Goal: Task Accomplishment & Management: Manage account settings

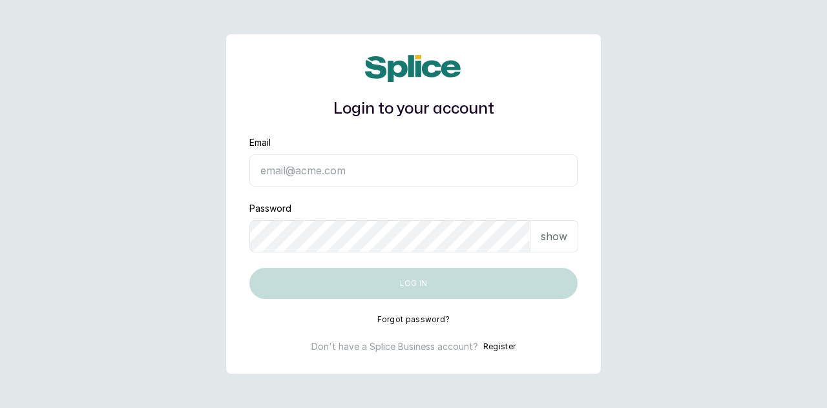
type input "[EMAIL_ADDRESS][DOMAIN_NAME]"
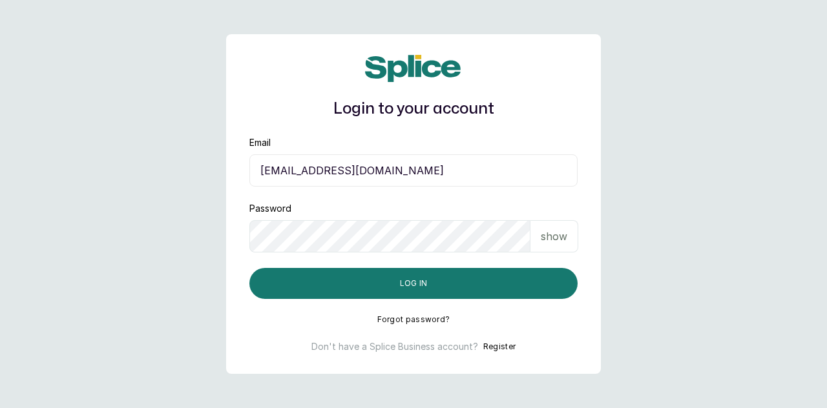
click at [566, 230] on p "show" at bounding box center [554, 237] width 26 height 16
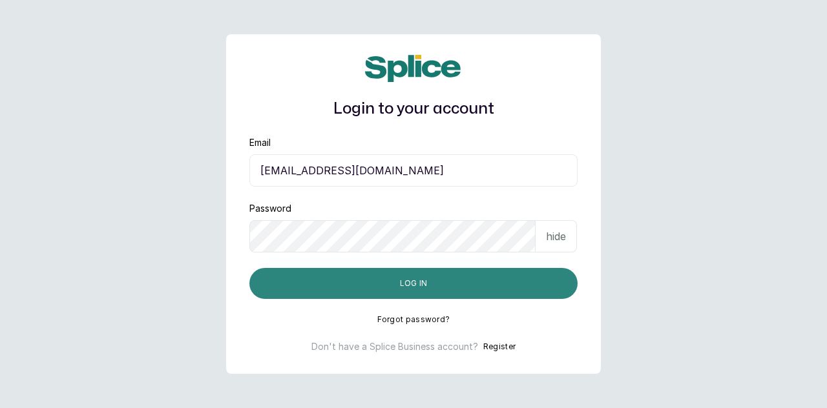
click at [450, 289] on button "Log in" at bounding box center [413, 283] width 328 height 31
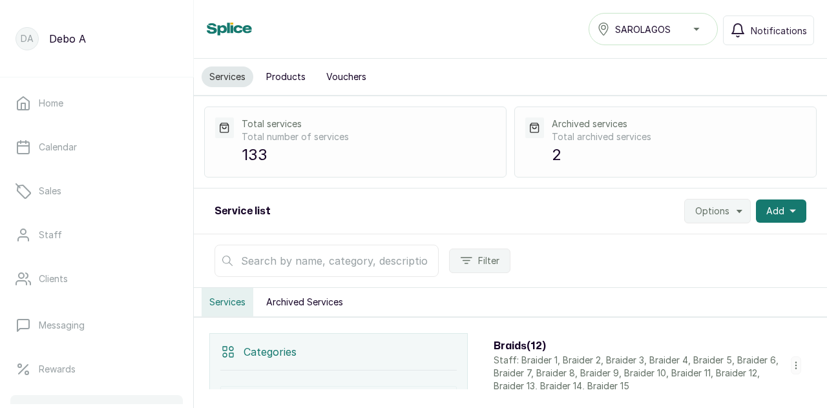
click at [450, 289] on div "Services Archived Services" at bounding box center [510, 302] width 633 height 29
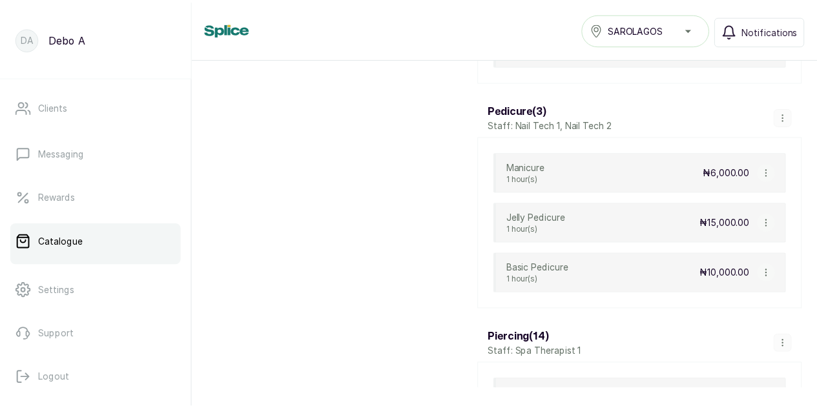
scroll to position [5074, 0]
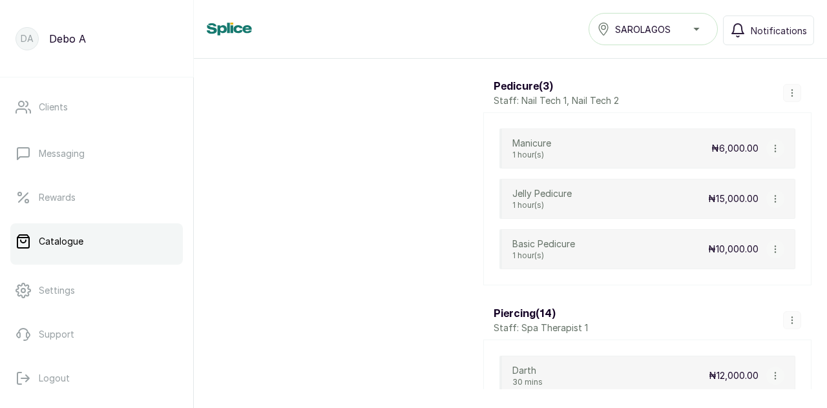
click at [774, 145] on icon "button" at bounding box center [774, 148] width 1 height 6
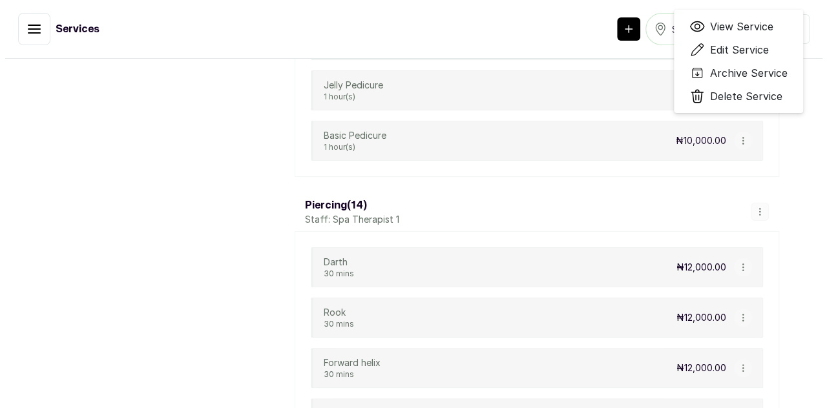
scroll to position [5113, 0]
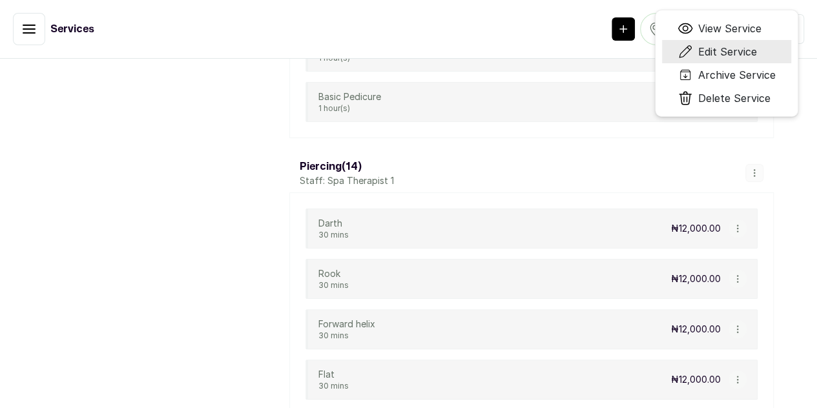
click at [750, 59] on span "Edit Service" at bounding box center [727, 52] width 59 height 16
select select "fixed"
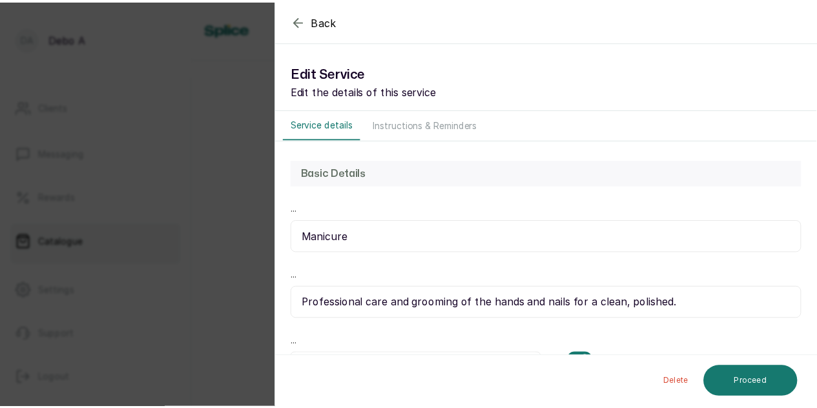
scroll to position [5074, 0]
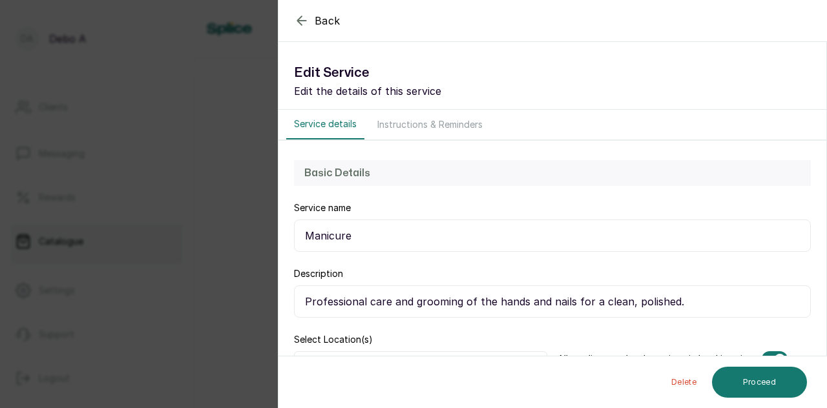
click at [211, 270] on div "Back Service Edit Service Edit the details of this service Service details Inst…" at bounding box center [413, 204] width 827 height 408
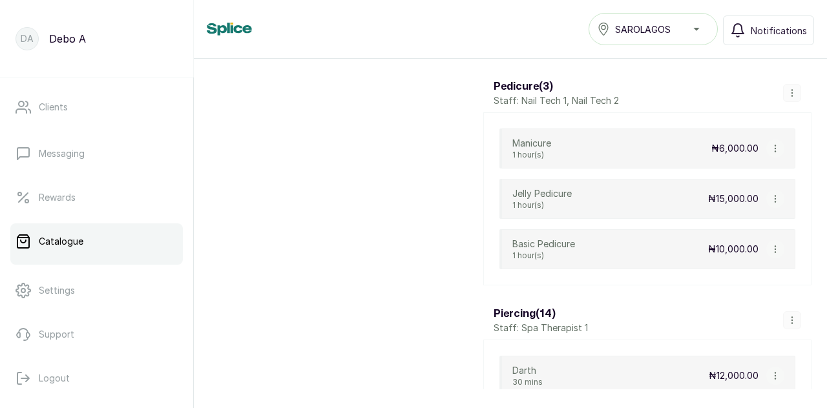
click at [766, 190] on button "button" at bounding box center [775, 199] width 18 height 18
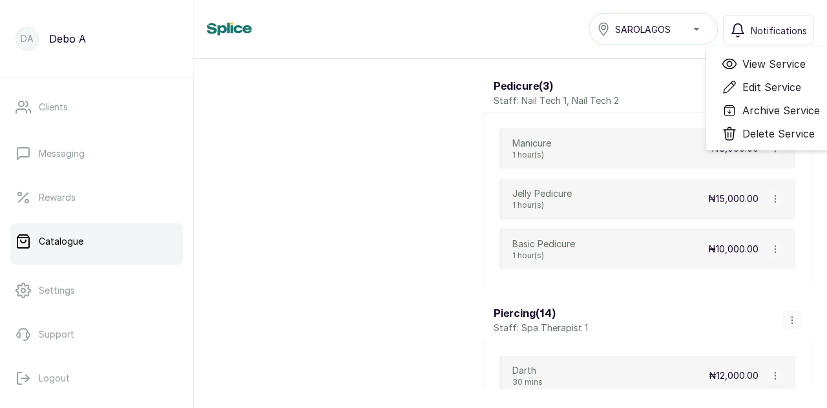
scroll to position [5113, 0]
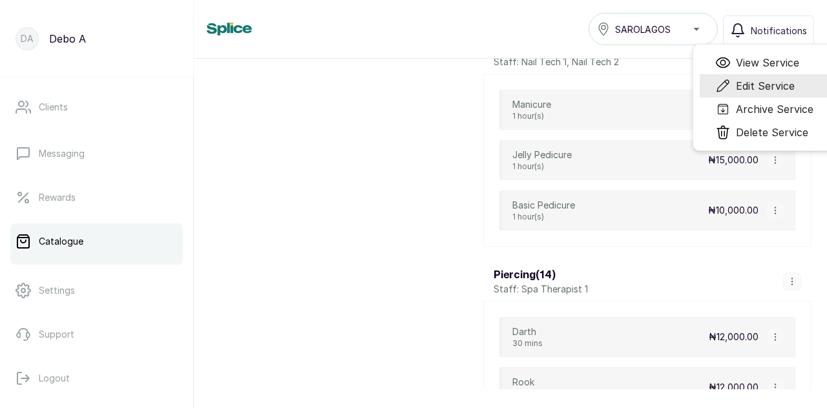
scroll to position [5074, 0]
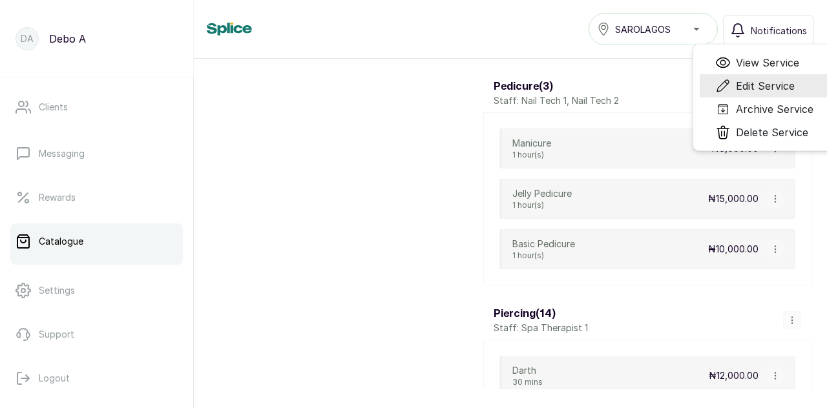
select select "fixed"
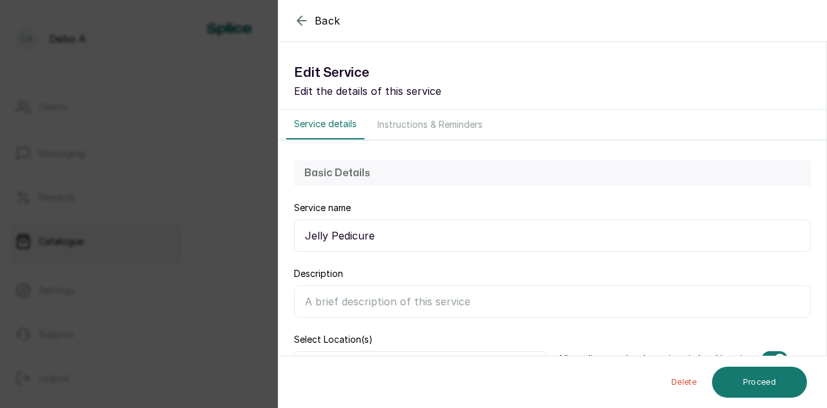
click at [398, 296] on input "Description" at bounding box center [552, 301] width 517 height 32
click at [344, 294] on input "Description" at bounding box center [552, 301] width 517 height 32
paste input "a luxurious and soothing foot treatment that transforms warm water into a soft,…"
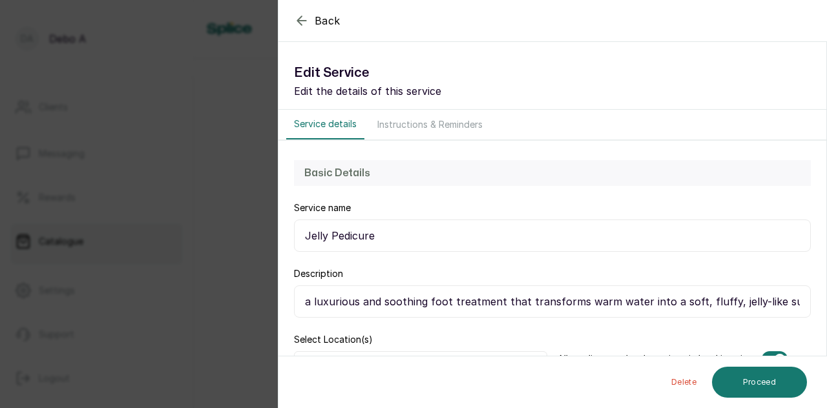
scroll to position [0, 32]
type input "a luxurious and soothing foot treatment that transforms warm water into a soft,…"
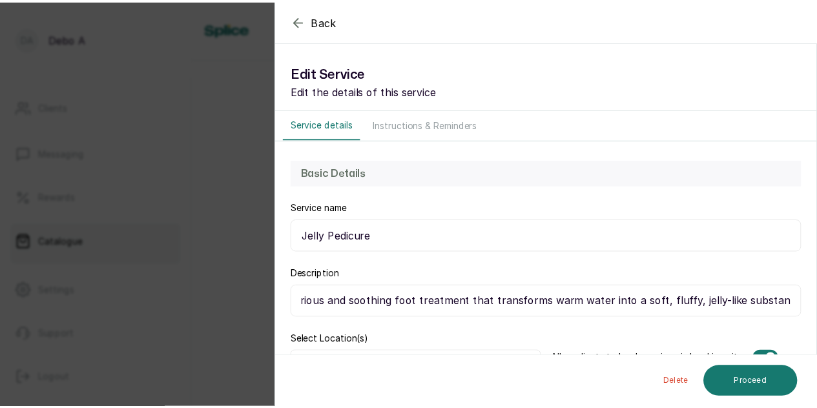
scroll to position [0, 0]
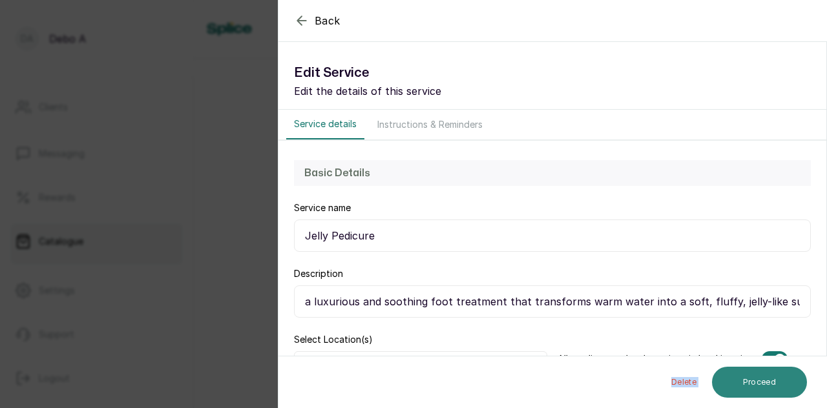
drag, startPoint x: 435, startPoint y: 369, endPoint x: 741, endPoint y: 384, distance: 305.9
click at [741, 384] on div "Delete Proceed" at bounding box center [552, 383] width 549 height 52
click at [752, 382] on button "Proceed" at bounding box center [759, 382] width 95 height 31
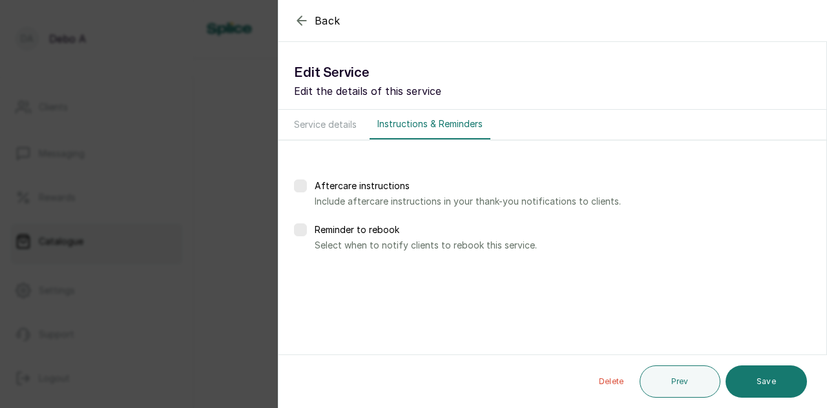
click at [752, 382] on button "Save" at bounding box center [765, 382] width 81 height 32
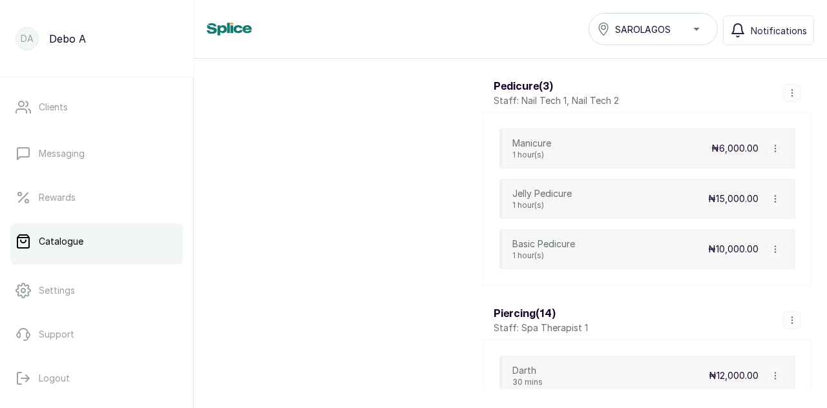
click at [774, 246] on icon "button" at bounding box center [774, 249] width 1 height 6
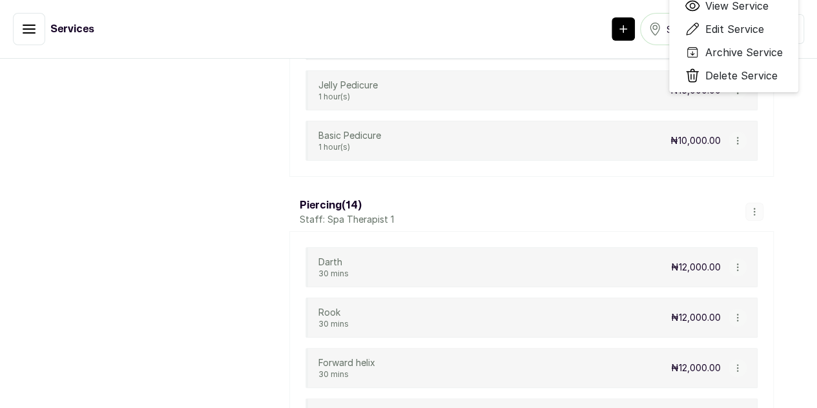
scroll to position [5113, 0]
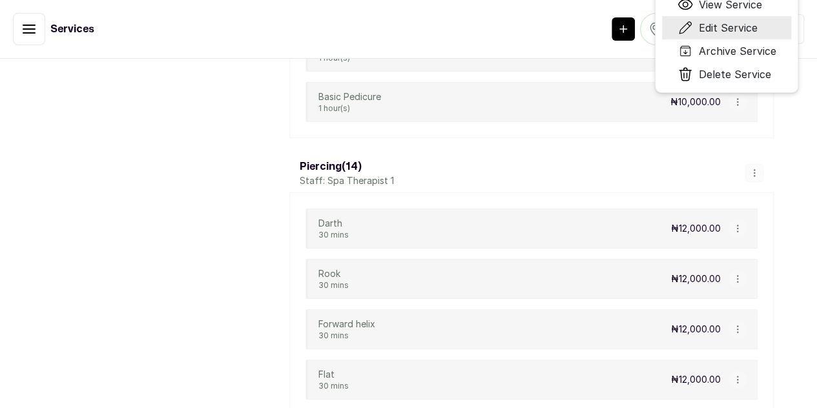
click at [757, 36] on span "Edit Service" at bounding box center [727, 28] width 59 height 16
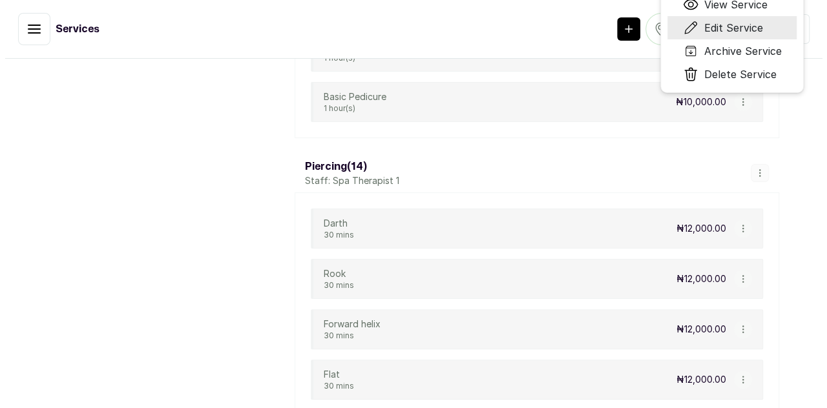
scroll to position [5074, 0]
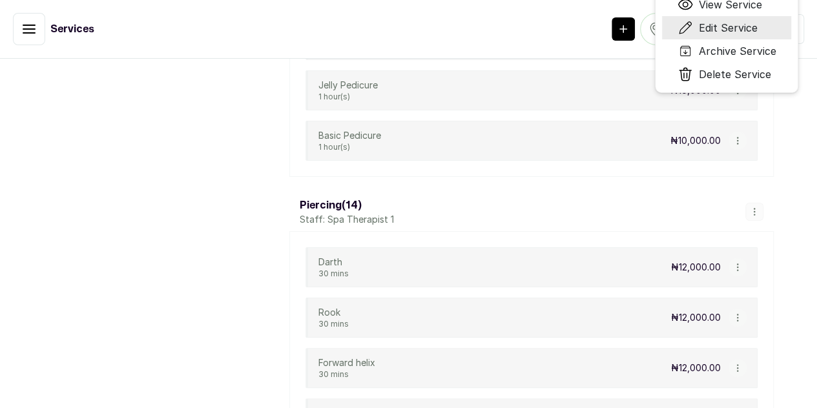
select select "fixed"
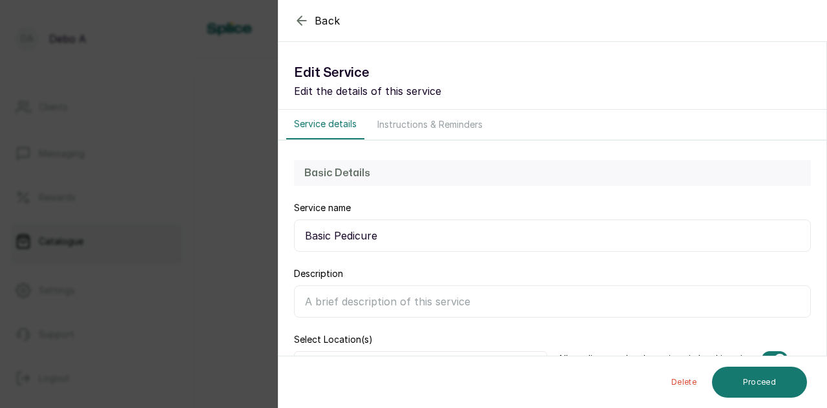
click at [326, 305] on input "Description" at bounding box center [552, 301] width 517 height 32
paste input "A basic pedicure is a standard, essential foot care treatment focused on keepin…"
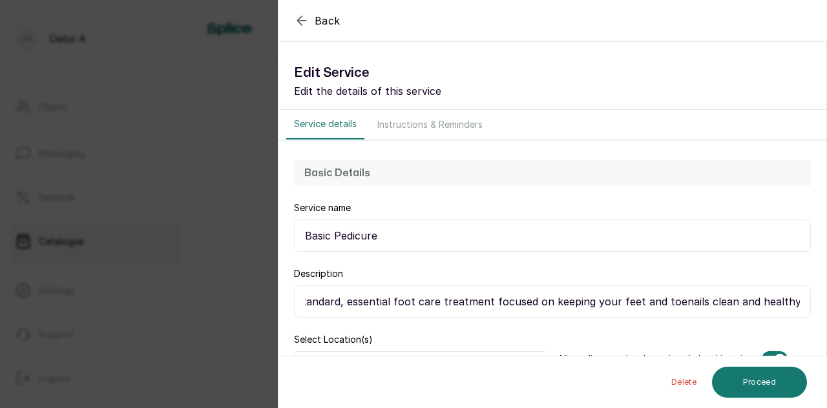
scroll to position [0, 110]
type input "A basic pedicure is a standard, essential foot care treatment focused on keepin…"
click at [750, 377] on button "Proceed" at bounding box center [759, 382] width 95 height 31
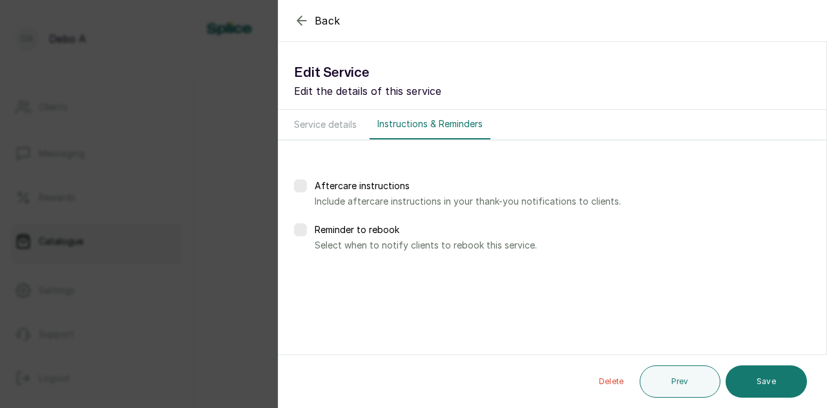
click at [750, 377] on button "Save" at bounding box center [765, 382] width 81 height 32
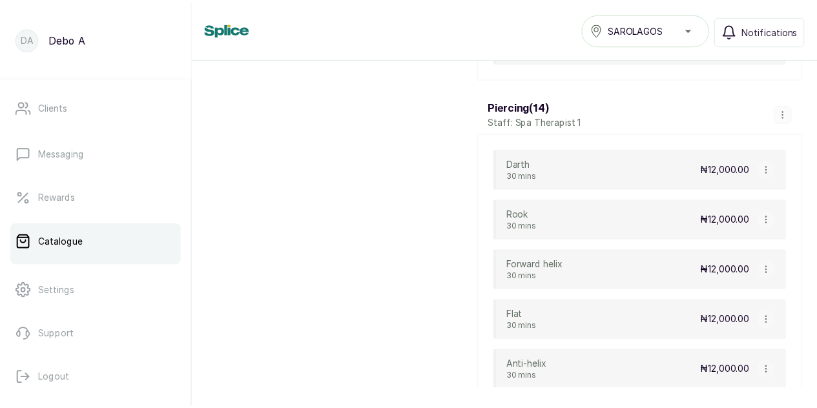
scroll to position [5306, 0]
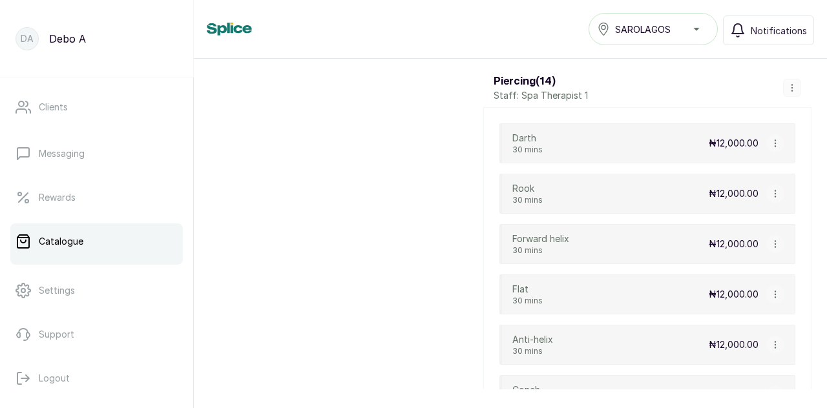
click at [774, 140] on icon "button" at bounding box center [774, 143] width 1 height 6
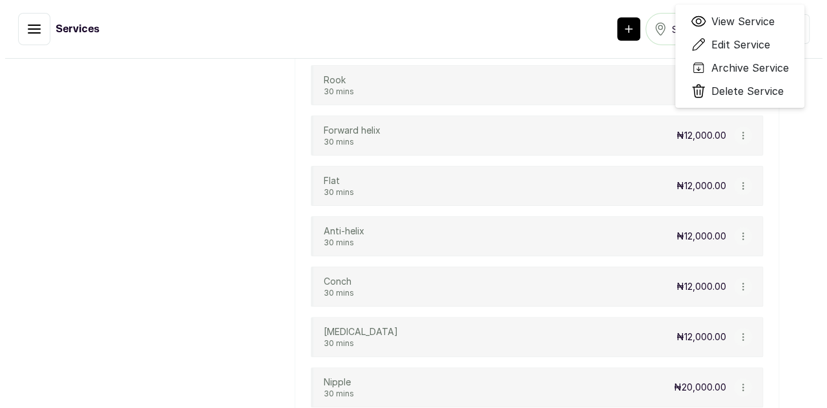
scroll to position [5345, 0]
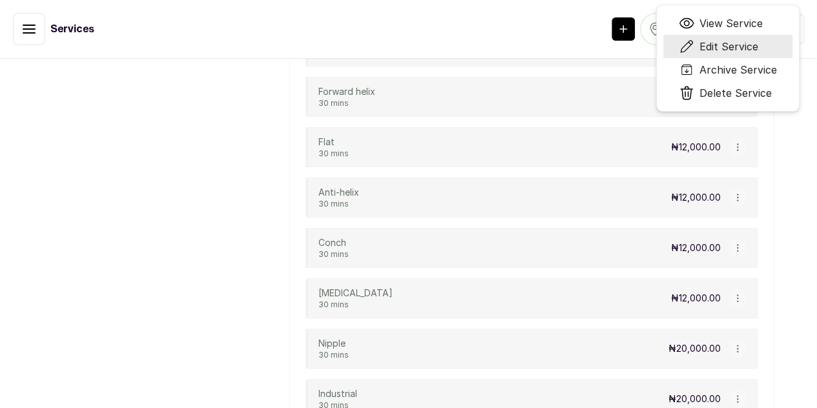
click at [757, 54] on span "Edit Service" at bounding box center [728, 47] width 59 height 16
select select "fixed"
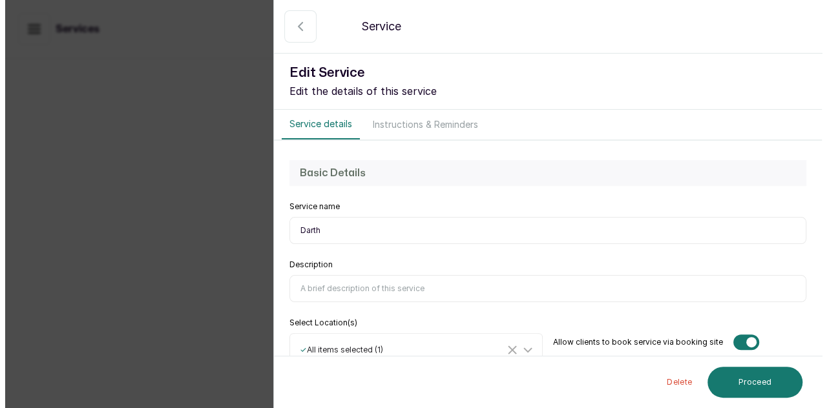
scroll to position [5306, 0]
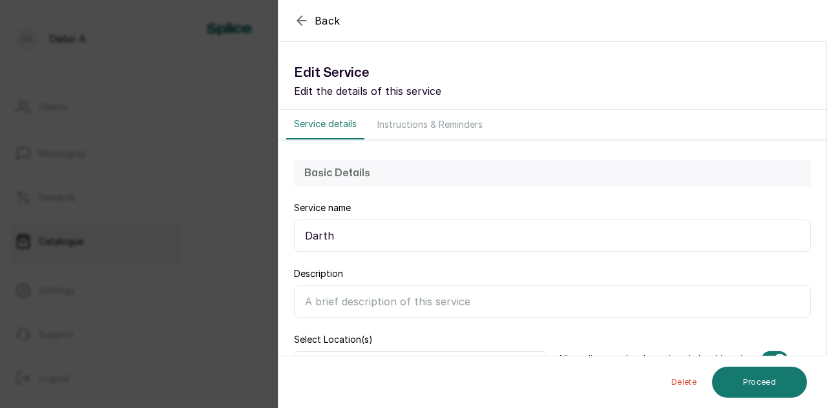
click at [323, 299] on input "Description" at bounding box center [552, 301] width 517 height 32
paste input "A Daith piercing is a type of [MEDICAL_DATA] located in the small fold of carti…"
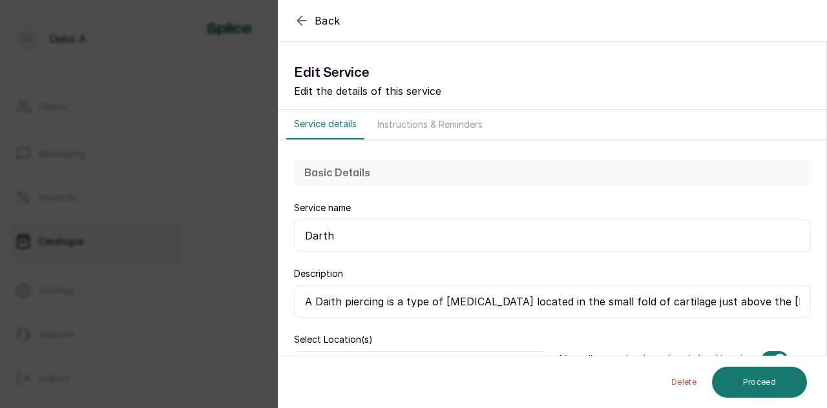
scroll to position [0, 12]
type input "A Daith piercing is a type of [MEDICAL_DATA] located in the small fold of carti…"
click at [650, 342] on div "Allow clients to book service via booking site" at bounding box center [683, 359] width 253 height 52
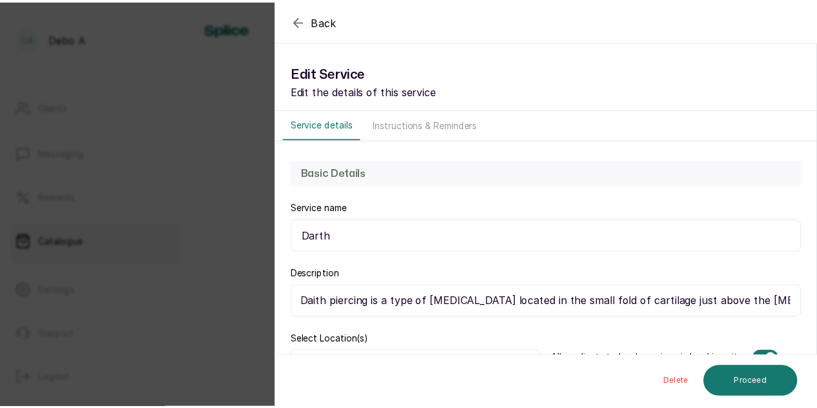
scroll to position [0, 0]
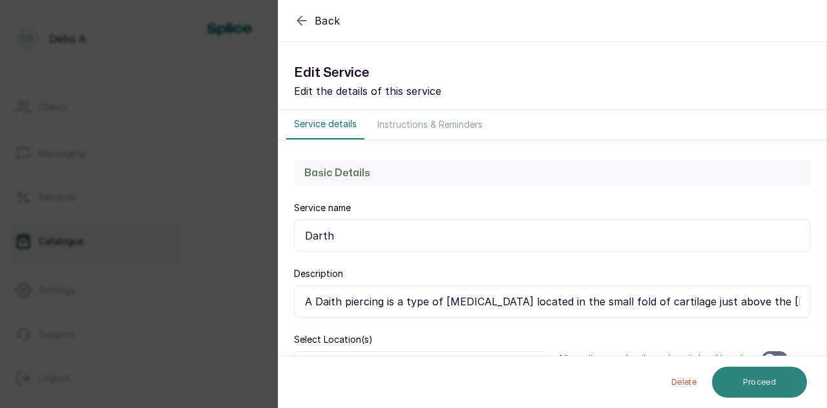
click at [732, 386] on button "Proceed" at bounding box center [759, 382] width 95 height 31
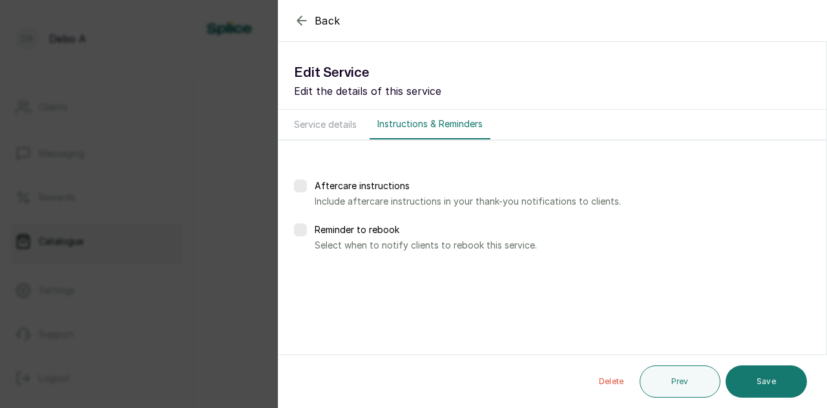
click at [732, 386] on button "Save" at bounding box center [765, 382] width 81 height 32
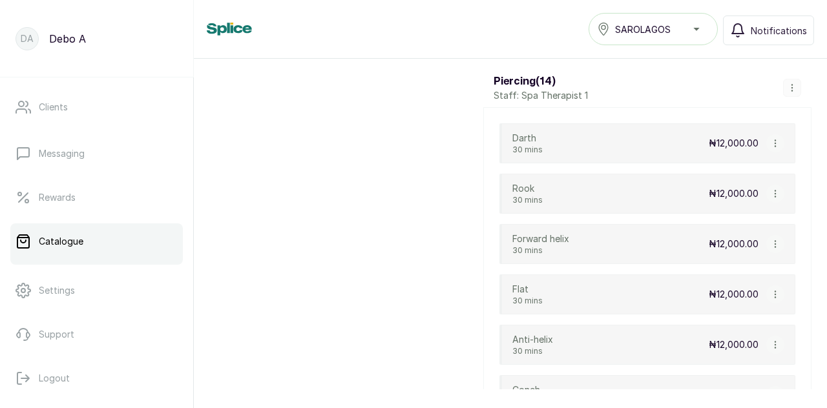
click at [774, 191] on icon "button" at bounding box center [774, 194] width 1 height 6
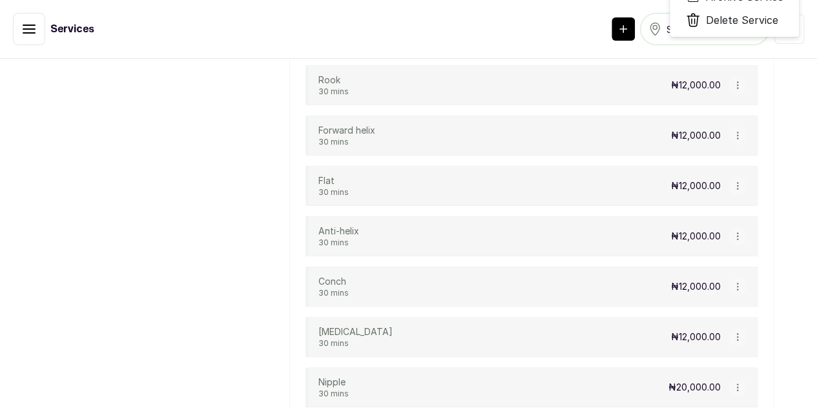
scroll to position [5345, 0]
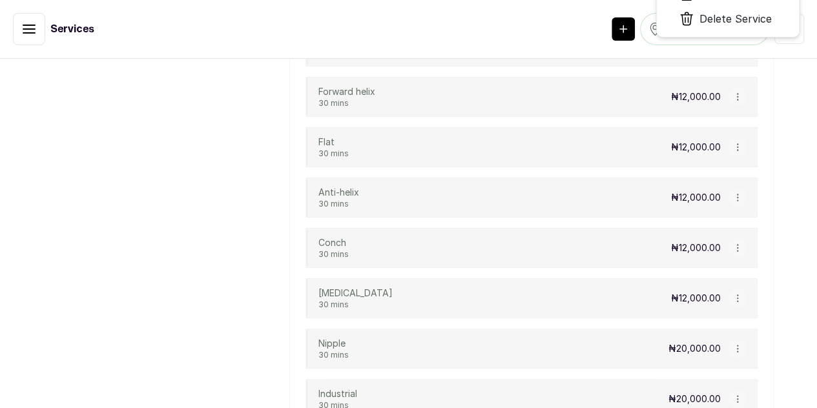
select select "fixed"
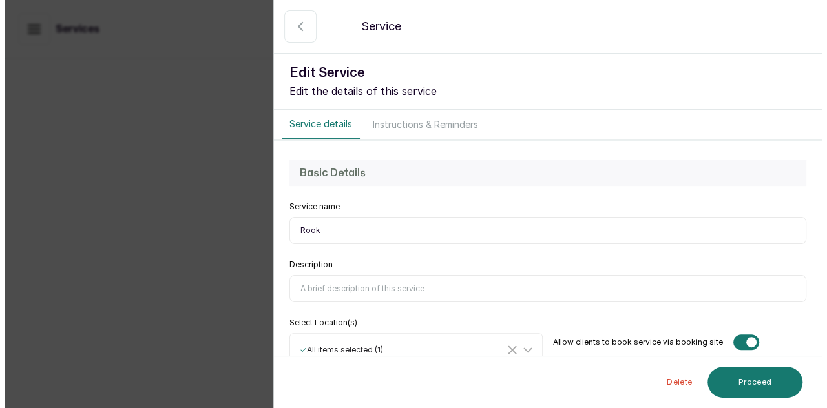
scroll to position [5306, 0]
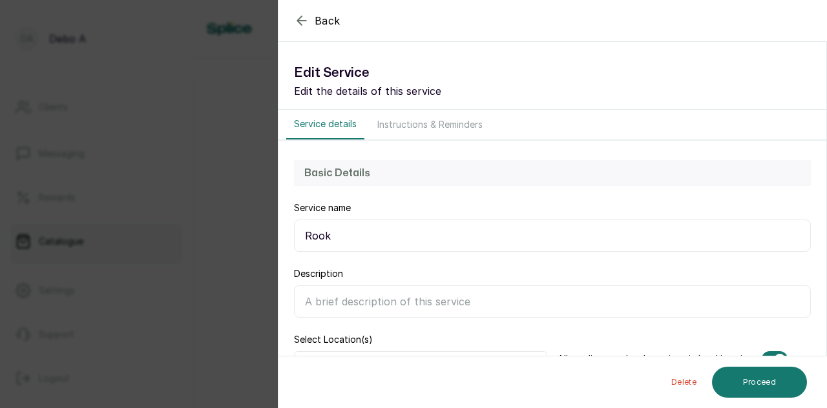
click at [603, 303] on input "Description" at bounding box center [552, 301] width 517 height 32
paste input "a type of cartilage piercing located in the uppermost fold of cartilage in the …"
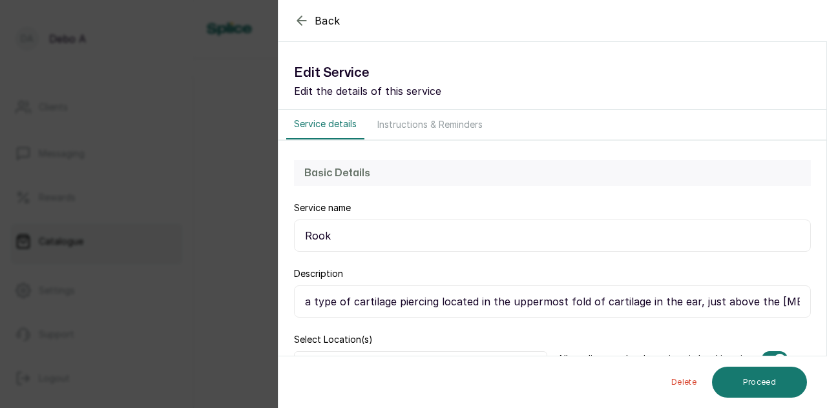
scroll to position [0, 9]
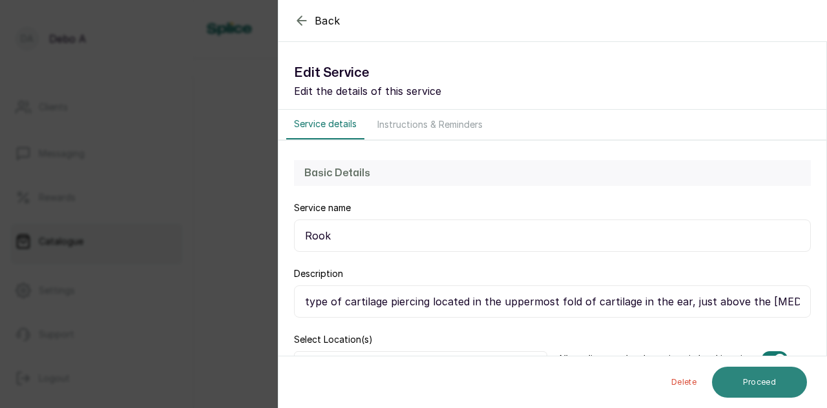
type input "a type of cartilage piercing located in the uppermost fold of cartilage in the …"
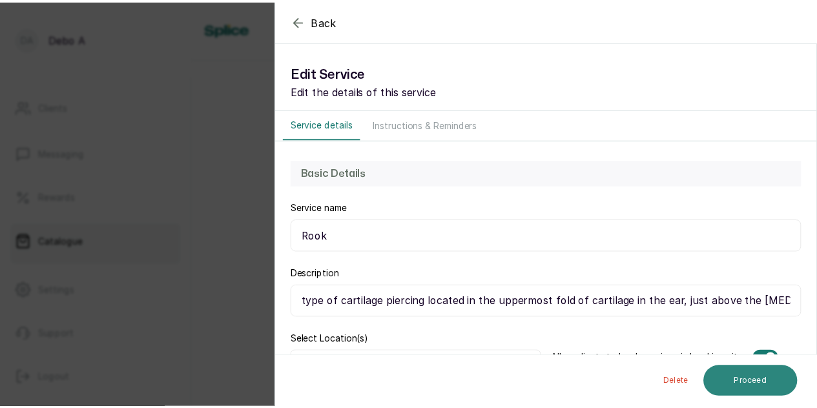
scroll to position [0, 0]
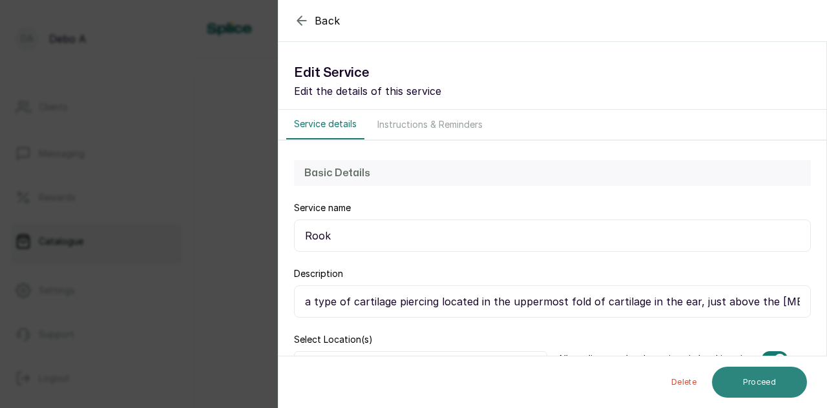
click at [745, 377] on button "Proceed" at bounding box center [759, 382] width 95 height 31
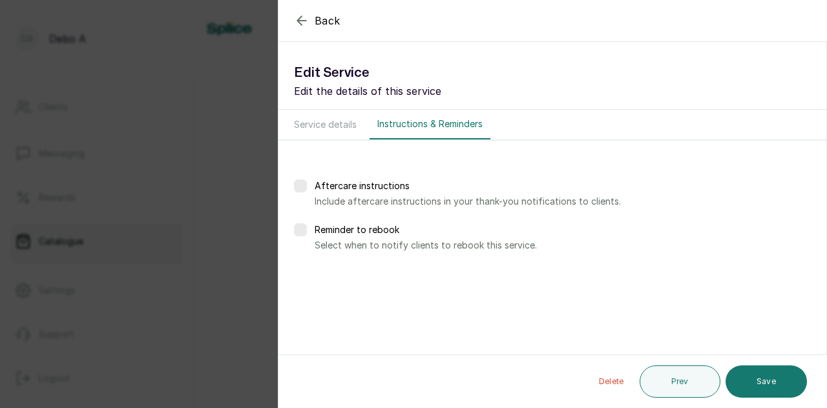
click at [745, 377] on button "Save" at bounding box center [765, 382] width 81 height 32
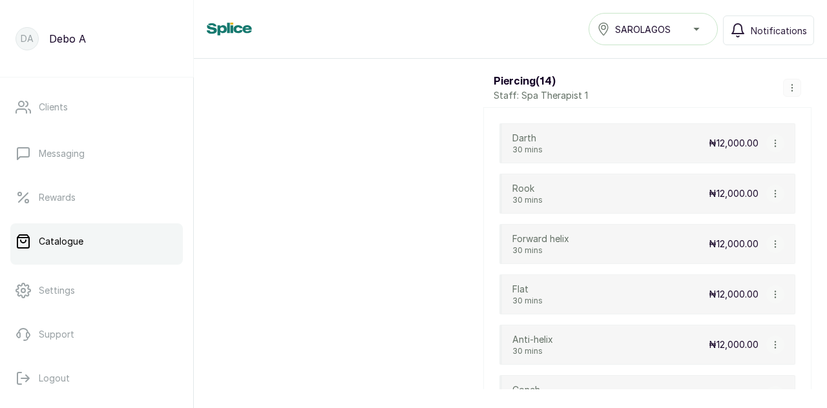
click at [774, 241] on icon "button" at bounding box center [774, 244] width 1 height 6
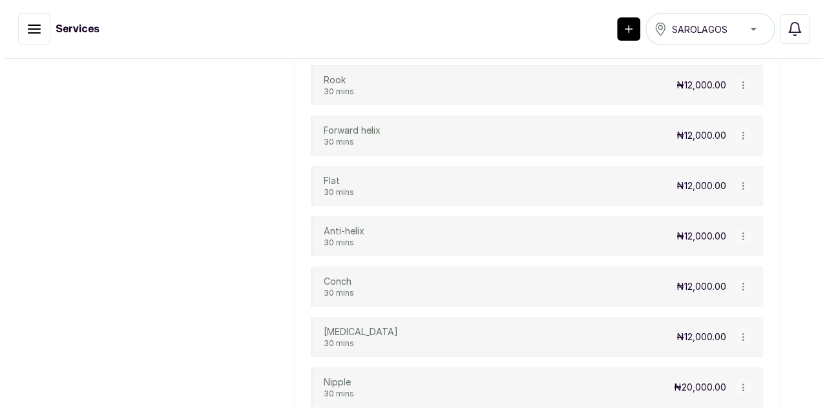
scroll to position [5345, 0]
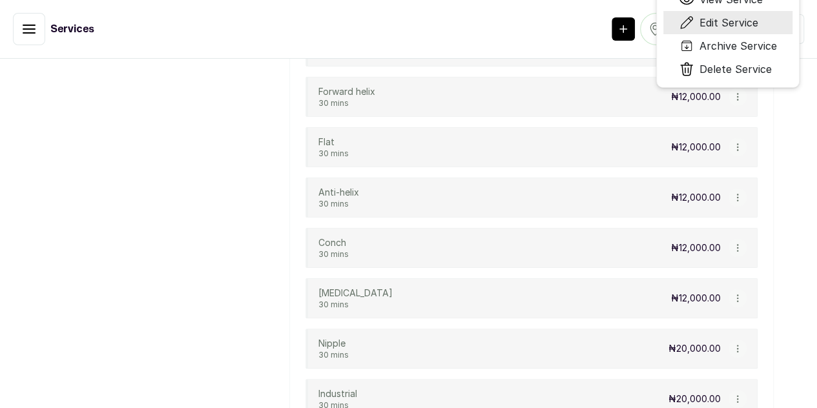
click at [758, 30] on span "Edit Service" at bounding box center [728, 23] width 59 height 16
select select "fixed"
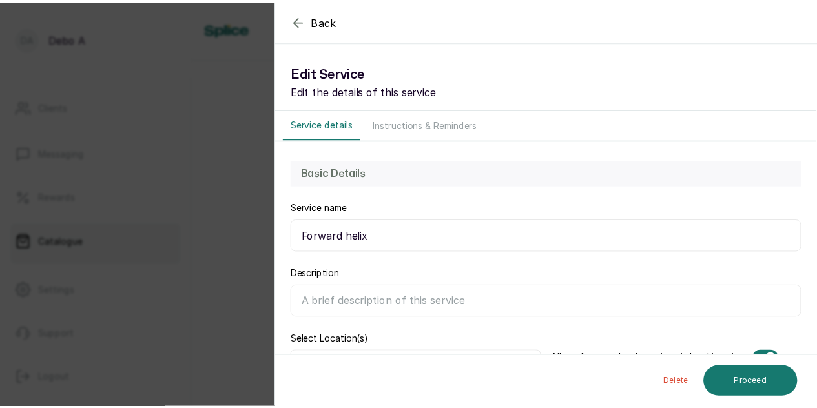
scroll to position [5306, 0]
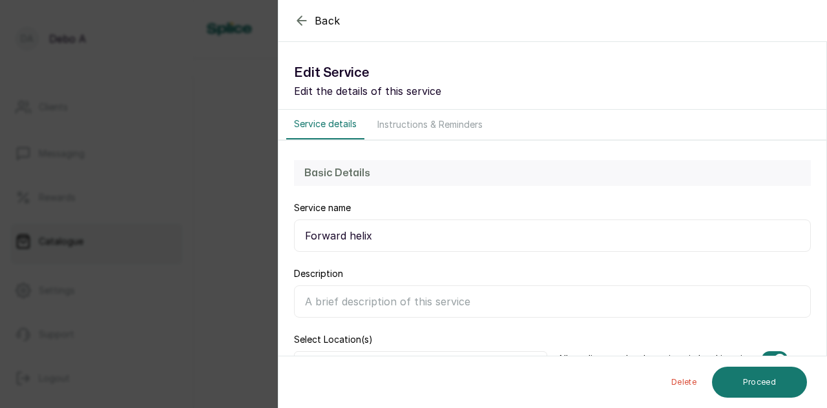
click at [530, 302] on input "Description" at bounding box center [552, 301] width 517 height 32
click at [536, 304] on input "forward" at bounding box center [552, 301] width 517 height 32
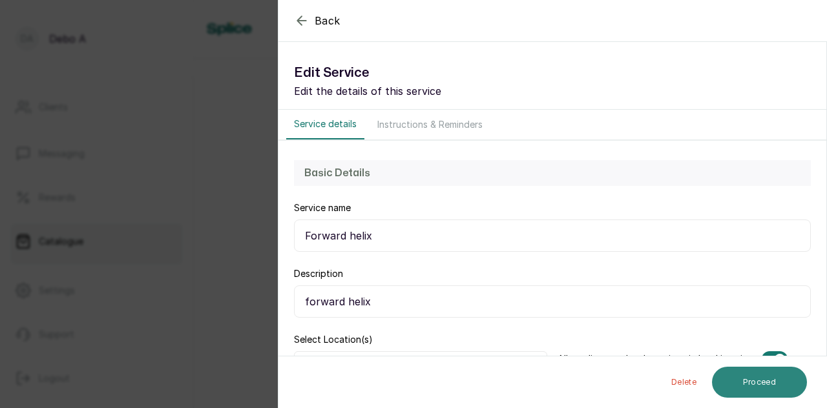
type input "forward helix"
click at [736, 386] on button "Proceed" at bounding box center [759, 382] width 95 height 31
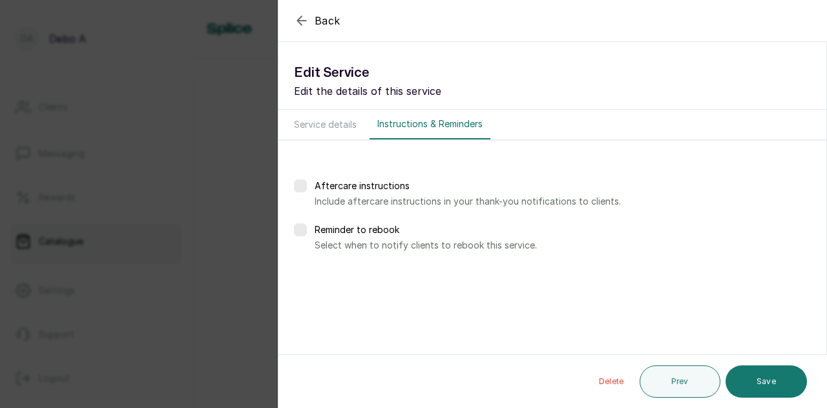
click at [297, 15] on icon "button" at bounding box center [302, 21] width 16 height 16
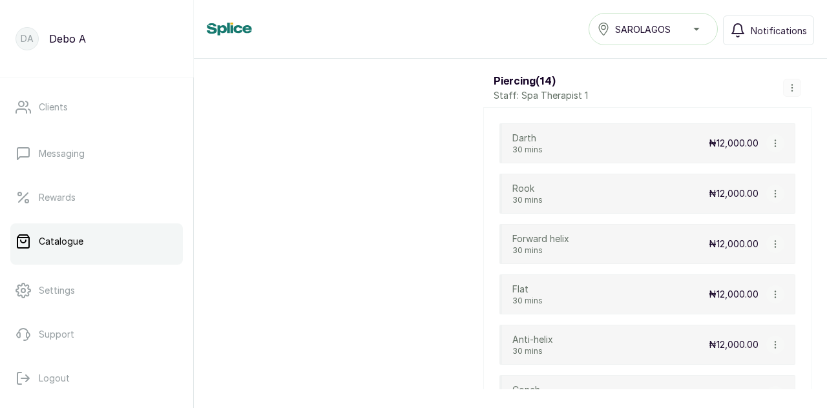
click at [770, 240] on icon "button" at bounding box center [774, 244] width 9 height 9
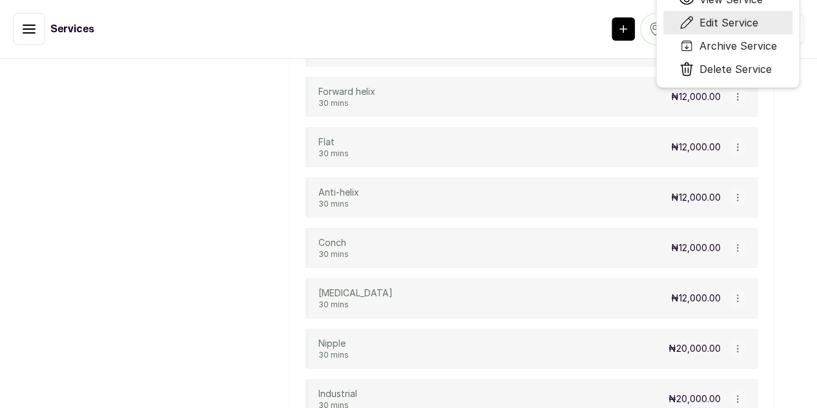
click at [758, 30] on span "Edit Service" at bounding box center [728, 23] width 59 height 16
select select "fixed"
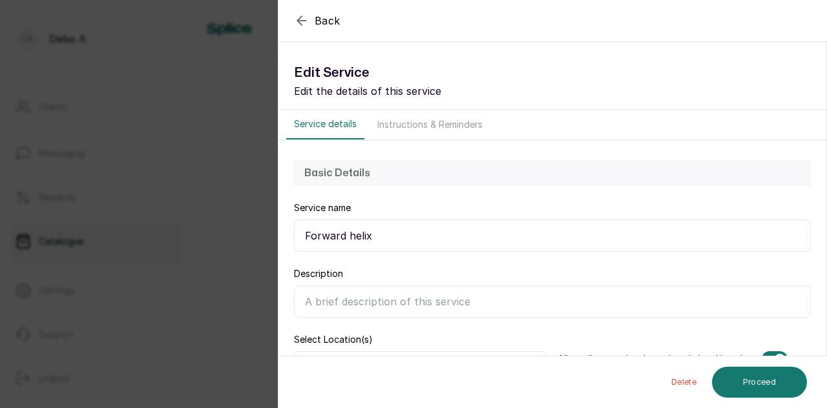
scroll to position [5306, 0]
click at [328, 291] on input "Description" at bounding box center [552, 301] width 517 height 32
paste input "a type of cartilage piercing located in the front part of the outer rim of the …"
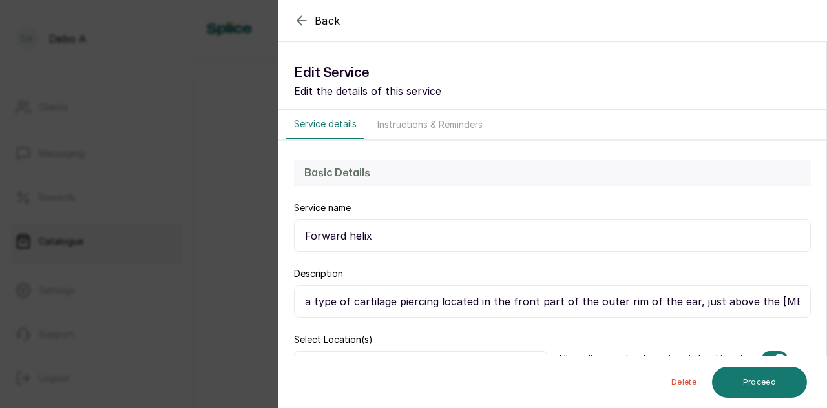
scroll to position [0, 2]
type input "a type of cartilage piercing located in the front part of the outer rim of the …"
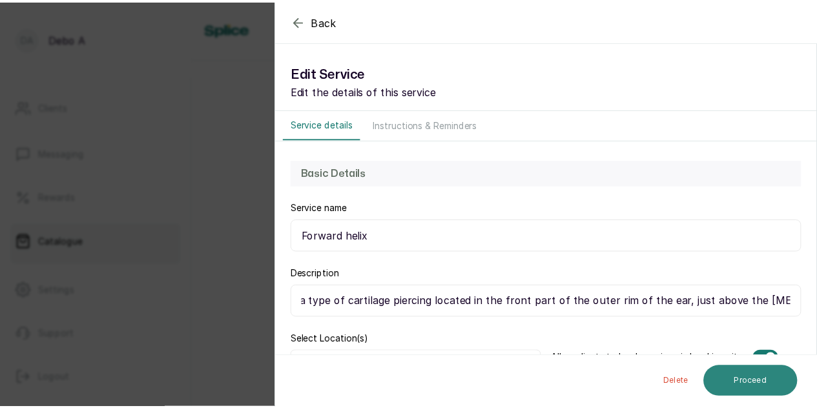
scroll to position [0, 0]
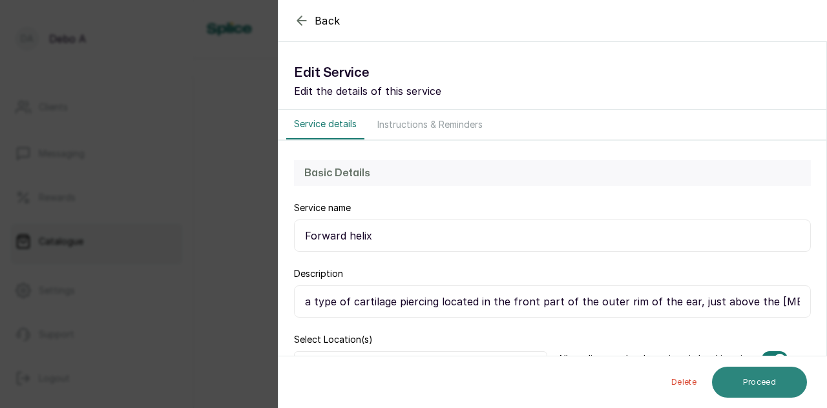
click at [738, 396] on button "Proceed" at bounding box center [759, 382] width 95 height 31
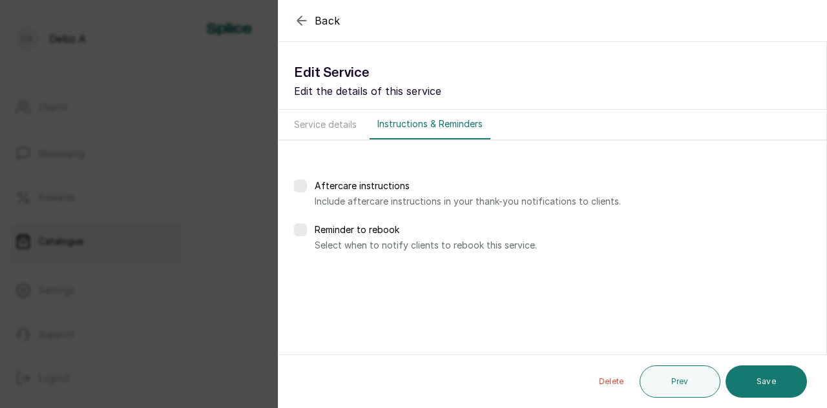
click at [738, 396] on button "Save" at bounding box center [765, 382] width 81 height 32
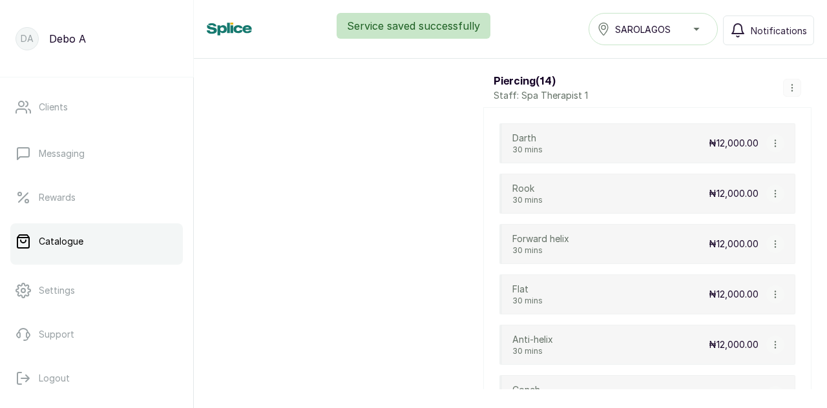
click at [770, 290] on icon "button" at bounding box center [774, 294] width 9 height 9
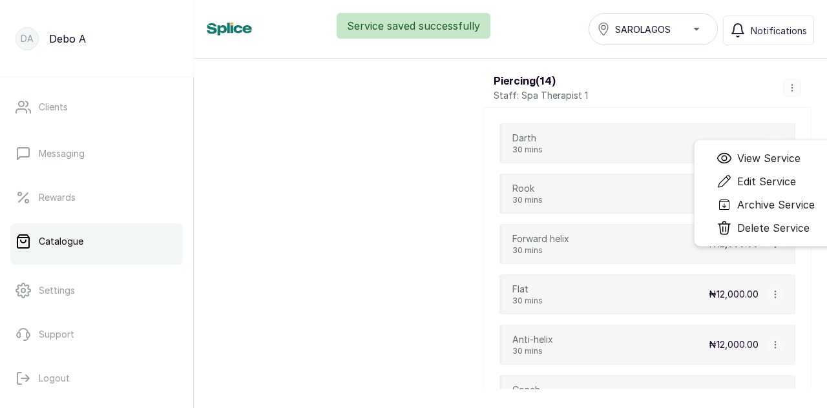
scroll to position [5345, 0]
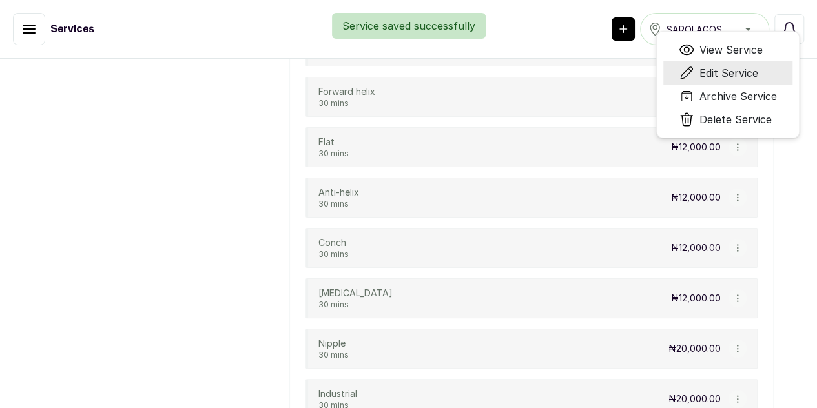
click at [750, 81] on span "Edit Service" at bounding box center [728, 73] width 59 height 16
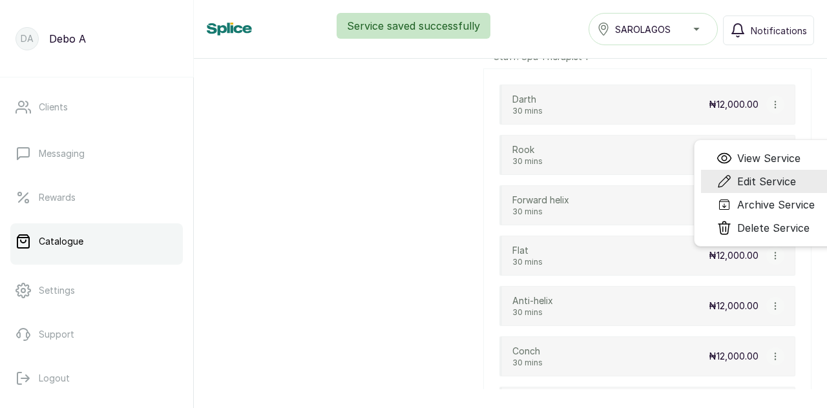
scroll to position [5306, 0]
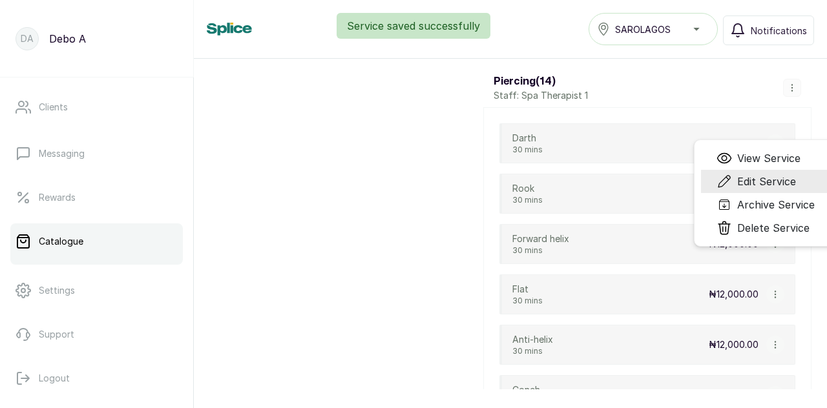
select select "fixed"
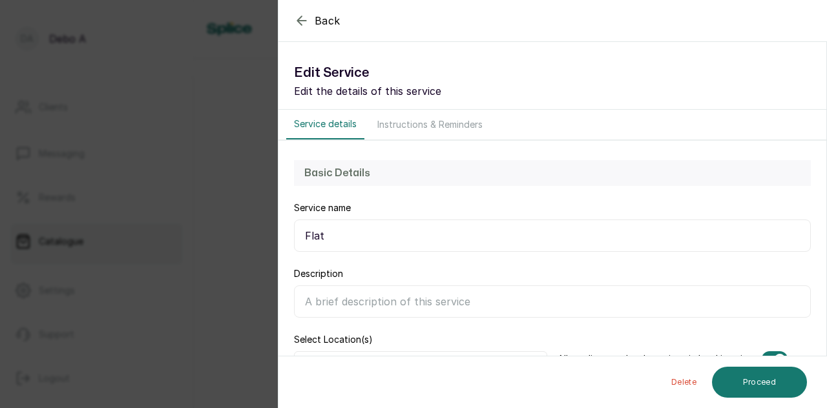
click at [524, 311] on input "Description" at bounding box center [552, 301] width 517 height 32
type input "f"
click at [408, 309] on input "Description" at bounding box center [552, 301] width 517 height 32
paste input "a type of cartilage piercing located in the flat, upper area of the ear, betwee…"
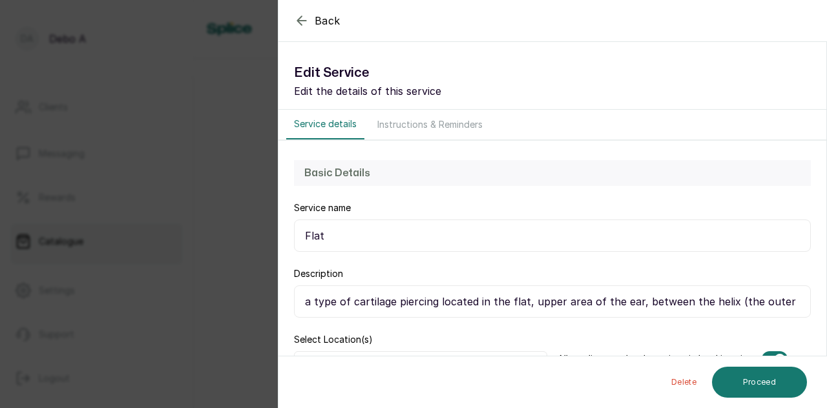
scroll to position [0, 174]
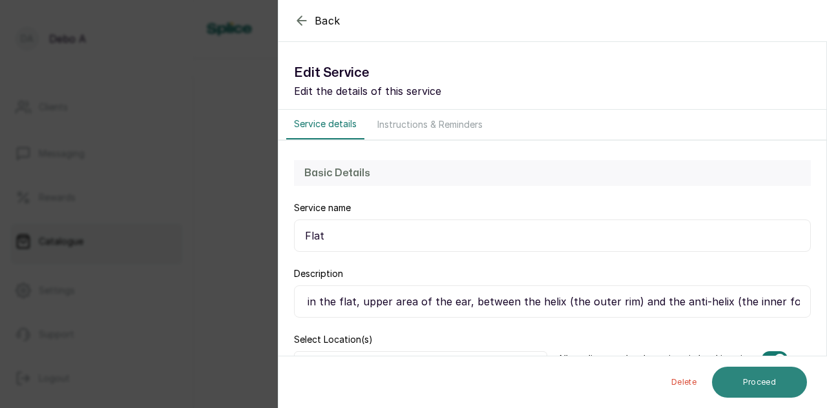
type input "a type of cartilage piercing located in the flat, upper area of the ear, betwee…"
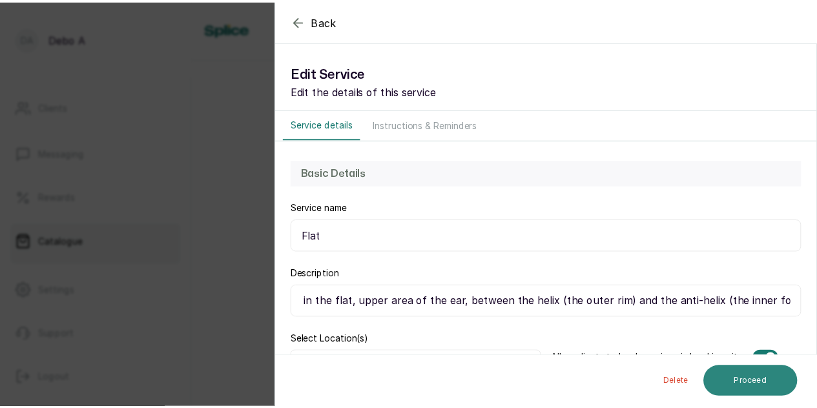
scroll to position [0, 0]
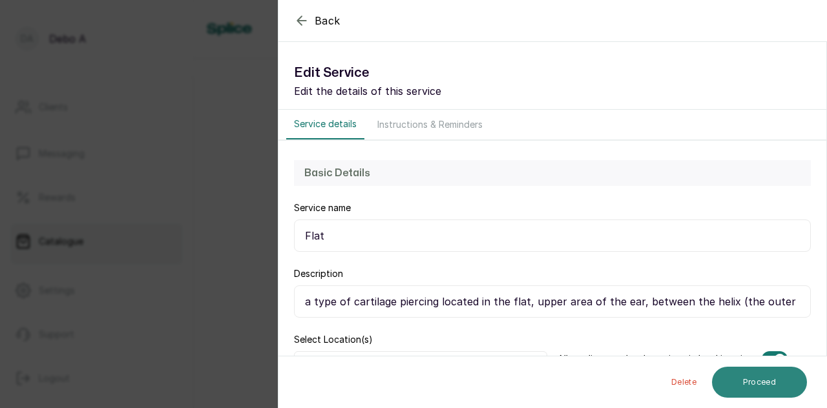
click at [740, 367] on button "Proceed" at bounding box center [759, 382] width 95 height 31
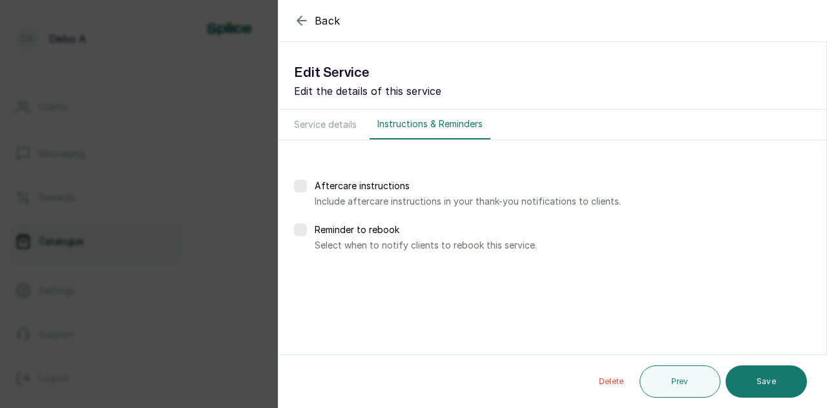
click at [740, 367] on button "Save" at bounding box center [765, 382] width 81 height 32
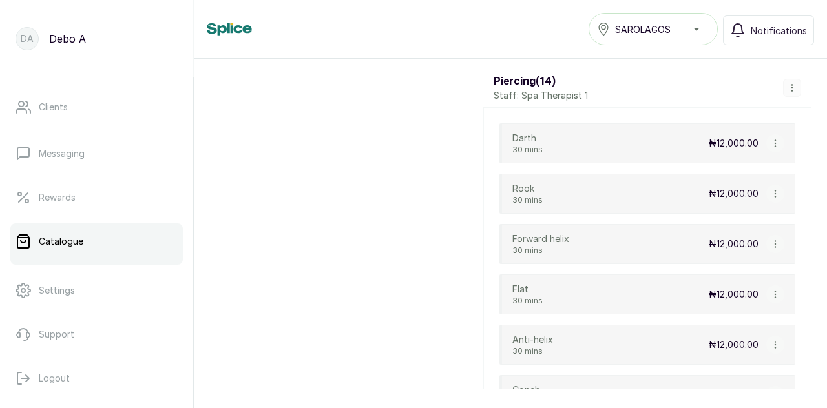
click at [770, 290] on icon "button" at bounding box center [774, 294] width 9 height 9
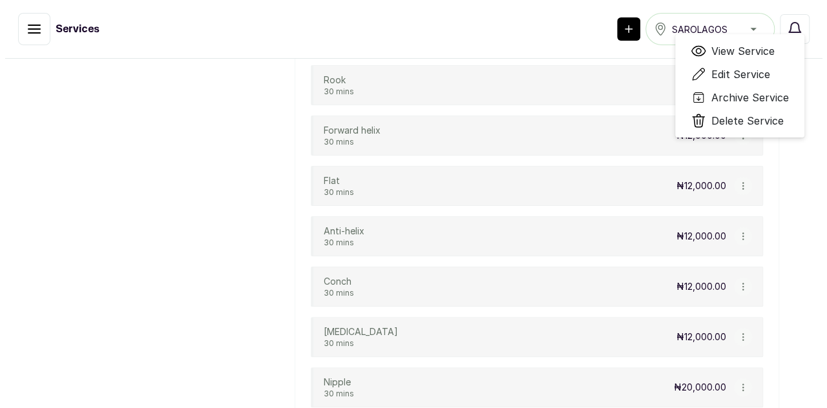
scroll to position [5345, 0]
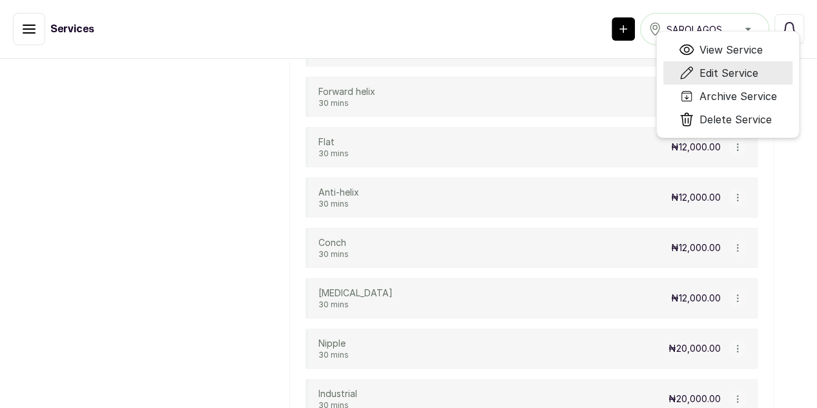
click at [758, 81] on span "Edit Service" at bounding box center [728, 73] width 59 height 16
select select "fixed"
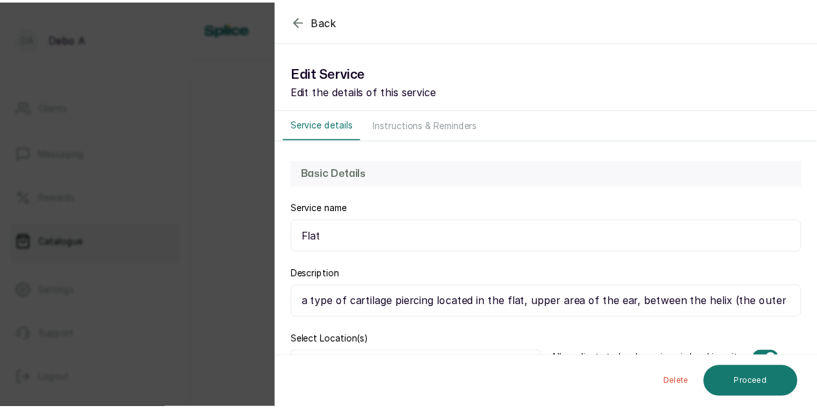
scroll to position [5306, 0]
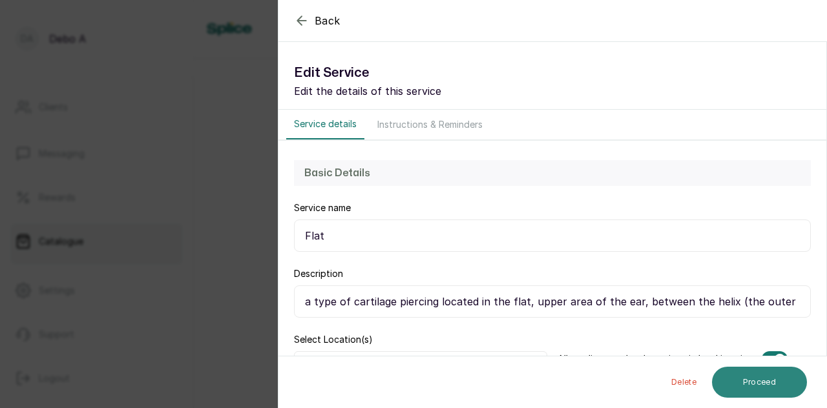
click at [748, 368] on button "Proceed" at bounding box center [759, 382] width 95 height 31
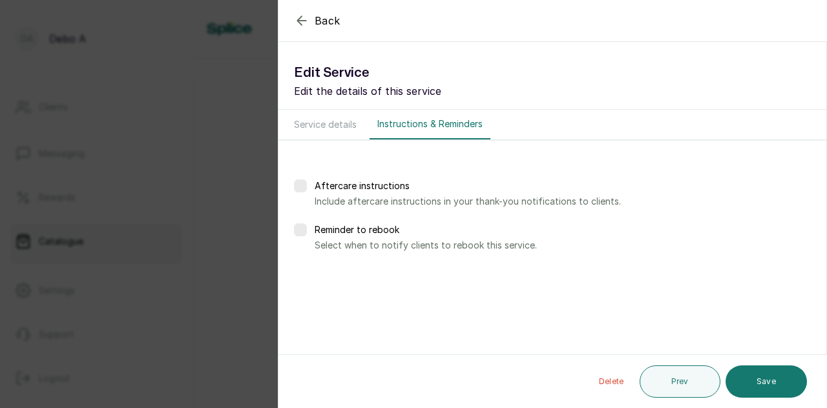
click at [748, 368] on button "Save" at bounding box center [765, 382] width 81 height 32
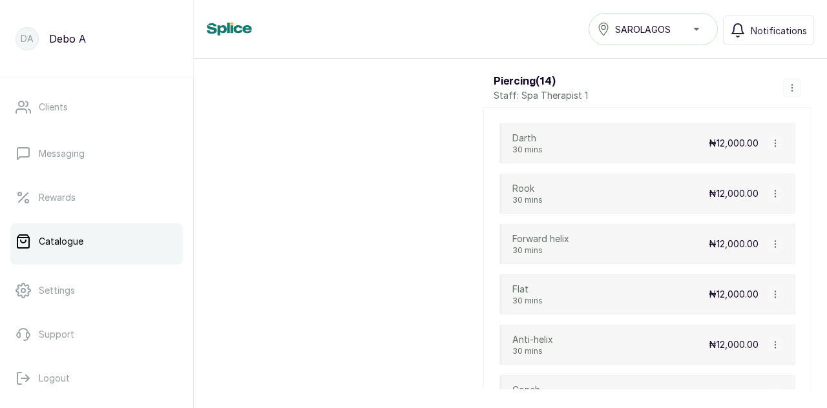
click at [774, 342] on icon "button" at bounding box center [774, 345] width 1 height 6
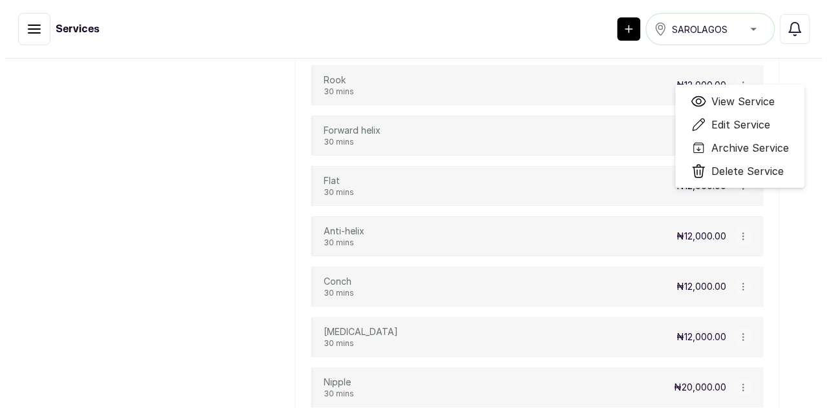
scroll to position [5345, 0]
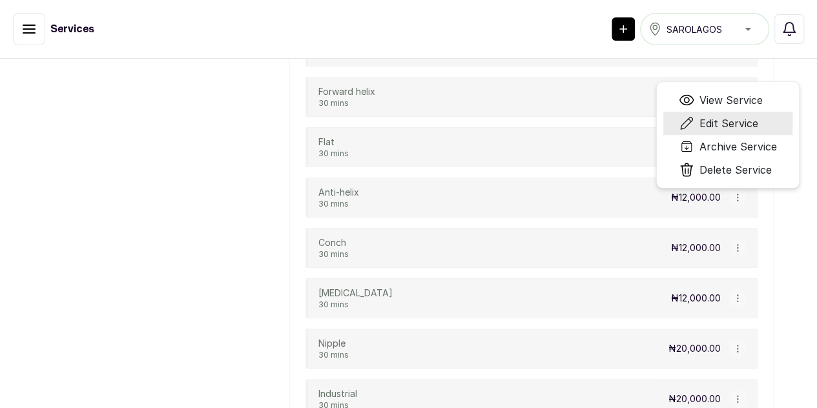
click at [732, 131] on span "Edit Service" at bounding box center [728, 124] width 59 height 16
select select "fixed"
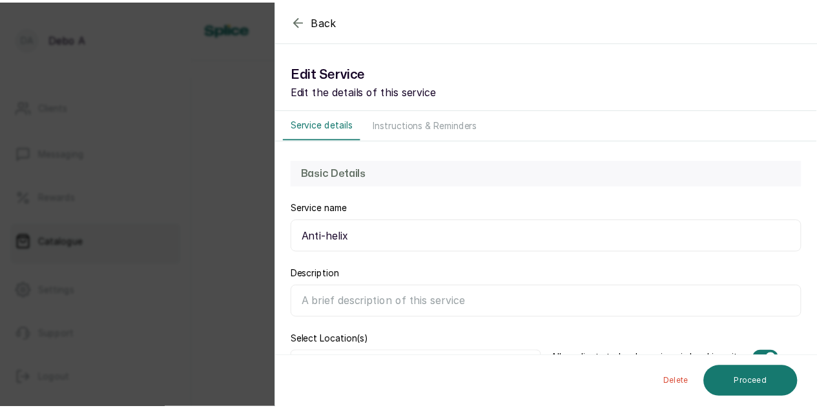
scroll to position [5306, 0]
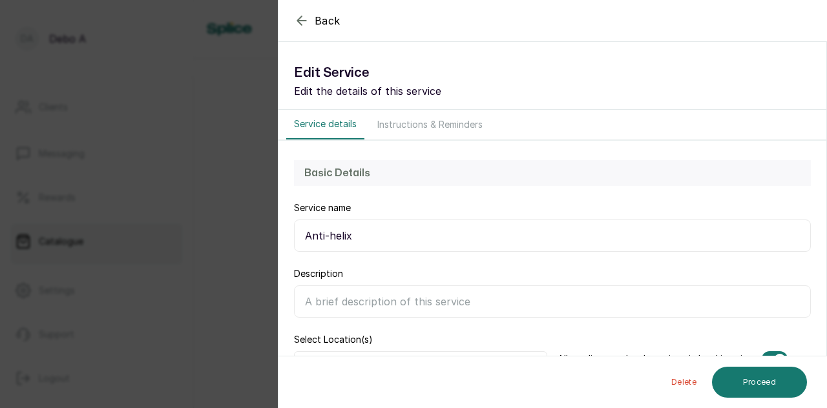
click at [300, 20] on icon "button" at bounding box center [301, 20] width 8 height 8
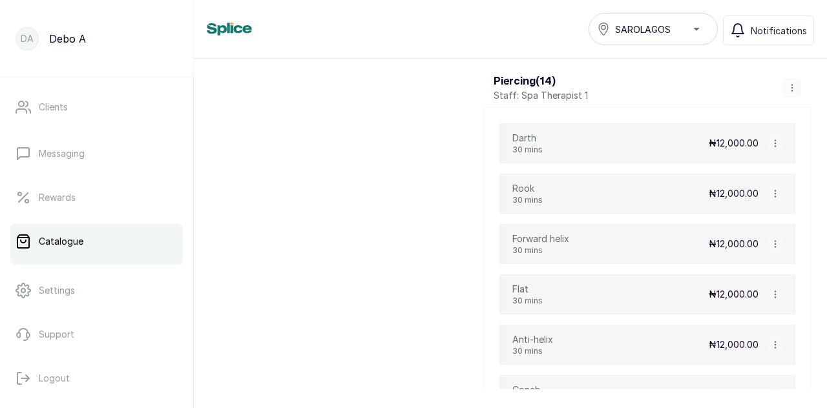
click at [770, 340] on icon "button" at bounding box center [774, 344] width 9 height 9
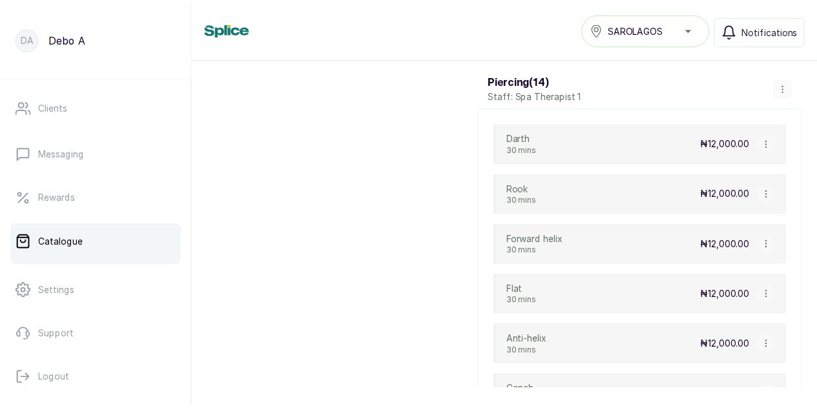
scroll to position [5345, 0]
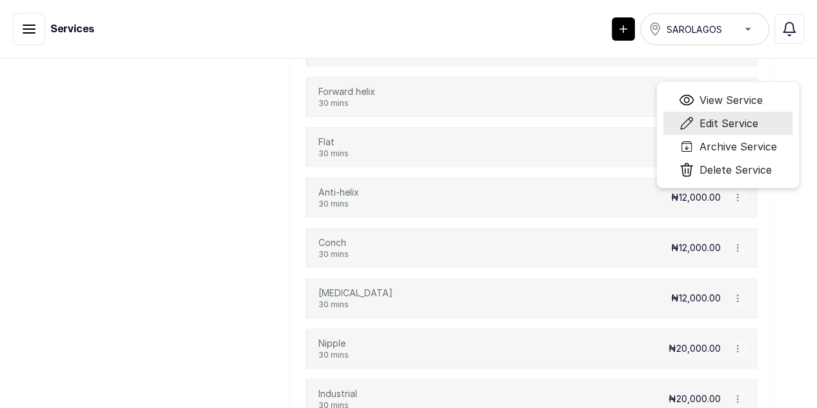
click at [741, 131] on span "Edit Service" at bounding box center [728, 124] width 59 height 16
select select "fixed"
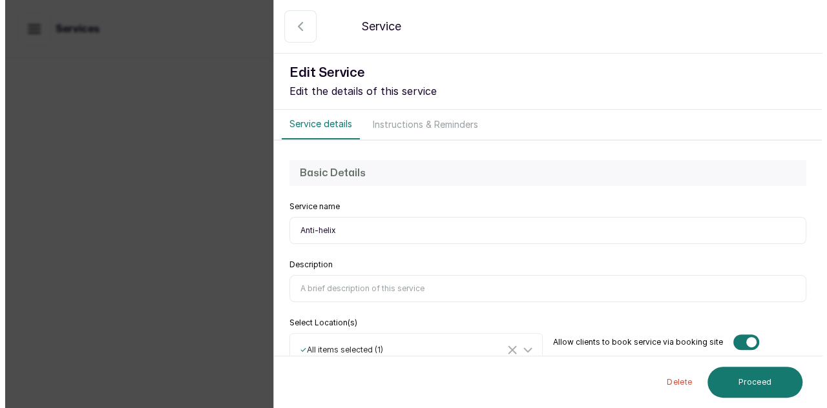
scroll to position [5306, 0]
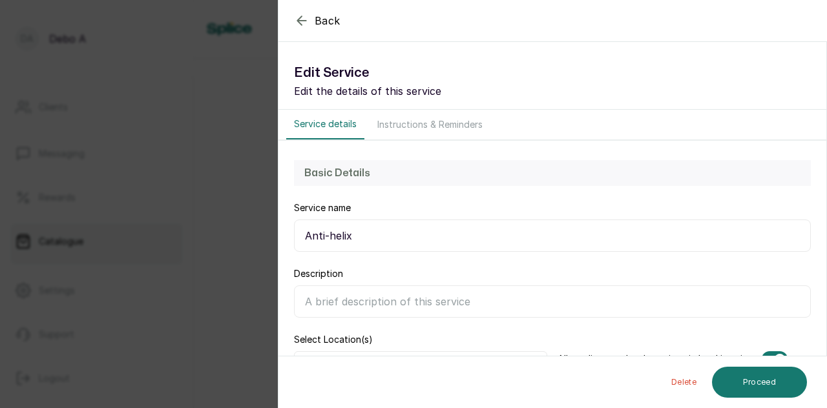
click at [370, 299] on input "Description" at bounding box center [552, 301] width 517 height 32
paste input "a type of cartilage piercing located in the flat, upper area of the ear, betwee…"
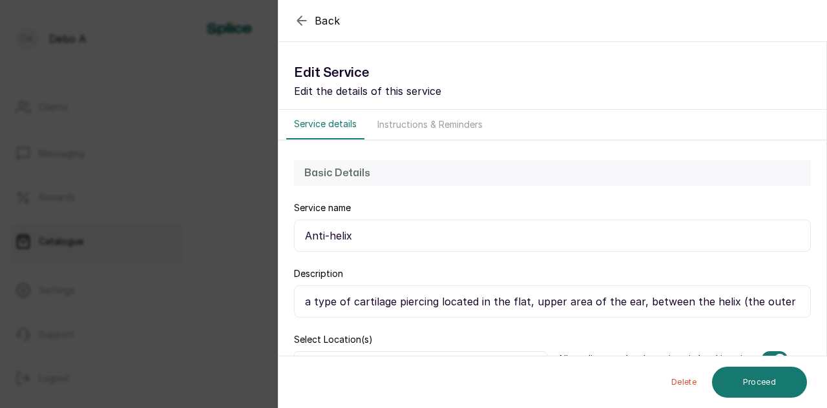
scroll to position [0, 174]
click at [306, 302] on input "a type of cartilage piercing located in the flat, upper area of the ear, betwee…" at bounding box center [552, 301] width 517 height 32
click at [296, 299] on input "a type of cartilage piercing located in the flat, upper area of the ear, betwee…" at bounding box center [552, 301] width 517 height 32
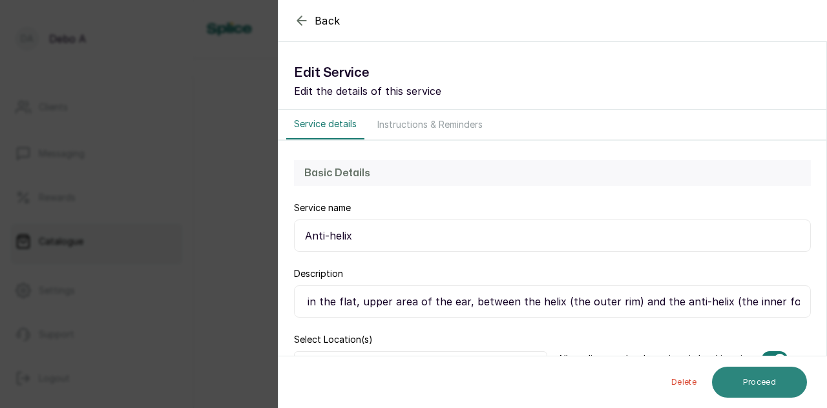
type input "a type of cartilage piercing located in the flat, upper area of the ear, betwee…"
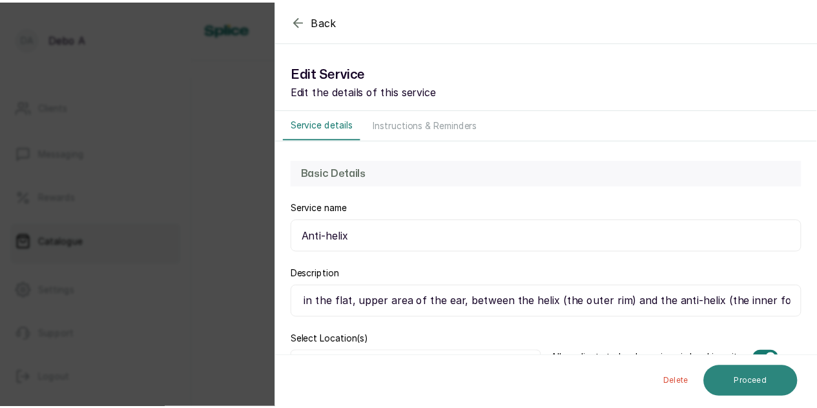
scroll to position [0, 0]
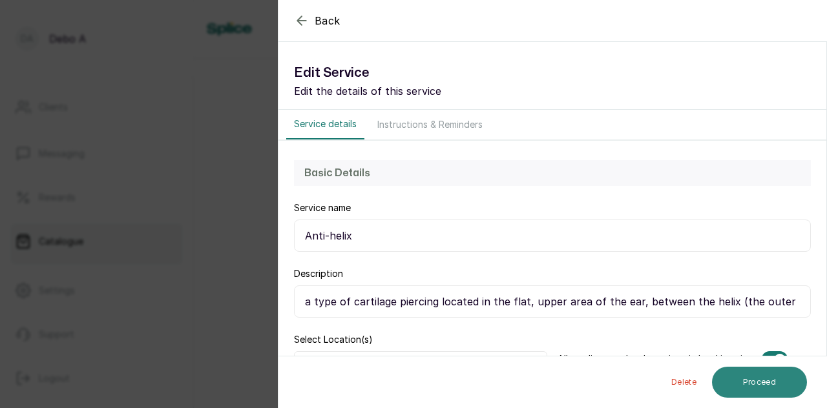
click at [729, 378] on button "Proceed" at bounding box center [759, 382] width 95 height 31
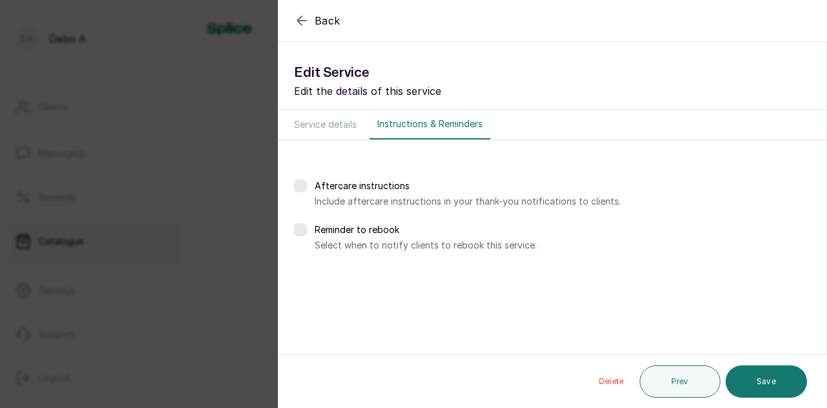
click at [729, 378] on button "Save" at bounding box center [765, 382] width 81 height 32
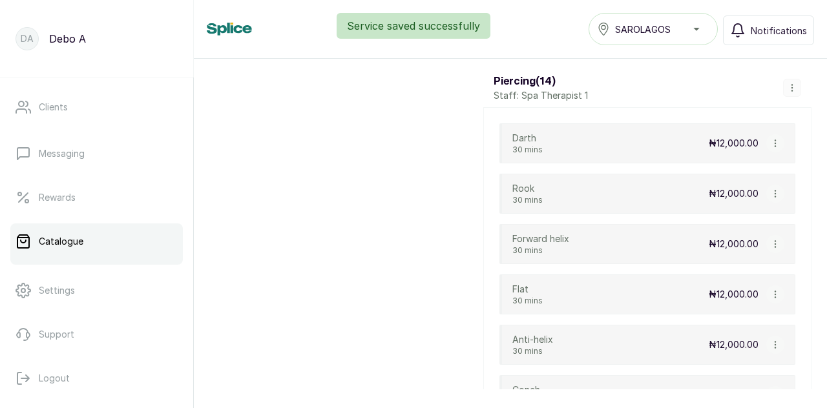
click at [774, 392] on icon "button" at bounding box center [774, 395] width 1 height 6
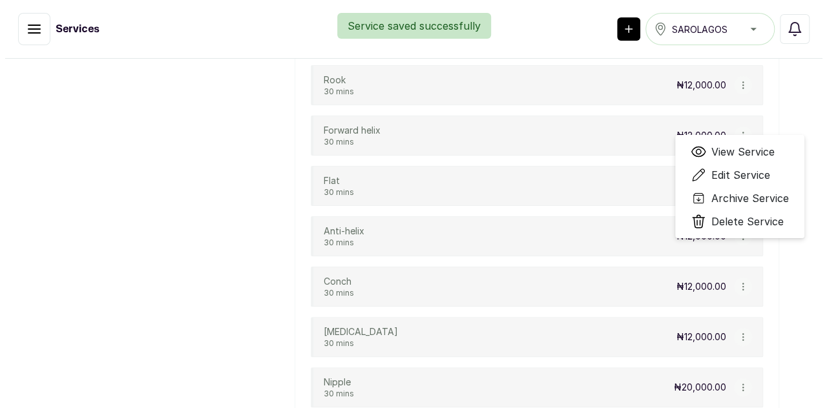
scroll to position [5345, 0]
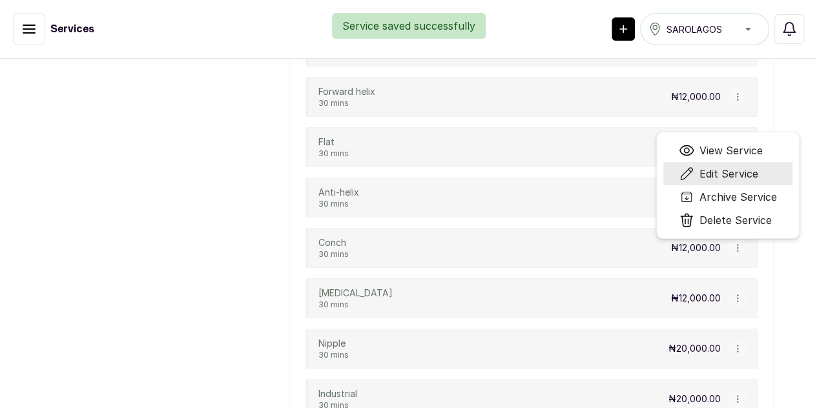
click at [746, 181] on span "Edit Service" at bounding box center [728, 174] width 59 height 16
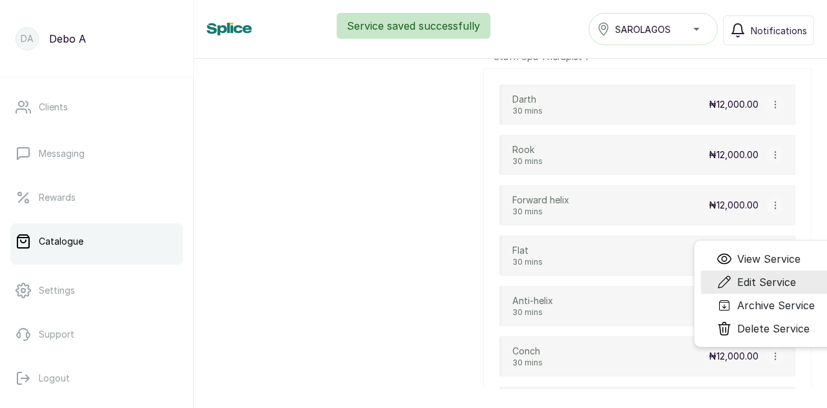
scroll to position [5306, 0]
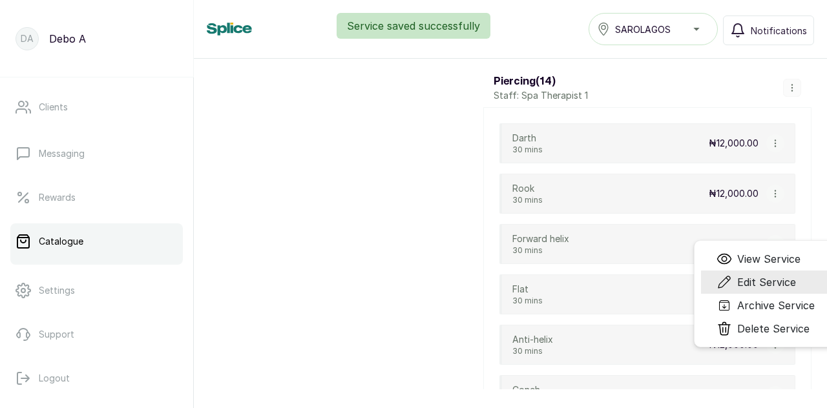
select select "fixed"
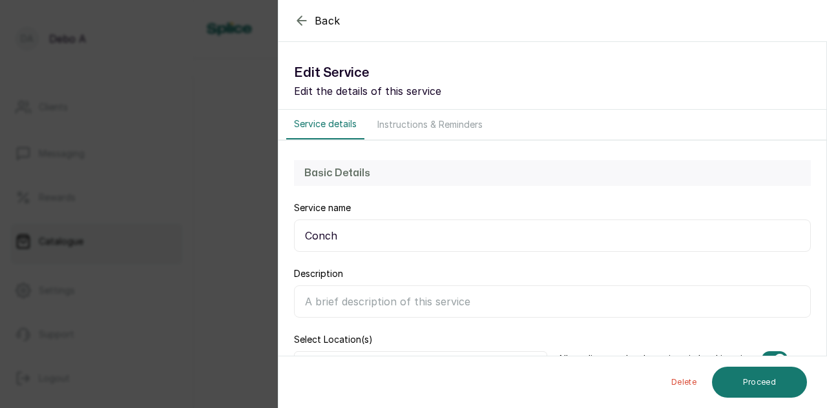
click at [482, 295] on input "Description" at bounding box center [552, 301] width 517 height 32
paste input "A conch piercing, by contrast, is located in the larger, cup-shaped area of car…"
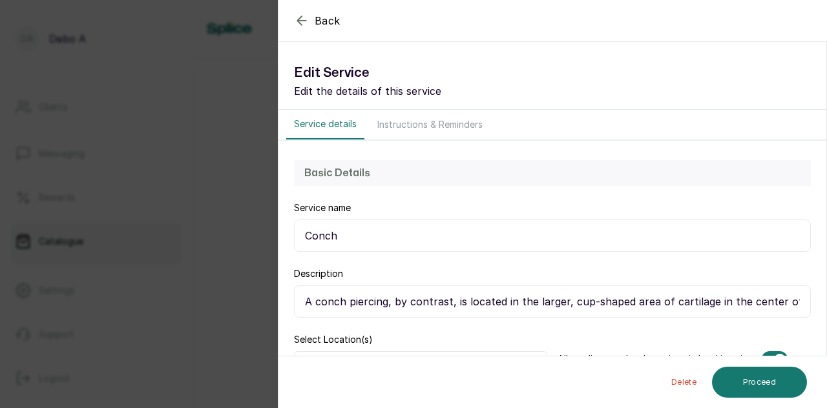
scroll to position [0, 38]
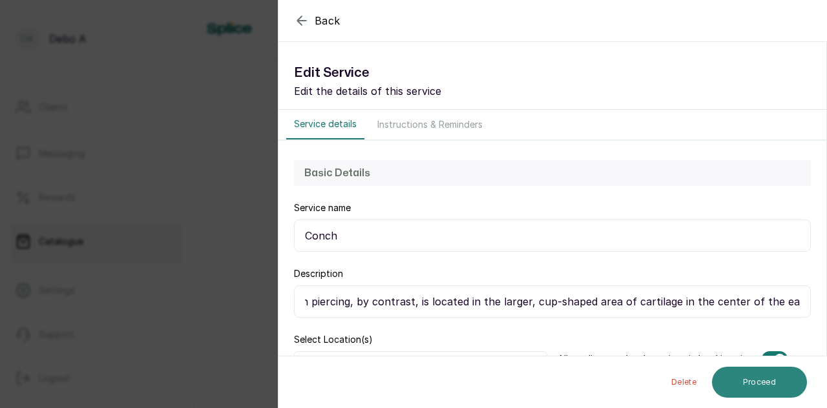
type input "A conch piercing, by contrast, is located in the larger, cup-shaped area of car…"
click at [732, 375] on button "Proceed" at bounding box center [759, 382] width 95 height 31
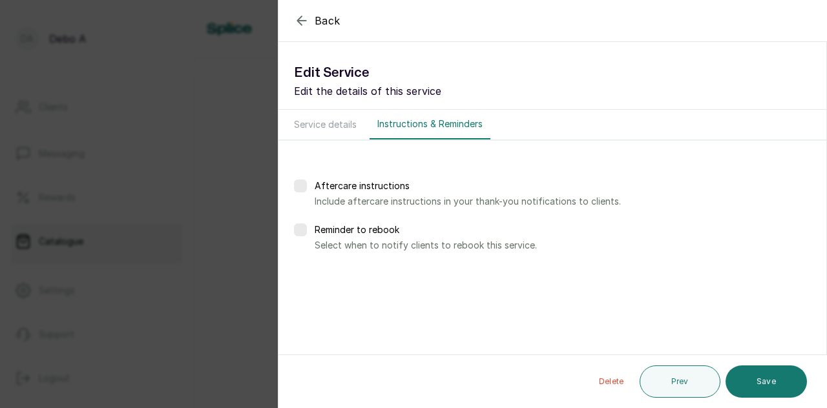
click at [732, 375] on button "Save" at bounding box center [765, 382] width 81 height 32
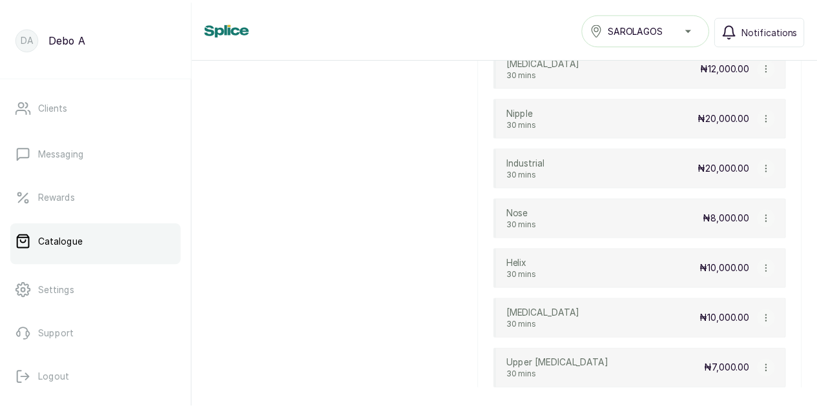
scroll to position [5694, 0]
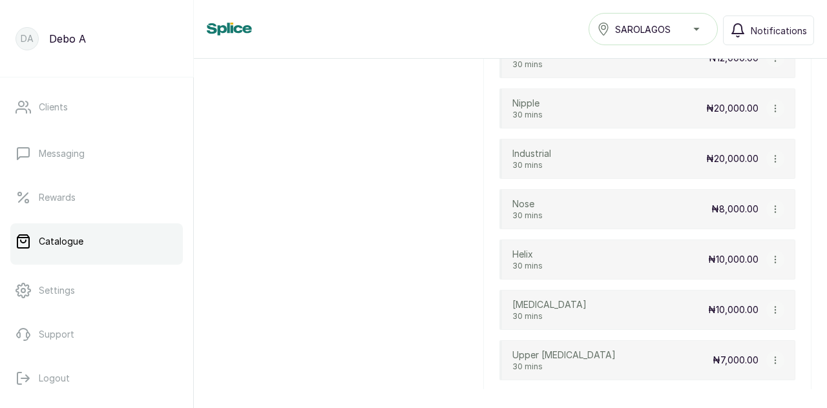
click at [770, 104] on icon "button" at bounding box center [774, 108] width 9 height 9
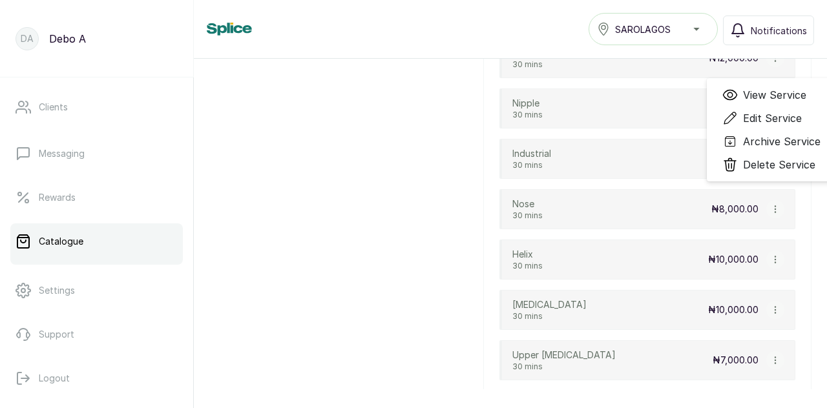
scroll to position [5733, 0]
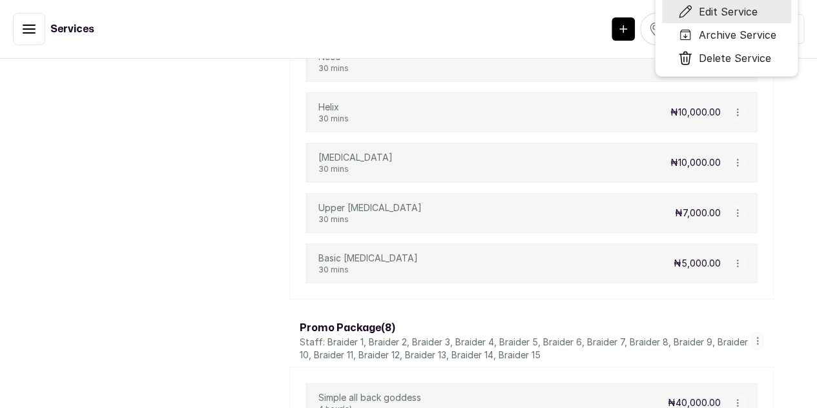
click at [757, 19] on span "Edit Service" at bounding box center [727, 12] width 59 height 16
select select "fixed"
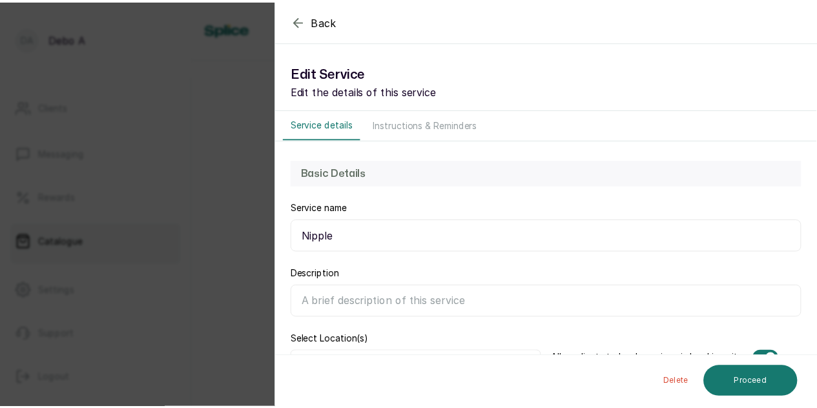
scroll to position [5694, 0]
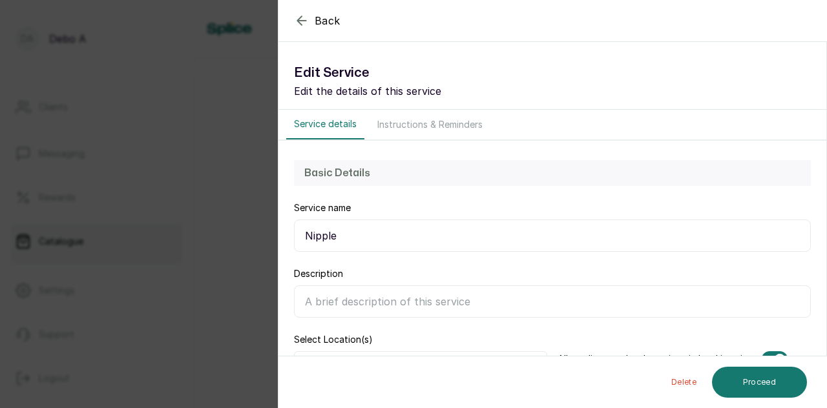
click at [562, 307] on input "Description" at bounding box center [552, 301] width 517 height 32
paste input "An "industrial" piercing is a cartilage piercing on the ear"
click at [562, 307] on input "An "industrial" piercing is a cartilage piercing on the ear" at bounding box center [552, 301] width 517 height 32
click at [573, 304] on input "ear" at bounding box center [552, 301] width 517 height 32
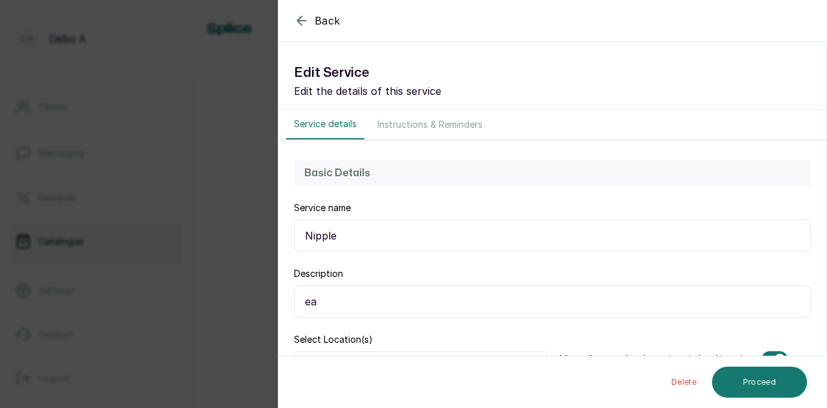
type input "e"
click at [301, 17] on icon "button" at bounding box center [301, 20] width 8 height 8
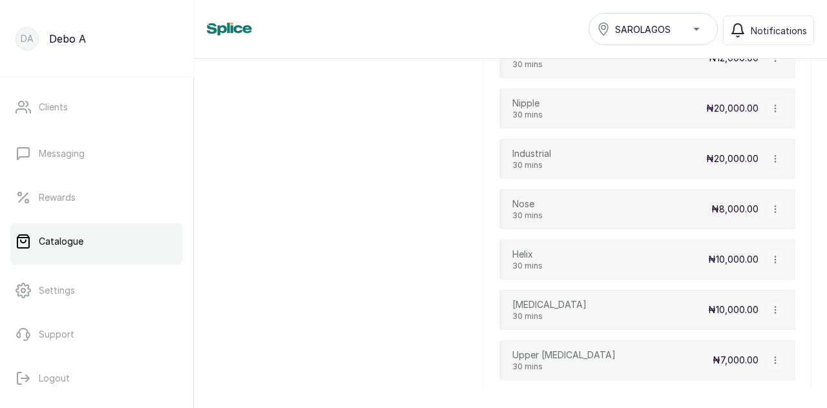
click at [770, 154] on icon "button" at bounding box center [774, 158] width 9 height 9
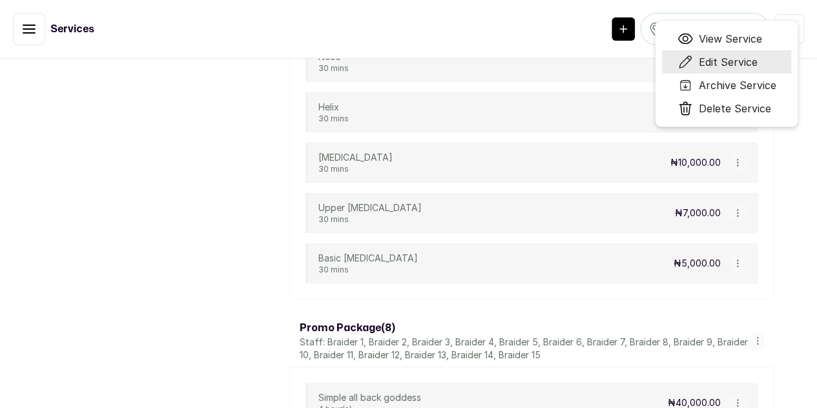
click at [757, 70] on span "Edit Service" at bounding box center [727, 62] width 59 height 16
select select "fixed"
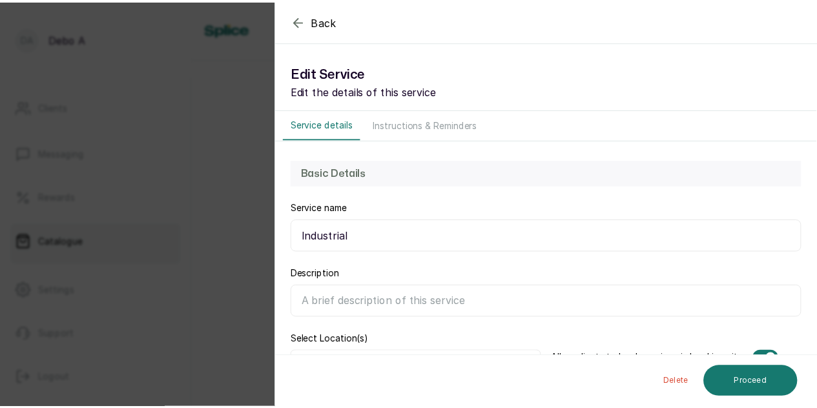
scroll to position [5694, 0]
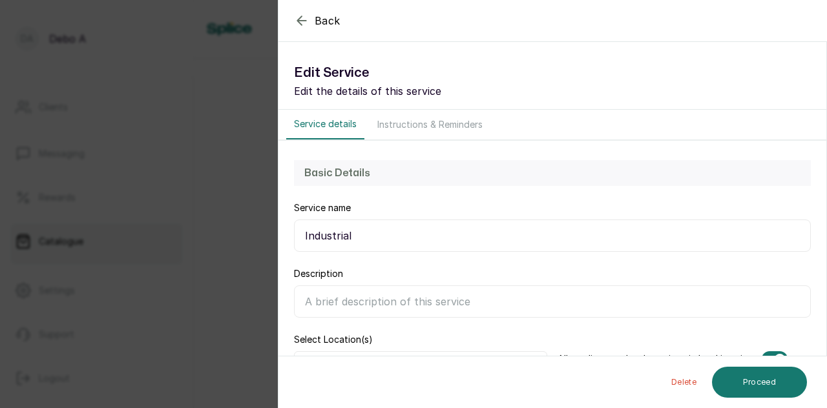
click at [486, 297] on input "Description" at bounding box center [552, 301] width 517 height 32
paste input "An "industrial" piercing is a cartilage piercing on the ear"
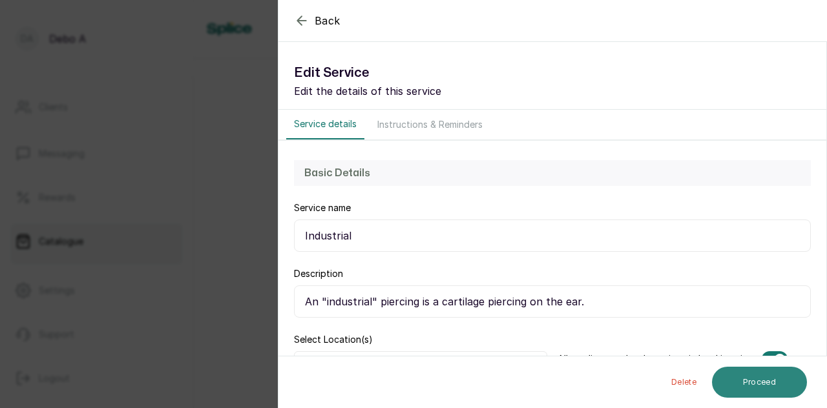
type input "An "industrial" piercing is a cartilage piercing on the ear."
click at [789, 390] on button "Proceed" at bounding box center [759, 382] width 95 height 31
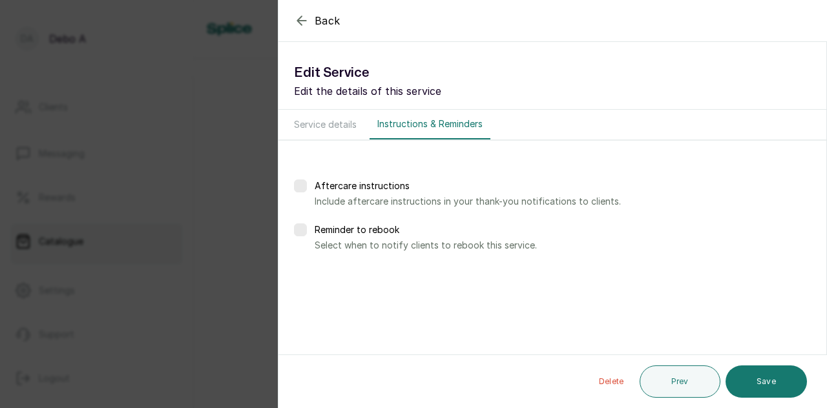
click at [789, 390] on button "Save" at bounding box center [765, 382] width 81 height 32
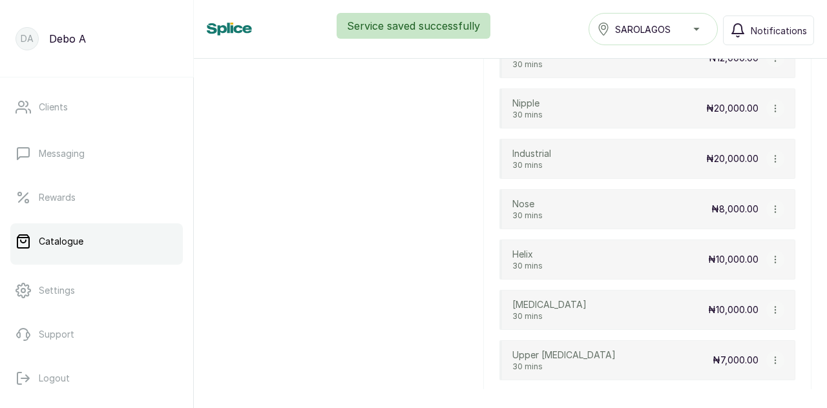
click at [774, 105] on icon "button" at bounding box center [774, 108] width 1 height 6
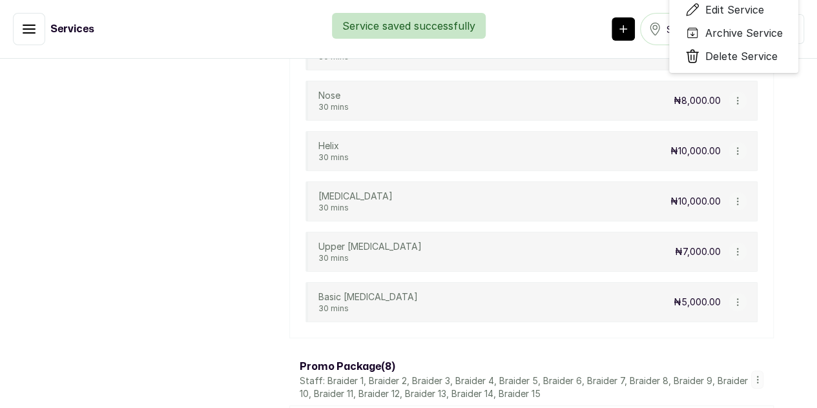
scroll to position [5733, 0]
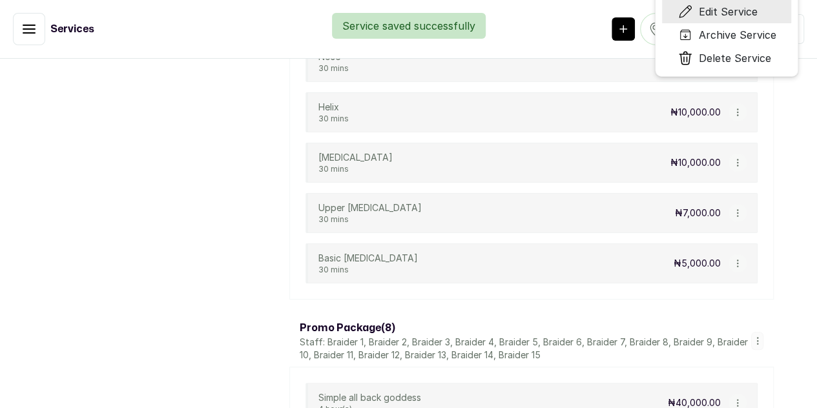
click at [757, 19] on span "Edit Service" at bounding box center [727, 12] width 59 height 16
select select "fixed"
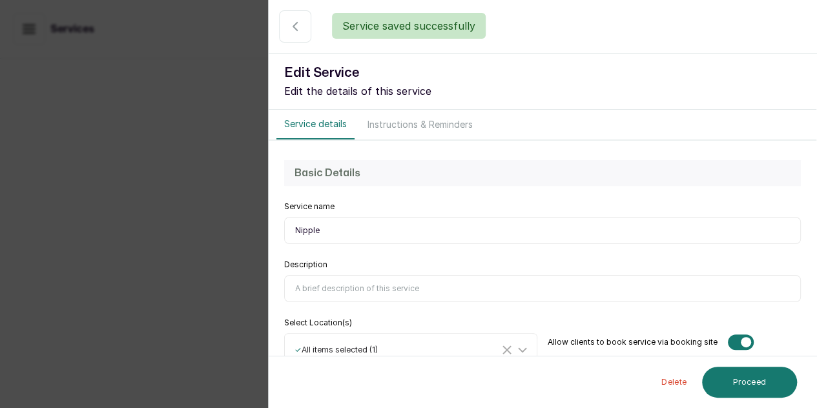
scroll to position [5694, 0]
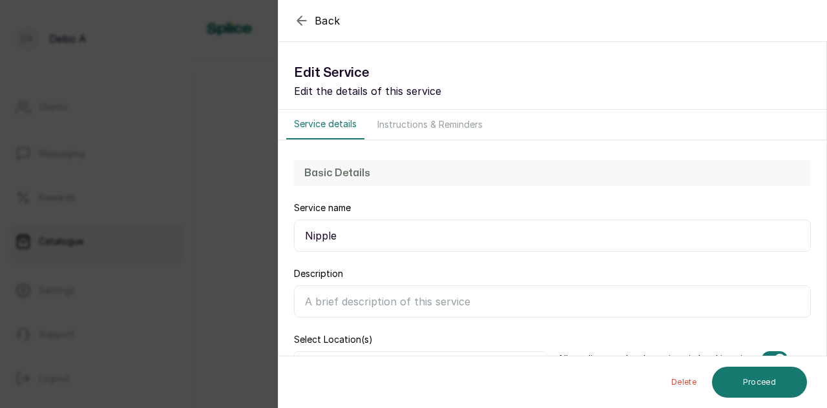
click at [400, 296] on input "Description" at bounding box center [552, 301] width 517 height 32
paste input "nipple piercings are on the nipples and nose piercings can be done on different…"
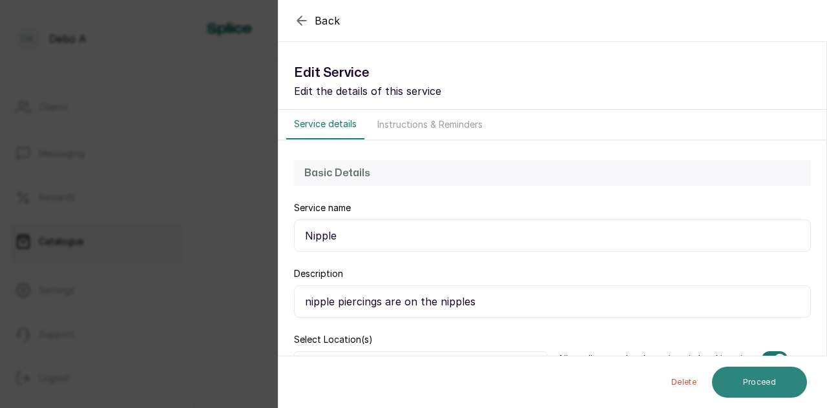
type input "nipple piercings are on the nipples"
click at [752, 388] on button "Proceed" at bounding box center [759, 382] width 95 height 31
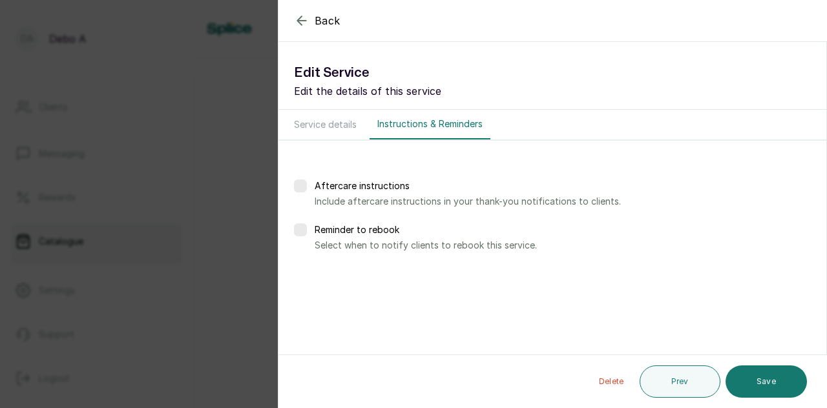
click at [752, 388] on button "Save" at bounding box center [765, 382] width 81 height 32
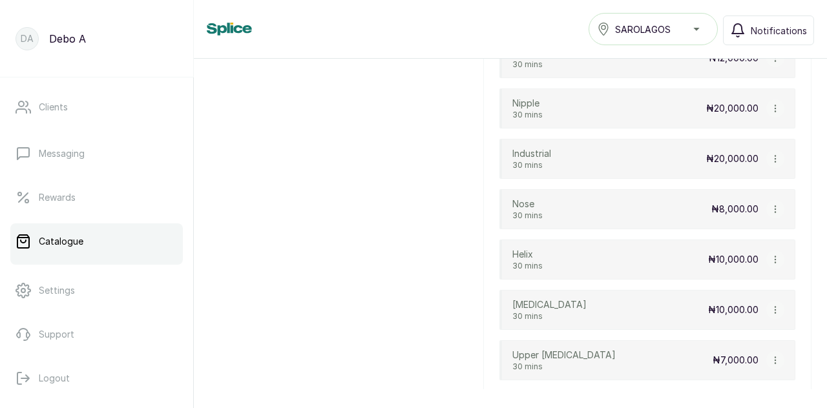
click at [770, 205] on icon "button" at bounding box center [774, 209] width 9 height 9
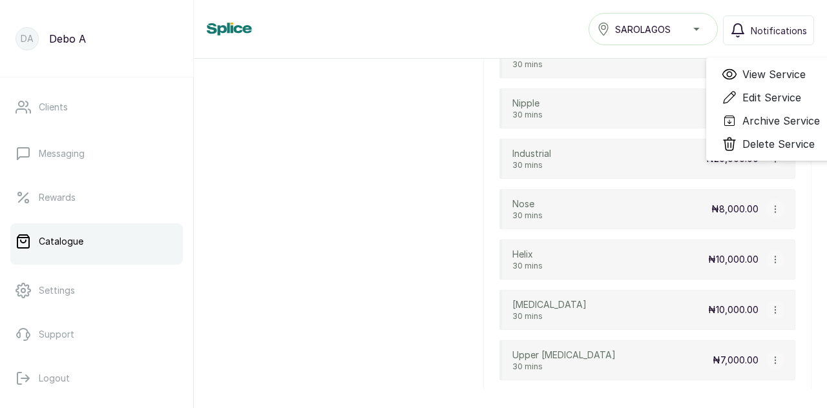
scroll to position [5733, 0]
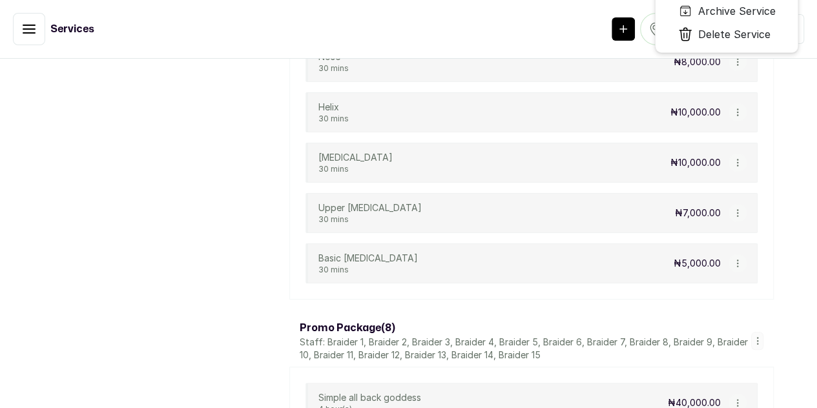
select select "fixed"
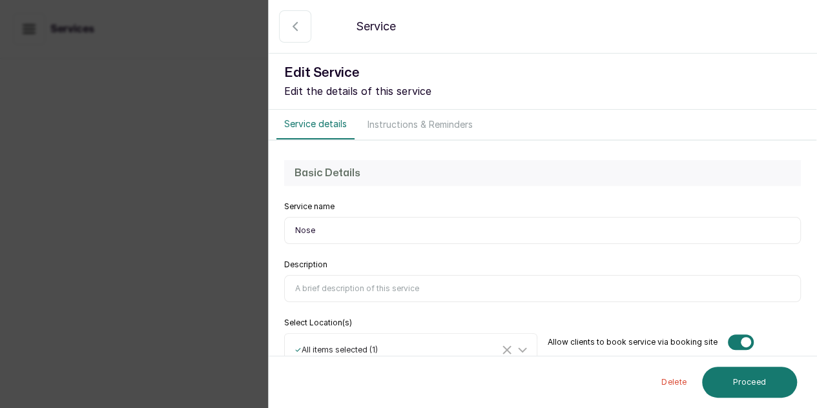
scroll to position [5694, 0]
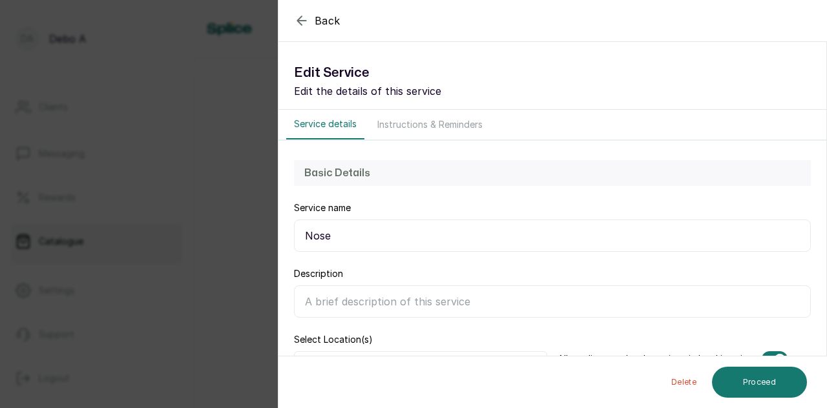
click at [447, 293] on input "Description" at bounding box center [552, 301] width 517 height 32
paste input "nose piercings can be done on different parts of the nose."
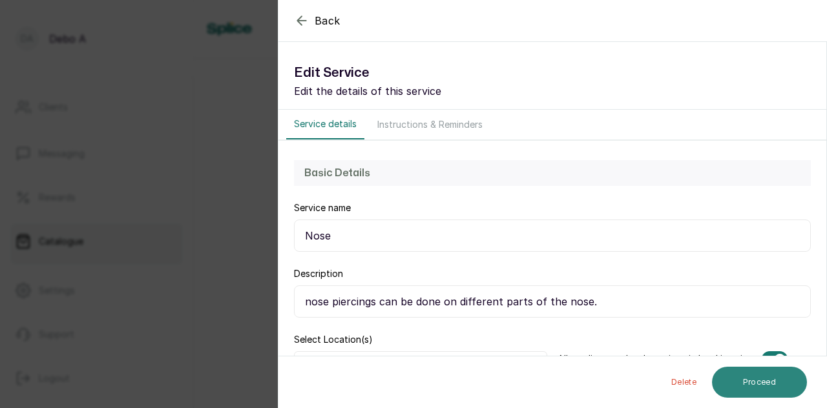
type input "nose piercings can be done on different parts of the nose."
click at [788, 388] on button "Proceed" at bounding box center [759, 382] width 95 height 31
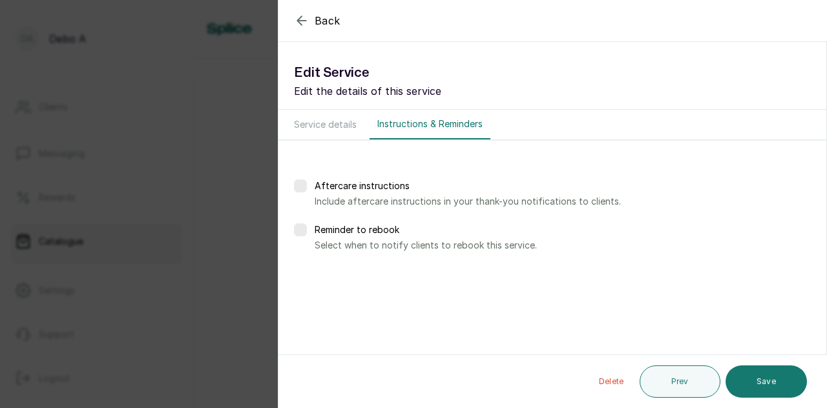
click at [788, 388] on button "Save" at bounding box center [765, 382] width 81 height 32
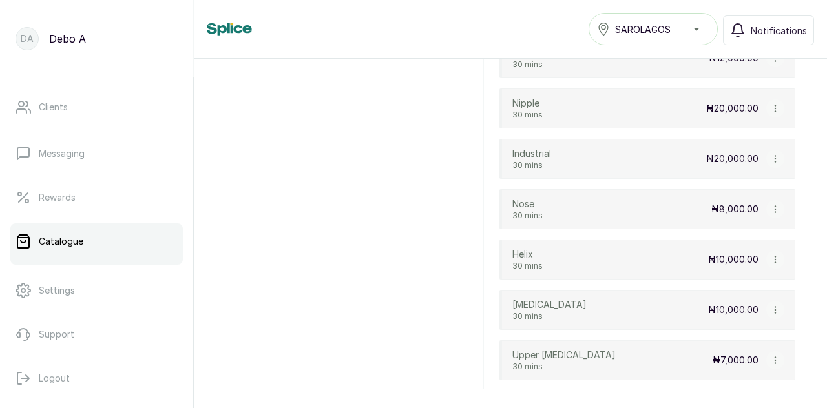
click at [770, 255] on icon "button" at bounding box center [774, 259] width 9 height 9
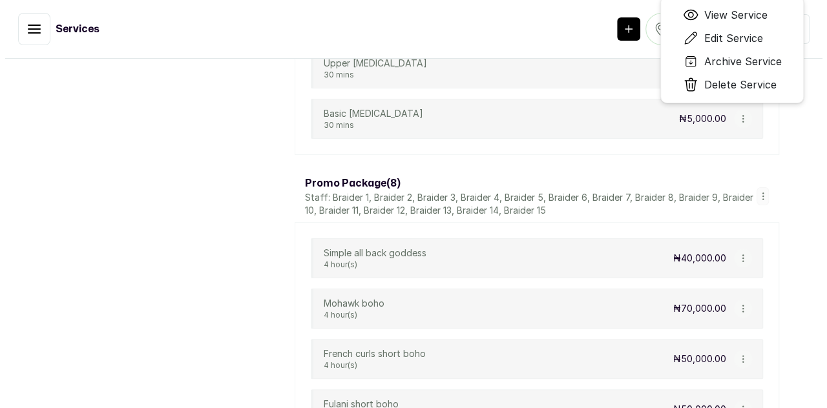
scroll to position [5588, 0]
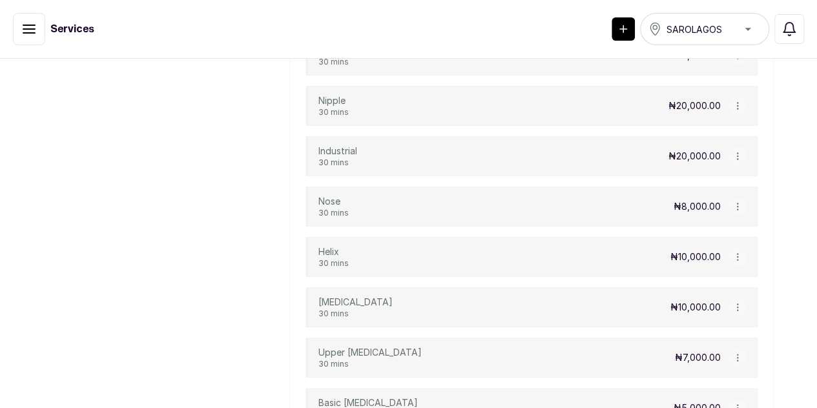
click at [620, 76] on div "[MEDICAL_DATA] 30 mins ₦12,000.00" at bounding box center [531, 56] width 452 height 40
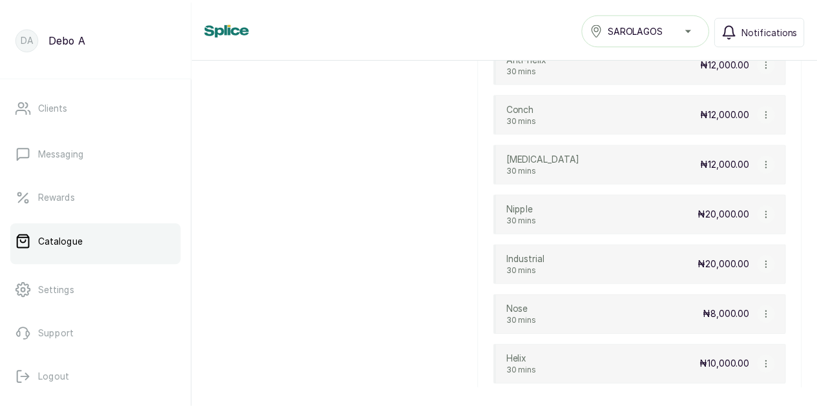
scroll to position [5549, 0]
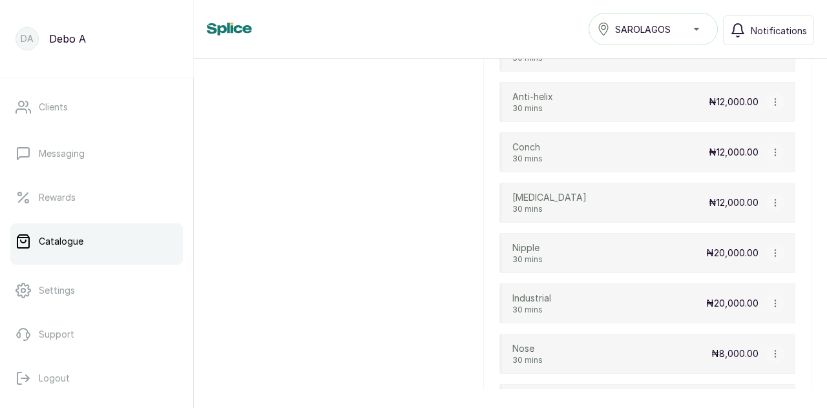
click at [770, 198] on icon "button" at bounding box center [774, 202] width 9 height 9
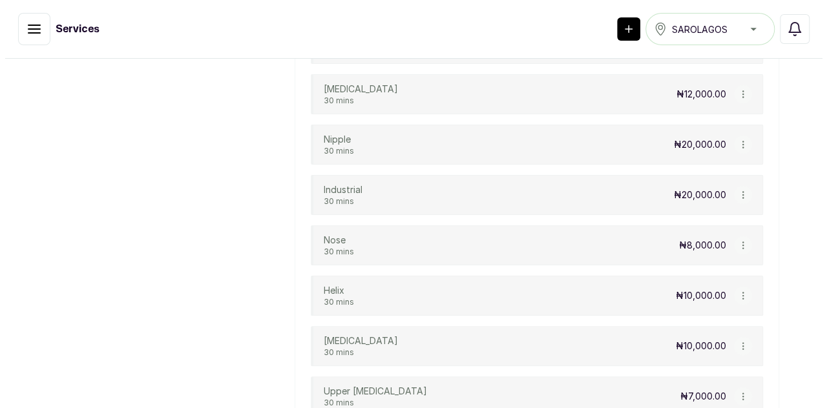
scroll to position [5588, 0]
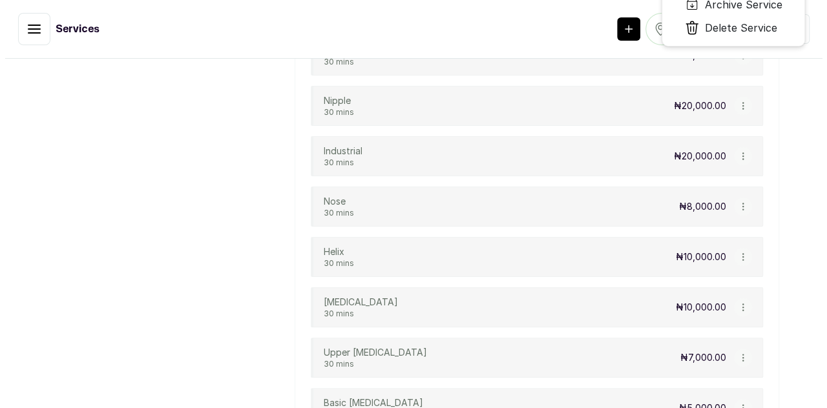
scroll to position [5549, 0]
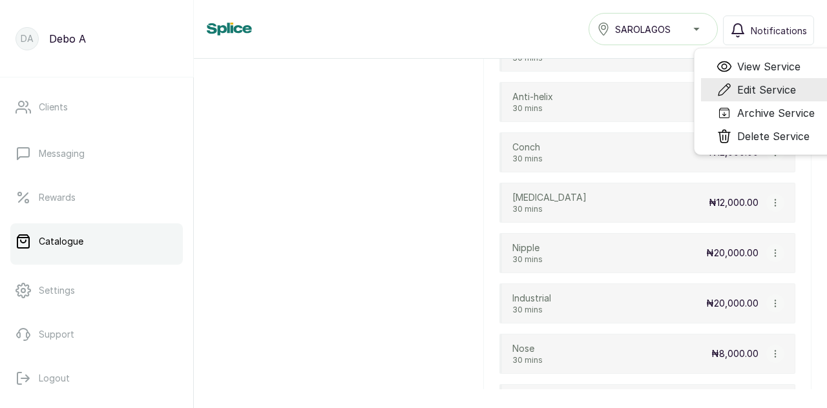
select select "fixed"
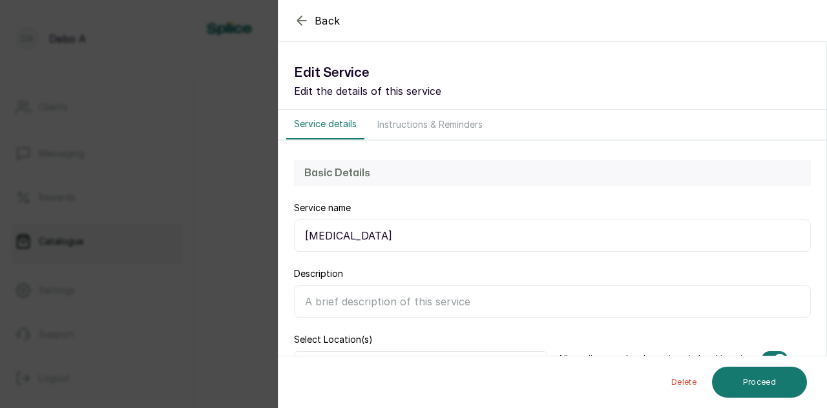
click at [460, 298] on input "Description" at bounding box center [552, 301] width 517 height 32
type input "v"
paste input "A [MEDICAL_DATA] piercing goes through the thin, flexible "sweet spot" of skin …"
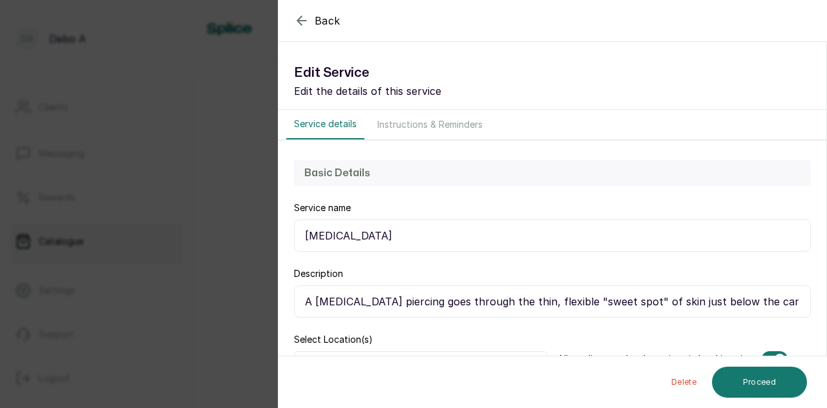
scroll to position [0, 256]
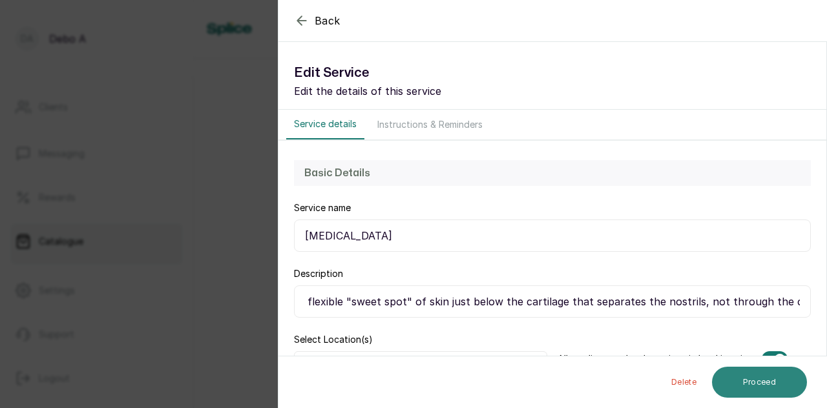
type input "A [MEDICAL_DATA] piercing goes through the thin, flexible "sweet spot" of skin …"
click at [758, 392] on button "Proceed" at bounding box center [759, 382] width 95 height 31
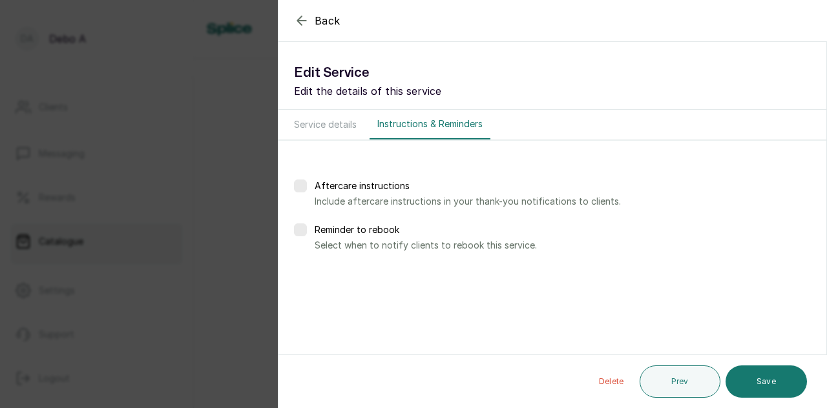
click at [758, 392] on button "Save" at bounding box center [765, 382] width 81 height 32
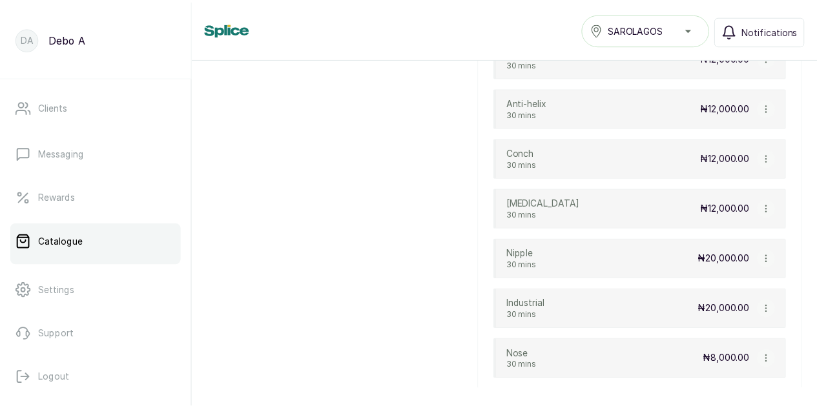
scroll to position [5833, 0]
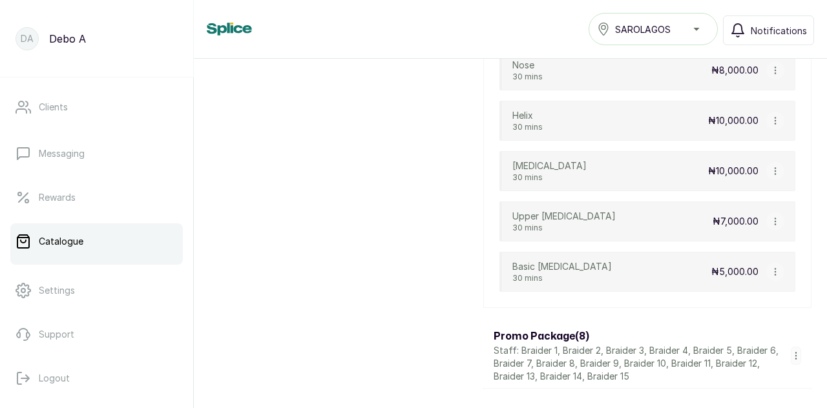
click at [774, 118] on icon "button" at bounding box center [774, 121] width 1 height 6
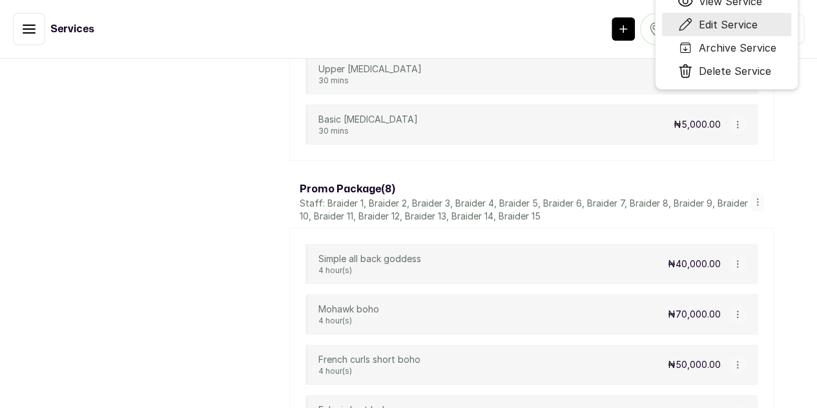
click at [757, 32] on span "Edit Service" at bounding box center [727, 25] width 59 height 16
select select "fixed"
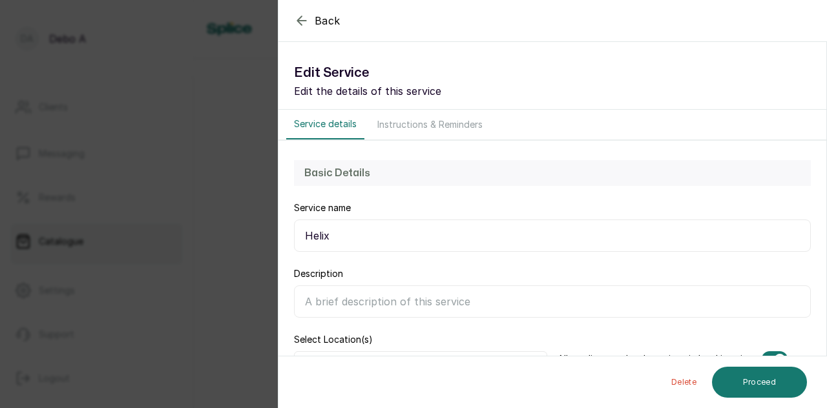
scroll to position [5833, 0]
click at [333, 296] on input "Description" at bounding box center [552, 301] width 517 height 32
paste input "A helix piercing is any piercing located in the outer rim of your ear's cartila…"
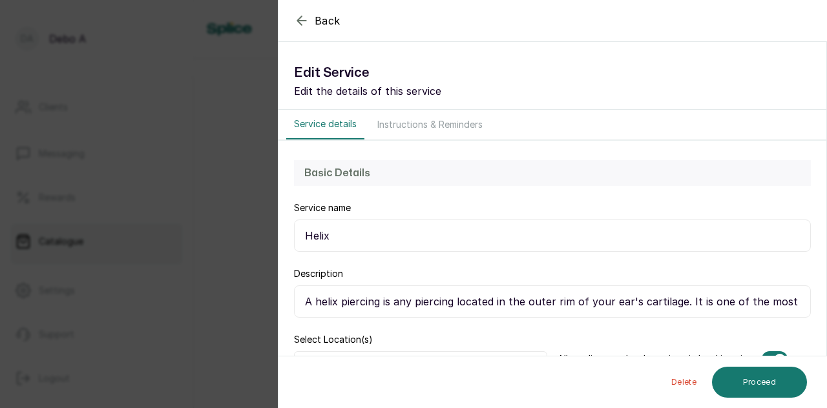
scroll to position [0, 508]
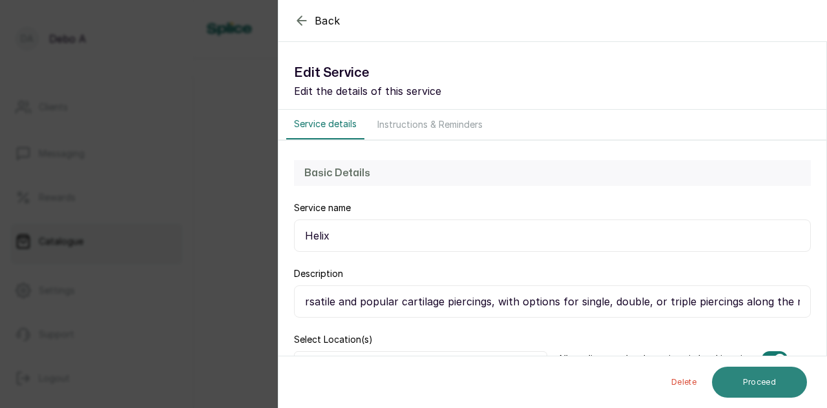
type input "A helix piercing is any piercing located in the outer rim of your ear's cartila…"
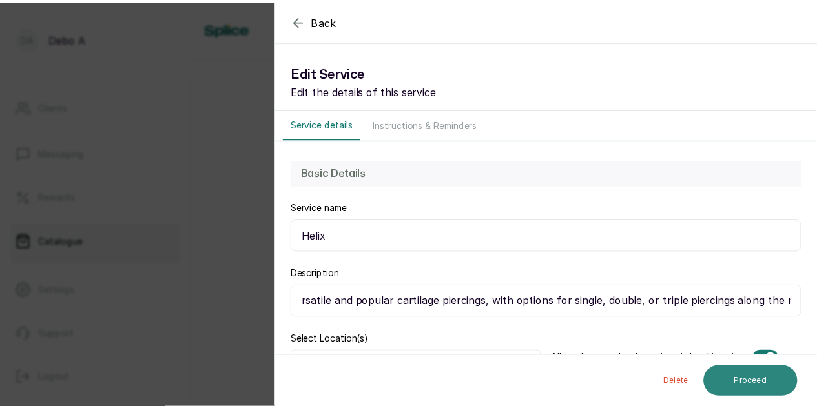
scroll to position [0, 0]
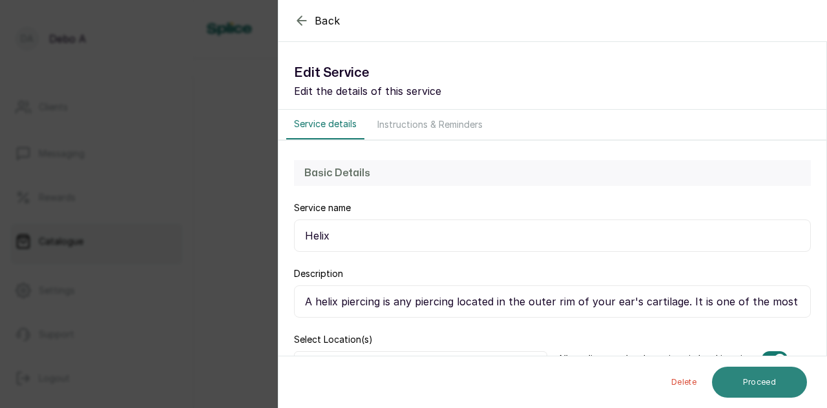
click at [774, 389] on button "Proceed" at bounding box center [759, 382] width 95 height 31
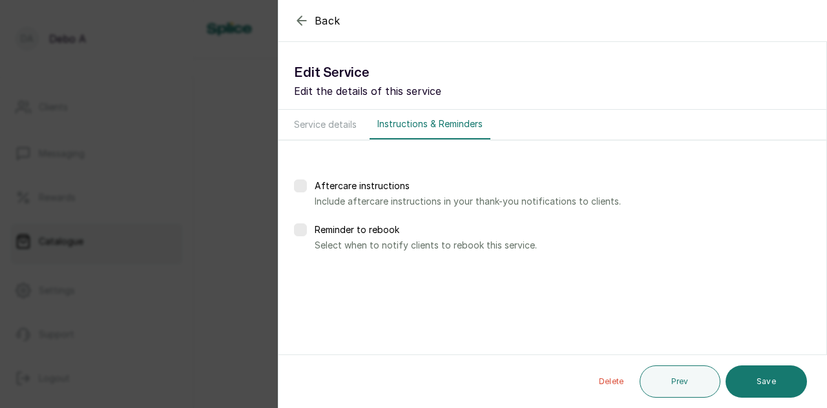
click at [774, 389] on button "Save" at bounding box center [765, 382] width 81 height 32
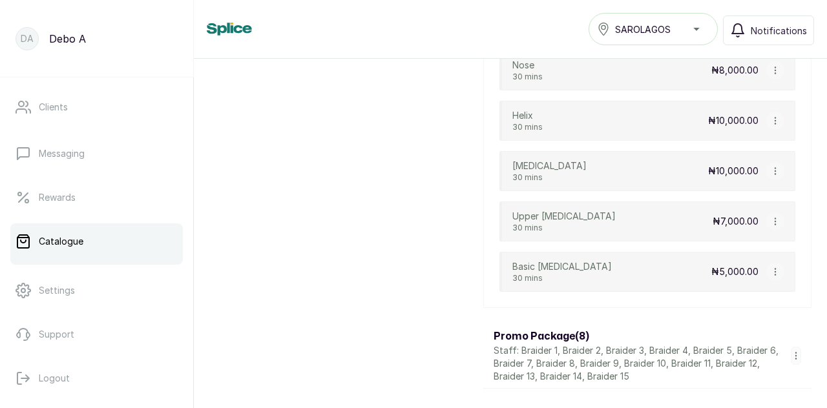
click at [770, 167] on icon "button" at bounding box center [774, 171] width 9 height 9
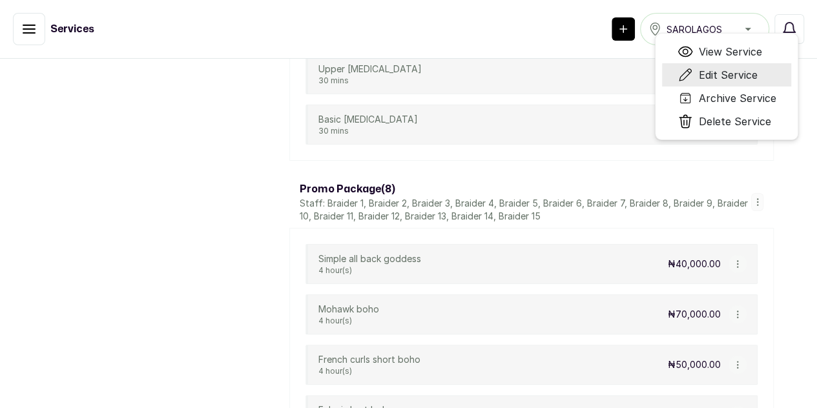
click at [754, 87] on li "Edit Service" at bounding box center [726, 74] width 129 height 23
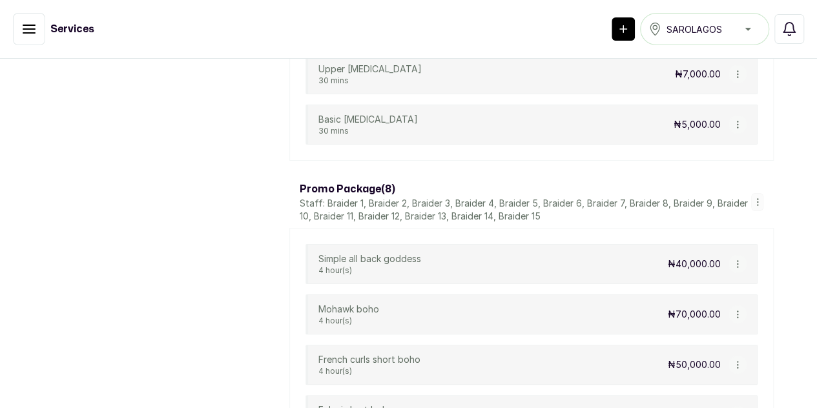
scroll to position [5833, 0]
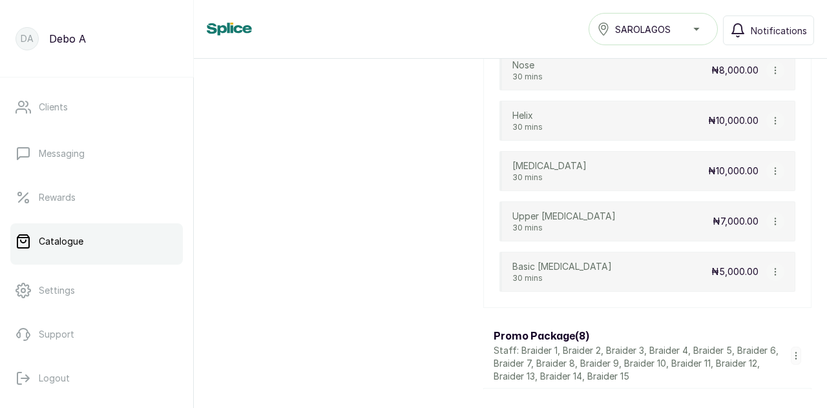
click at [770, 167] on icon "button" at bounding box center [774, 171] width 9 height 9
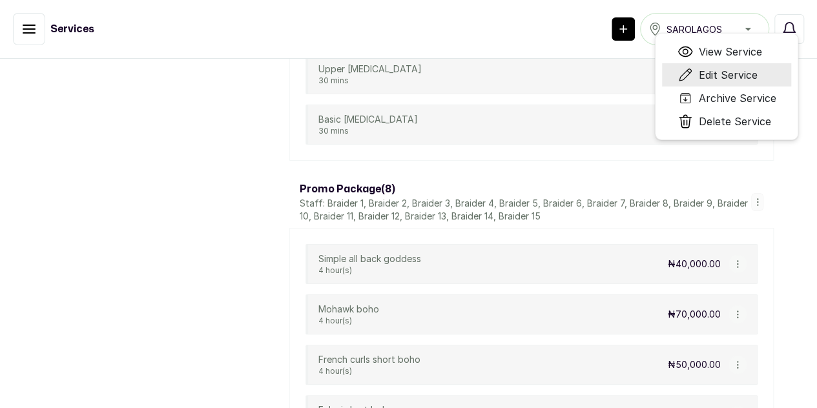
click at [747, 83] on span "Edit Service" at bounding box center [727, 75] width 59 height 16
select select "fixed"
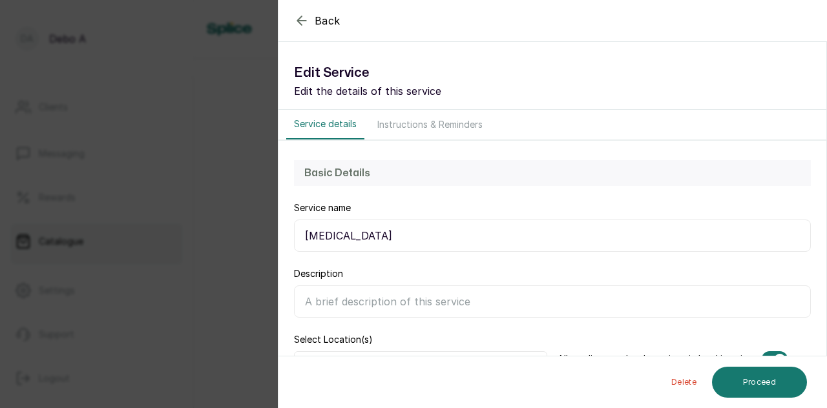
scroll to position [5833, 0]
click at [371, 294] on input "Description" at bounding box center [552, 301] width 517 height 32
click at [335, 294] on input "Description" at bounding box center [552, 301] width 517 height 32
paste input "a type of [MEDICAL_DATA] that goes through the small, thick flap of cartilage t…"
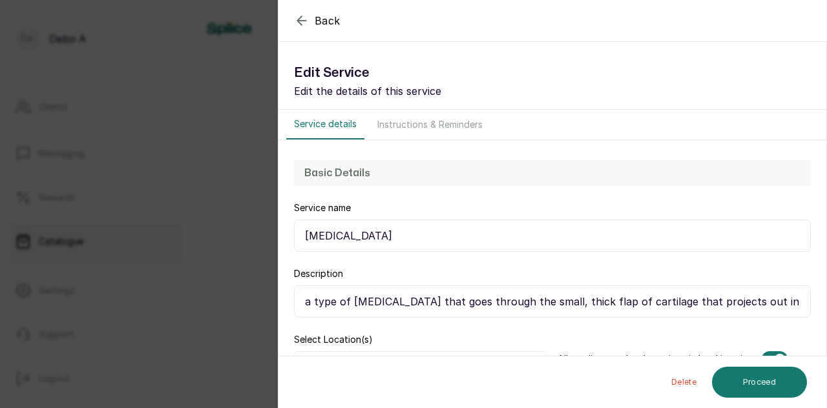
scroll to position [0, 72]
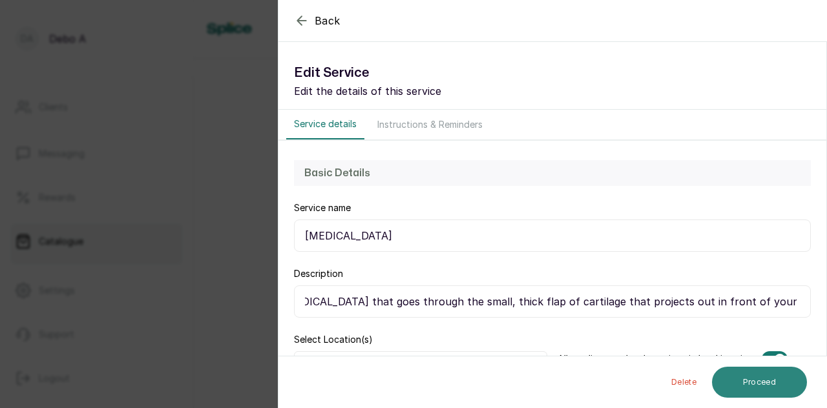
type input "a type of [MEDICAL_DATA] that goes through the small, thick flap of cartilage t…"
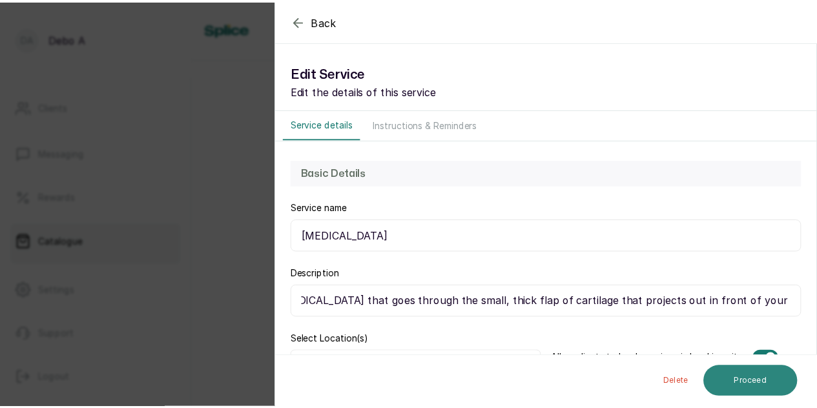
scroll to position [0, 0]
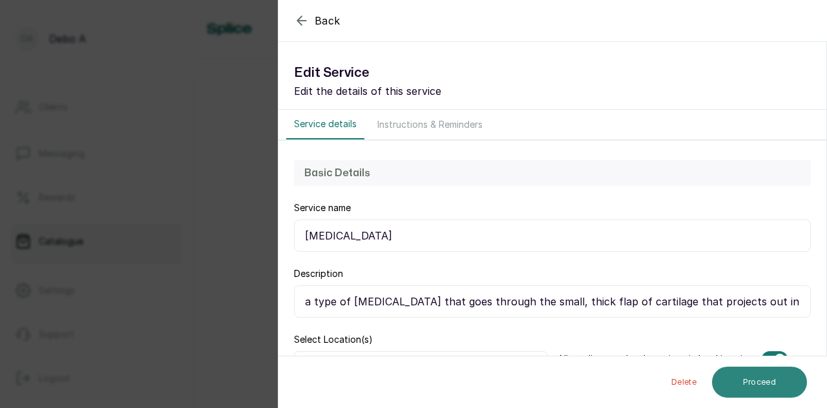
click at [727, 380] on button "Proceed" at bounding box center [759, 382] width 95 height 31
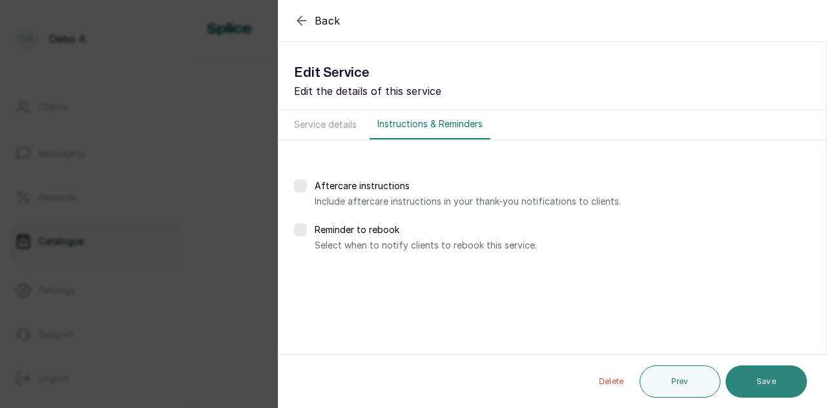
click at [729, 380] on button "Save" at bounding box center [765, 382] width 81 height 32
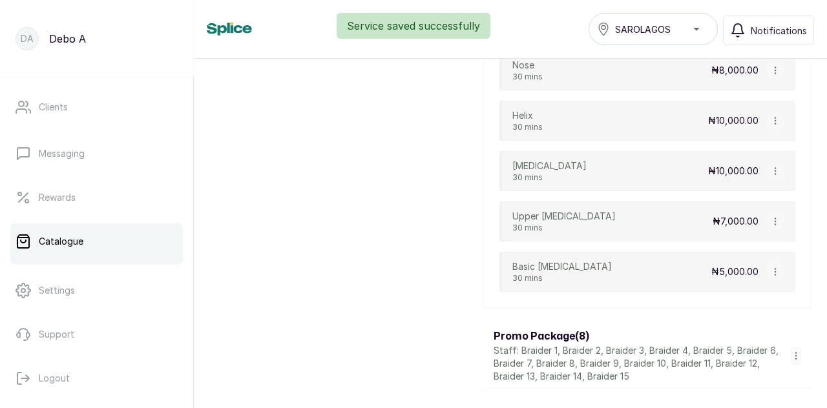
click at [770, 217] on icon "button" at bounding box center [774, 221] width 9 height 9
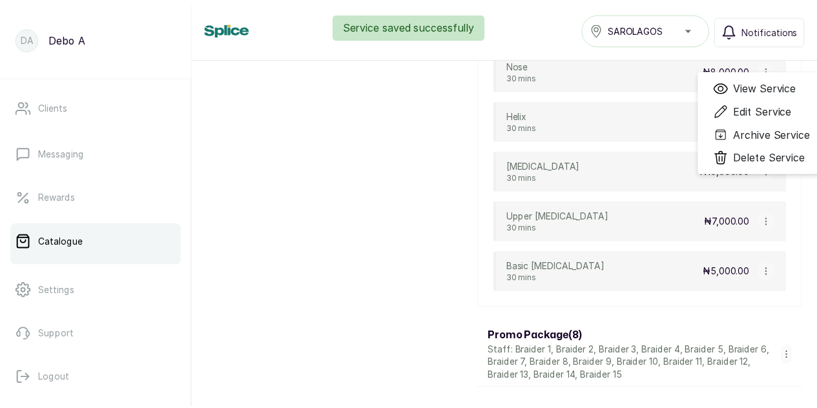
scroll to position [5871, 0]
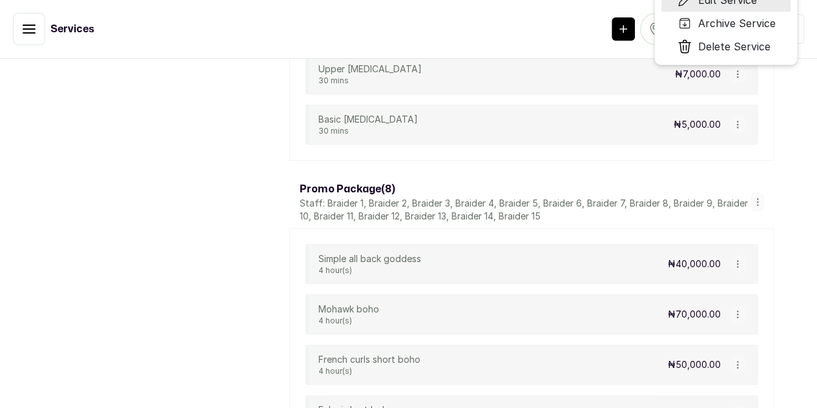
click at [756, 8] on span "Edit Service" at bounding box center [727, 0] width 59 height 16
select select "fixed"
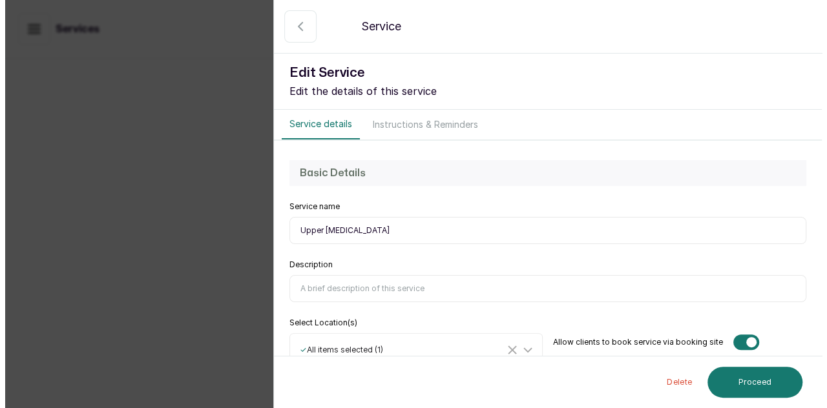
scroll to position [5833, 0]
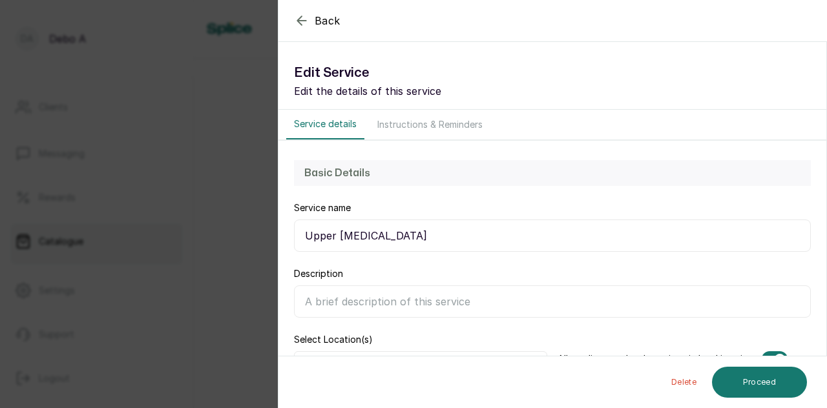
click at [388, 292] on input "Description" at bounding box center [552, 301] width 517 height 32
click at [380, 302] on input "Description" at bounding box center [552, 301] width 517 height 32
paste input "an [MEDICAL_DATA] located in the fleshy upper part of the [MEDICAL_DATA], just …"
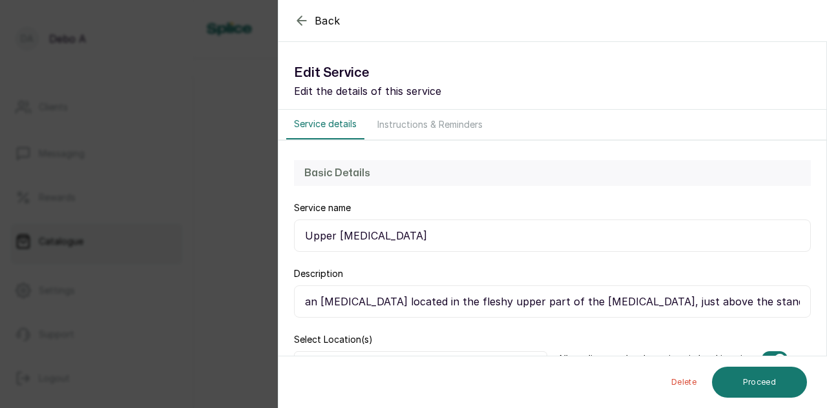
scroll to position [0, 6]
type input "an [MEDICAL_DATA] located in the fleshy upper part of the [MEDICAL_DATA], just …"
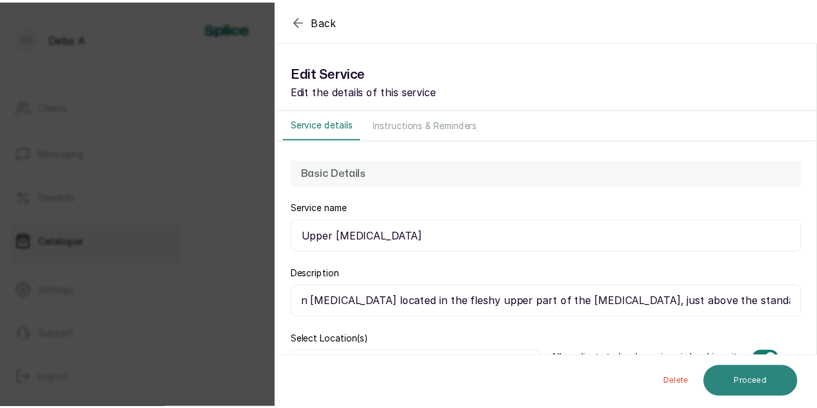
scroll to position [0, 0]
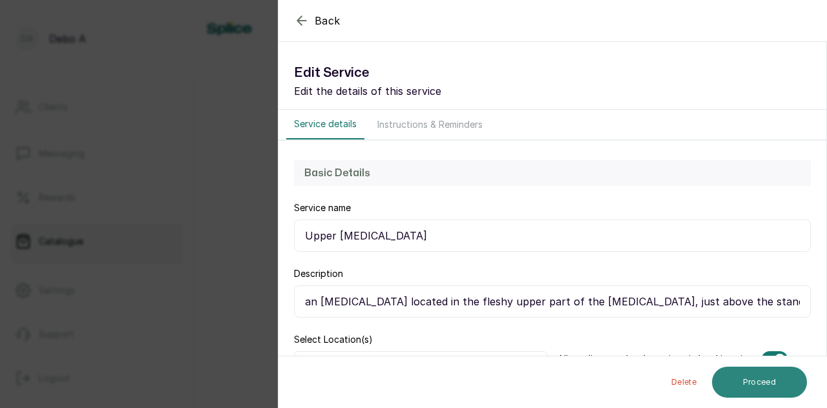
click at [778, 390] on button "Proceed" at bounding box center [759, 382] width 95 height 31
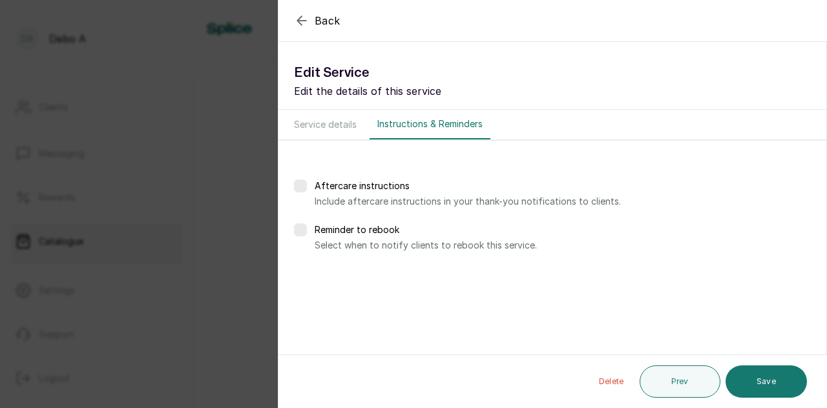
click at [778, 390] on button "Save" at bounding box center [765, 382] width 81 height 32
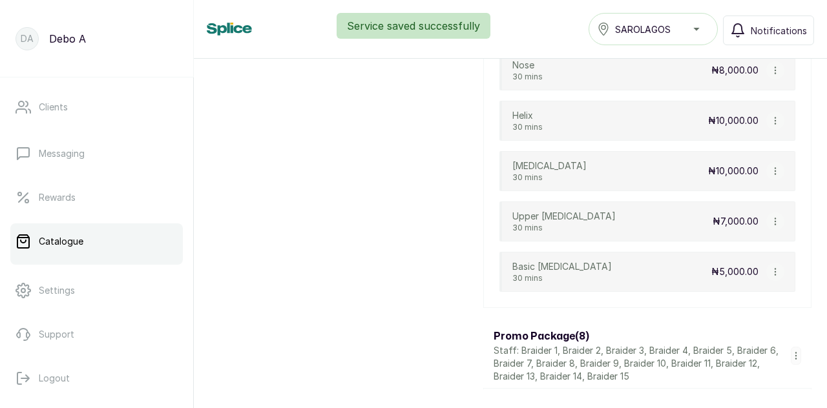
click at [770, 267] on icon "button" at bounding box center [774, 271] width 9 height 9
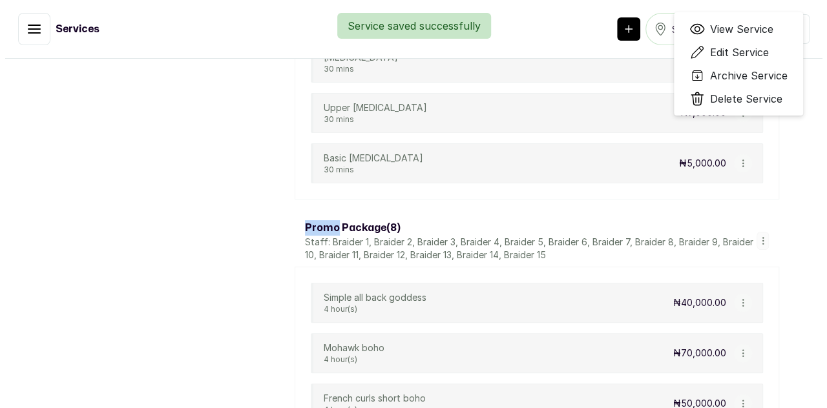
scroll to position [5871, 0]
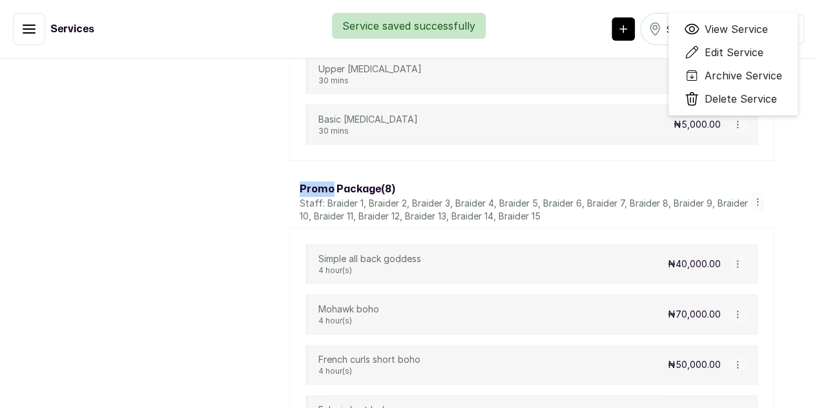
click at [758, 145] on div "Basic [MEDICAL_DATA] 30 mins ₦5,000.00 View Service Edit Service Archive Servic…" at bounding box center [531, 125] width 452 height 40
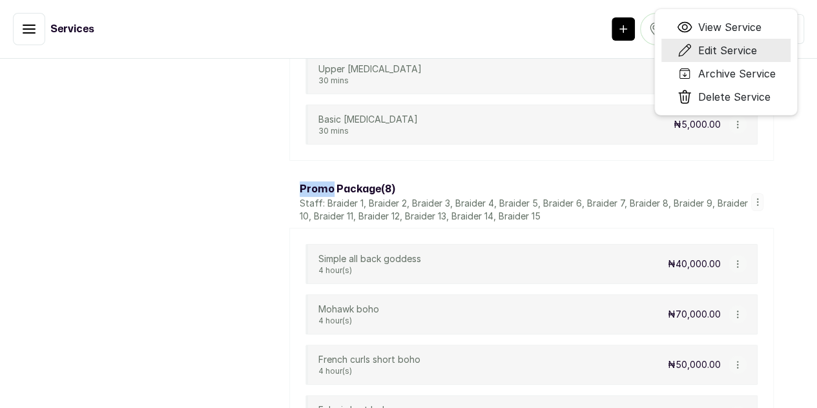
click at [756, 58] on span "Edit Service" at bounding box center [727, 51] width 59 height 16
select select "fixed"
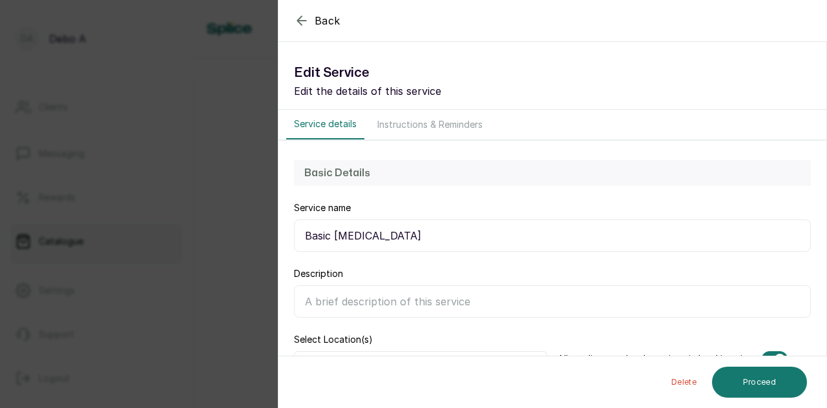
scroll to position [5833, 0]
click at [411, 271] on div "Description" at bounding box center [552, 292] width 517 height 50
click at [404, 298] on input "Description" at bounding box center [552, 301] width 517 height 32
type input "b"
click at [344, 298] on input "Description" at bounding box center [552, 301] width 517 height 32
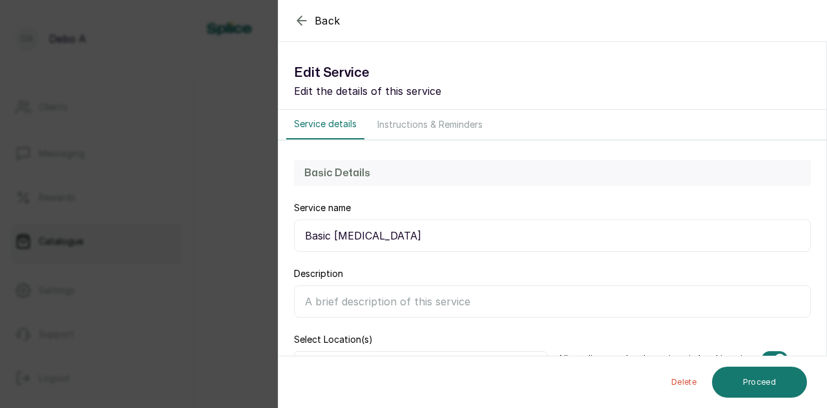
paste input "A basic [MEDICAL_DATA] piercing is an [MEDICAL_DATA] in the soft, fleshy lower …"
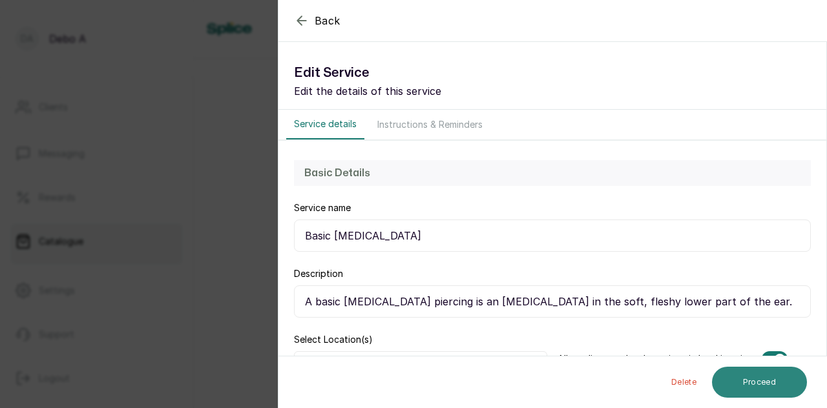
type input "A basic [MEDICAL_DATA] piercing is an [MEDICAL_DATA] in the soft, fleshy lower …"
click at [761, 380] on button "Proceed" at bounding box center [759, 382] width 95 height 31
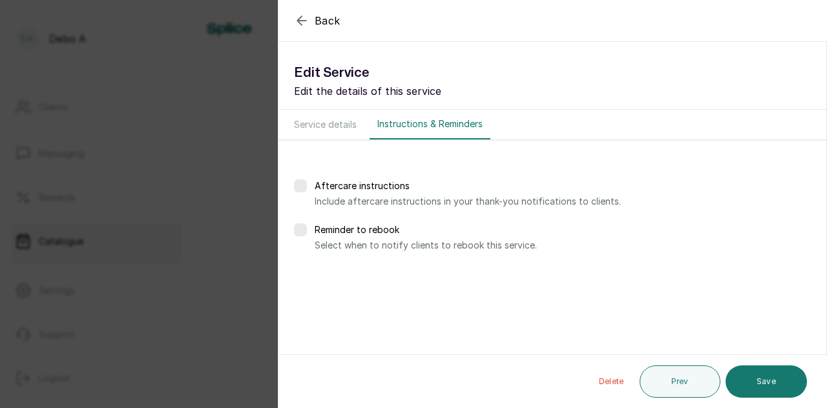
click at [761, 380] on button "Save" at bounding box center [765, 382] width 81 height 32
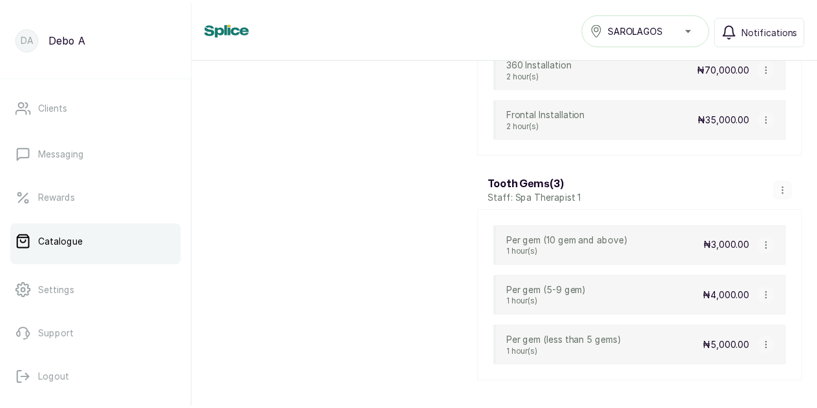
scroll to position [7638, 0]
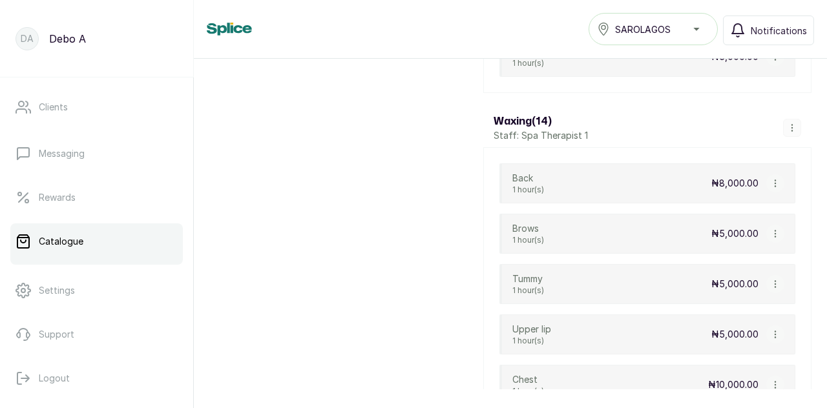
click at [770, 179] on icon "button" at bounding box center [774, 183] width 9 height 9
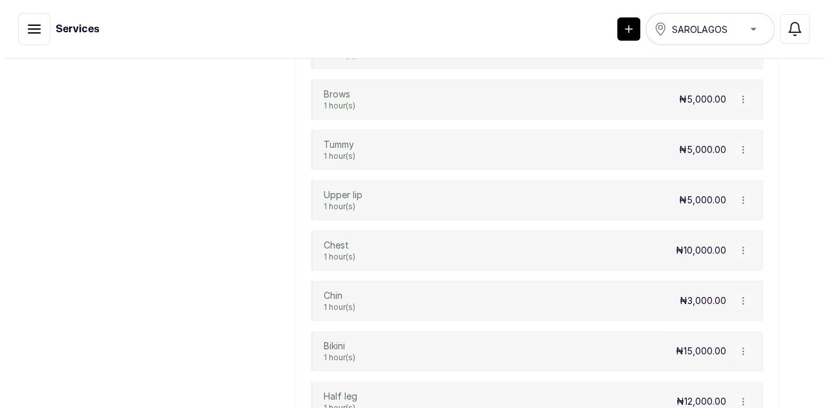
scroll to position [7677, 0]
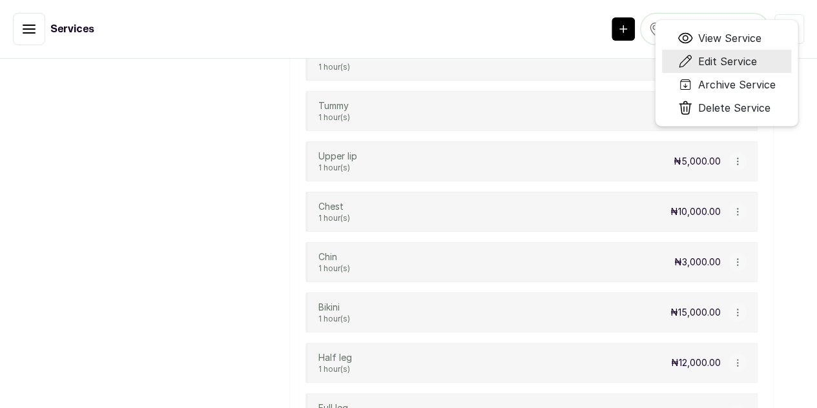
click at [757, 69] on span "Edit Service" at bounding box center [727, 62] width 59 height 16
select select "fixed"
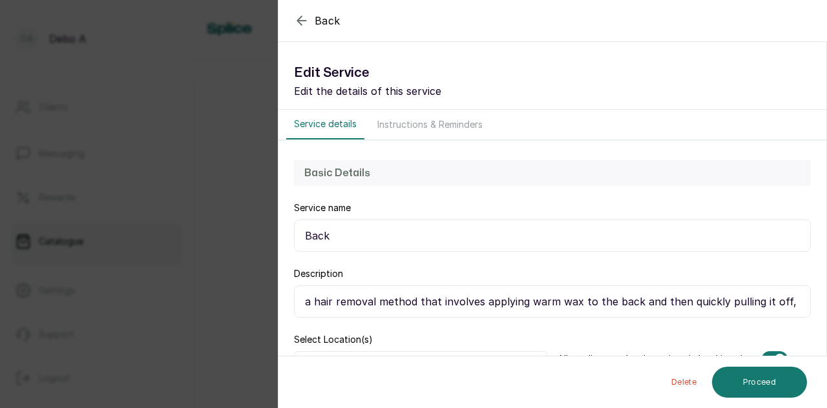
scroll to position [7638, 0]
click at [767, 386] on button "Proceed" at bounding box center [759, 382] width 95 height 31
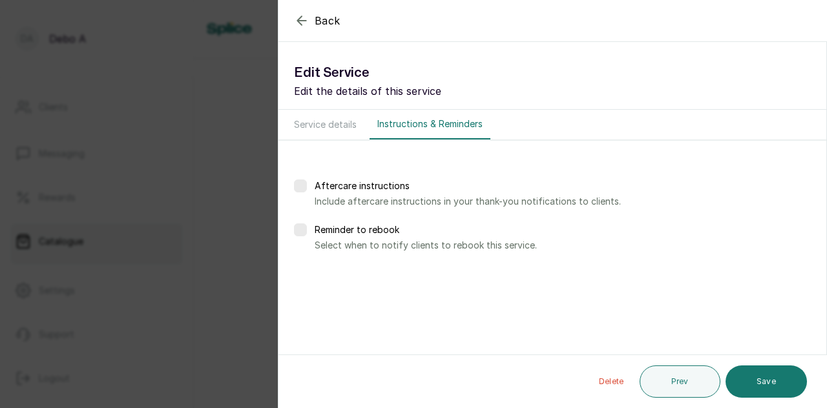
click at [767, 386] on button "Save" at bounding box center [765, 382] width 81 height 32
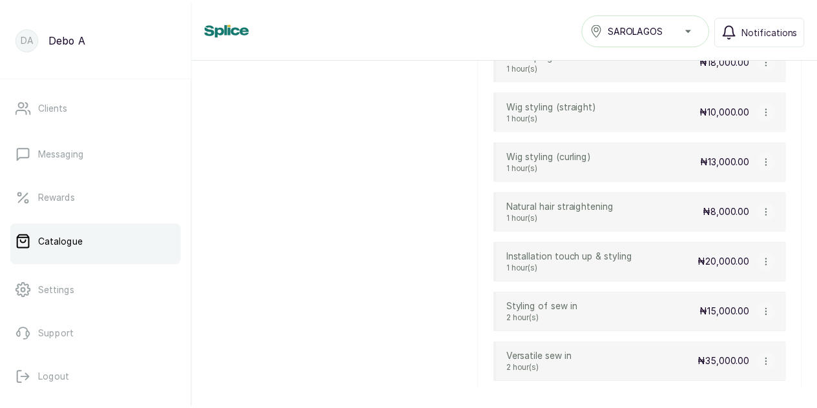
scroll to position [6412, 0]
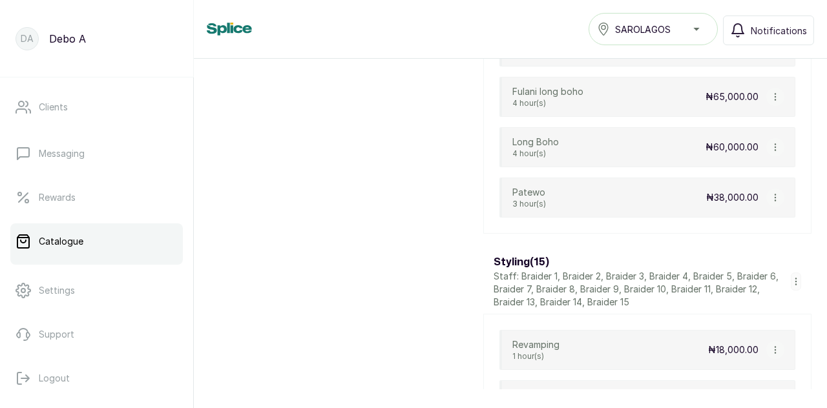
click at [770, 346] on icon "button" at bounding box center [774, 350] width 9 height 9
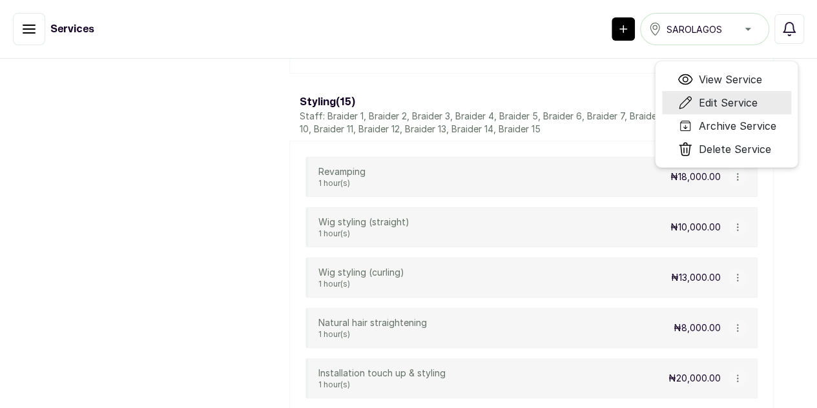
click at [757, 110] on span "Edit Service" at bounding box center [727, 103] width 59 height 16
select select "fixed"
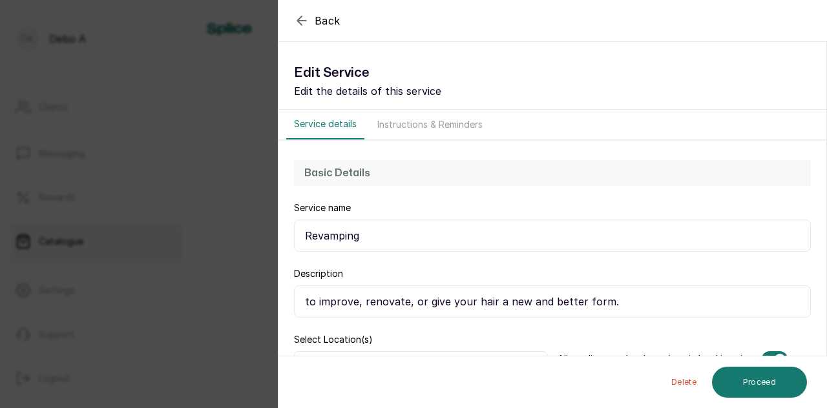
scroll to position [6412, 0]
click at [751, 378] on button "Proceed" at bounding box center [759, 382] width 95 height 31
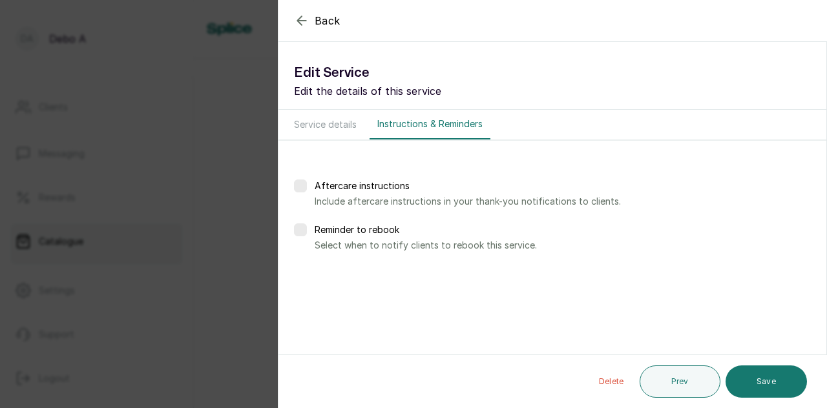
click at [751, 378] on button "Save" at bounding box center [765, 382] width 81 height 32
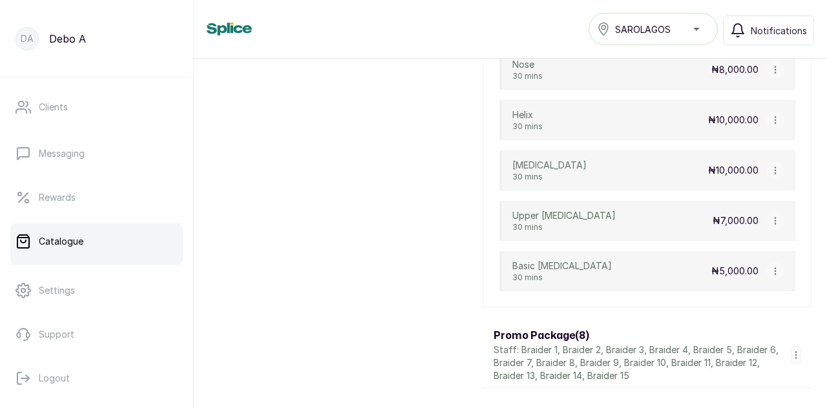
scroll to position [5544, 0]
